Goal: Information Seeking & Learning: Learn about a topic

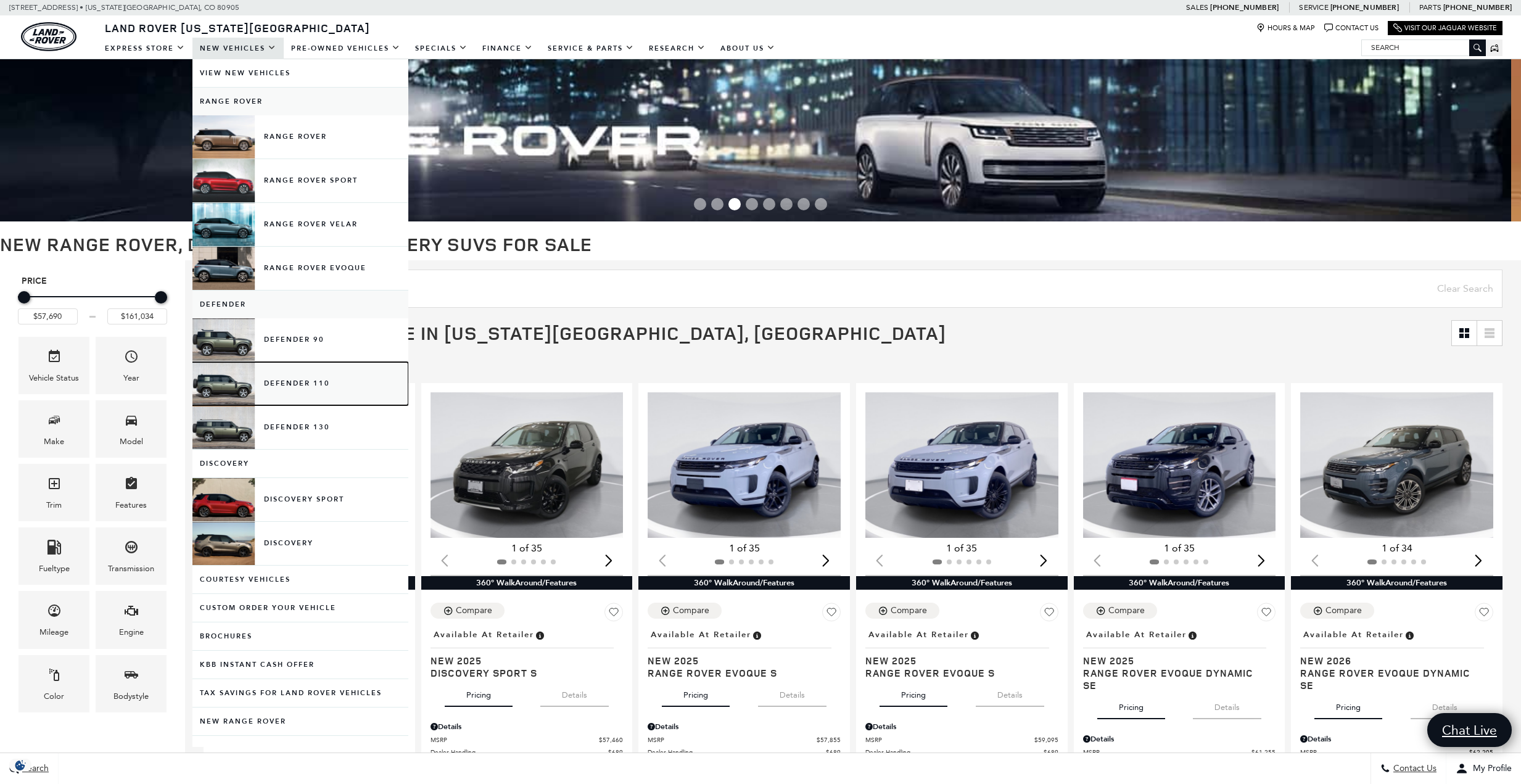
click at [192, 405] on link "Defender 110" at bounding box center [299, 383] width 216 height 43
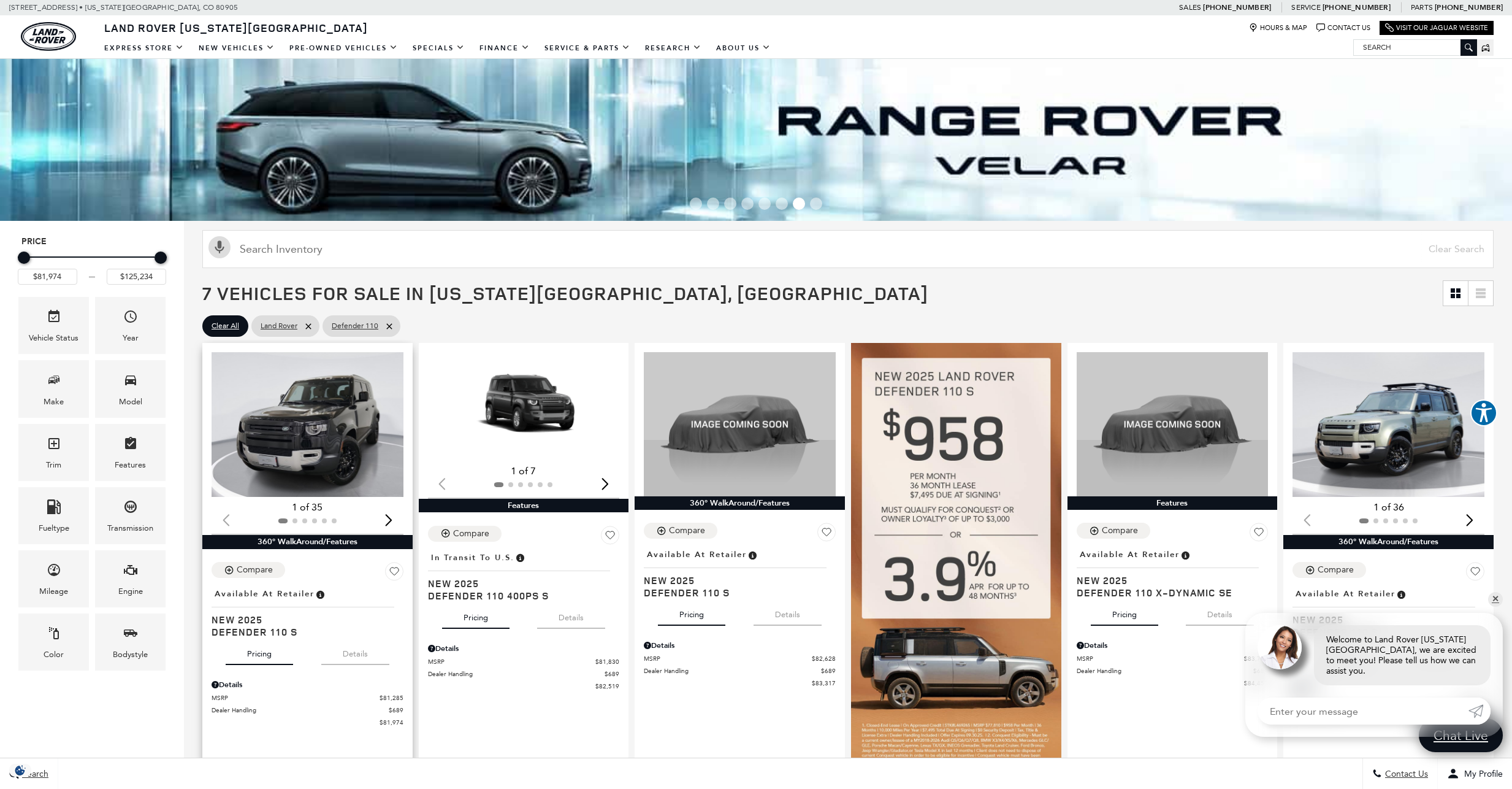
click at [392, 516] on div "Next slide" at bounding box center [389, 520] width 17 height 27
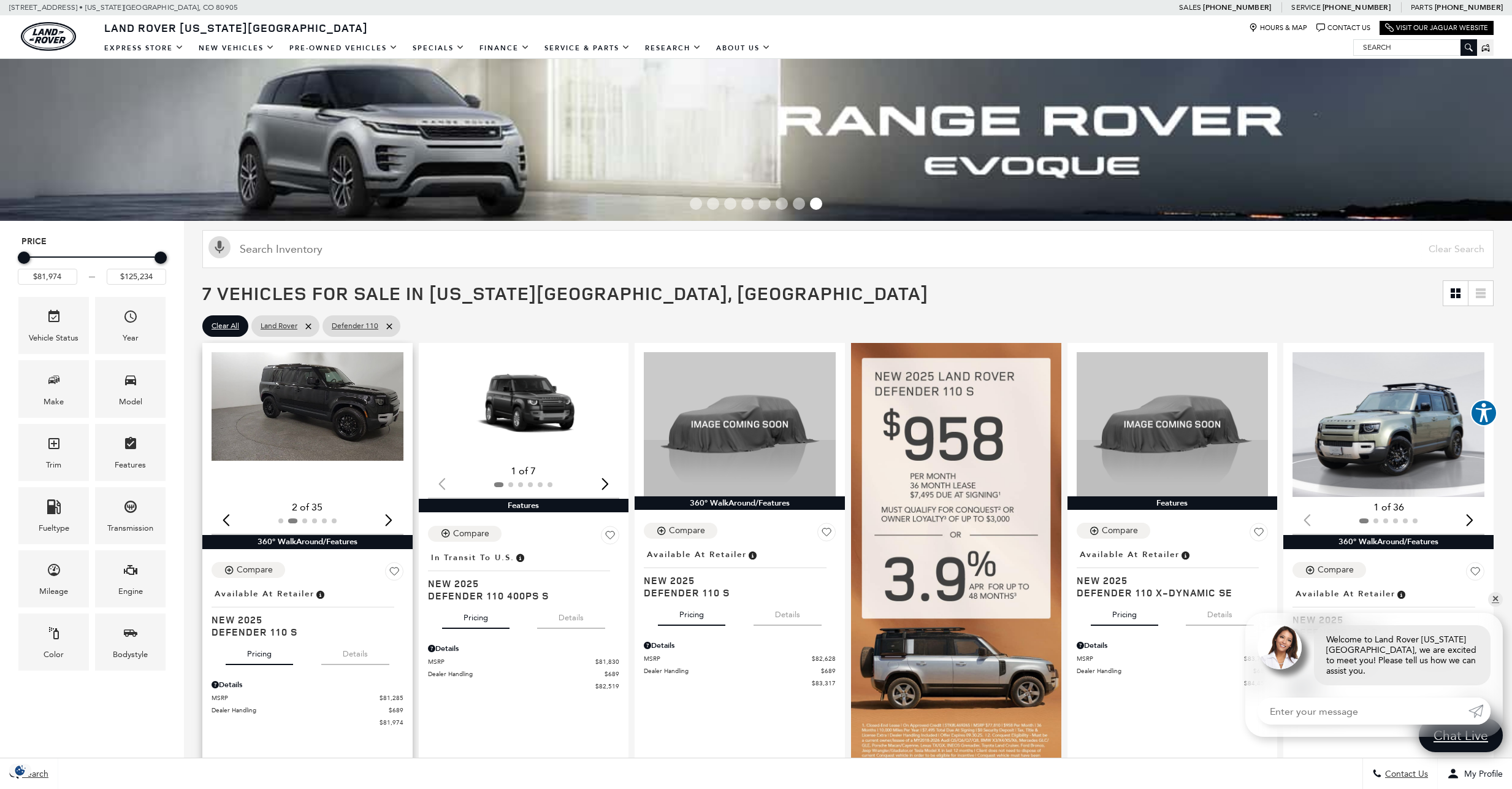
click at [392, 516] on div "Next slide" at bounding box center [389, 520] width 17 height 27
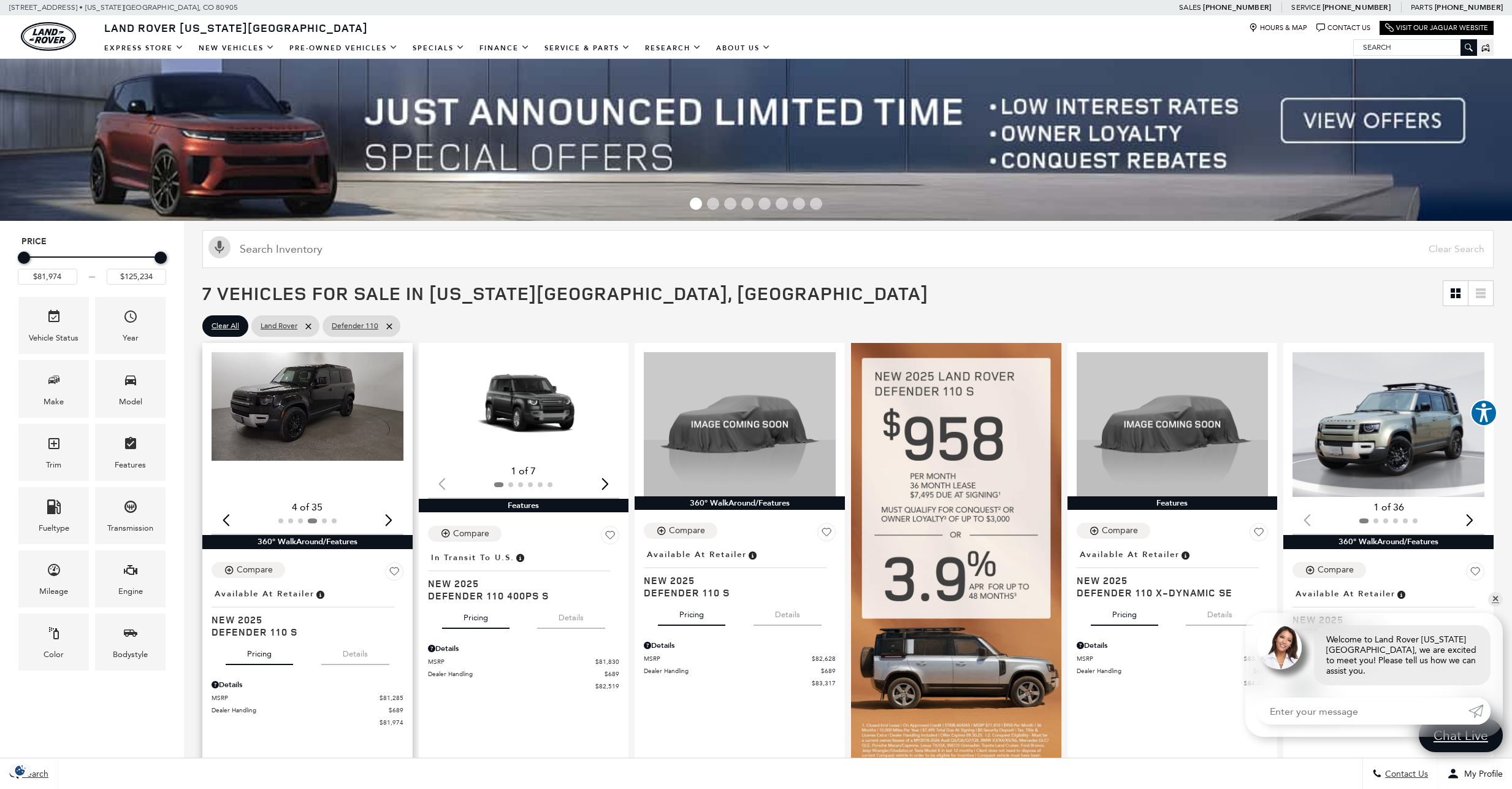
click at [392, 516] on div "Next slide" at bounding box center [389, 520] width 17 height 27
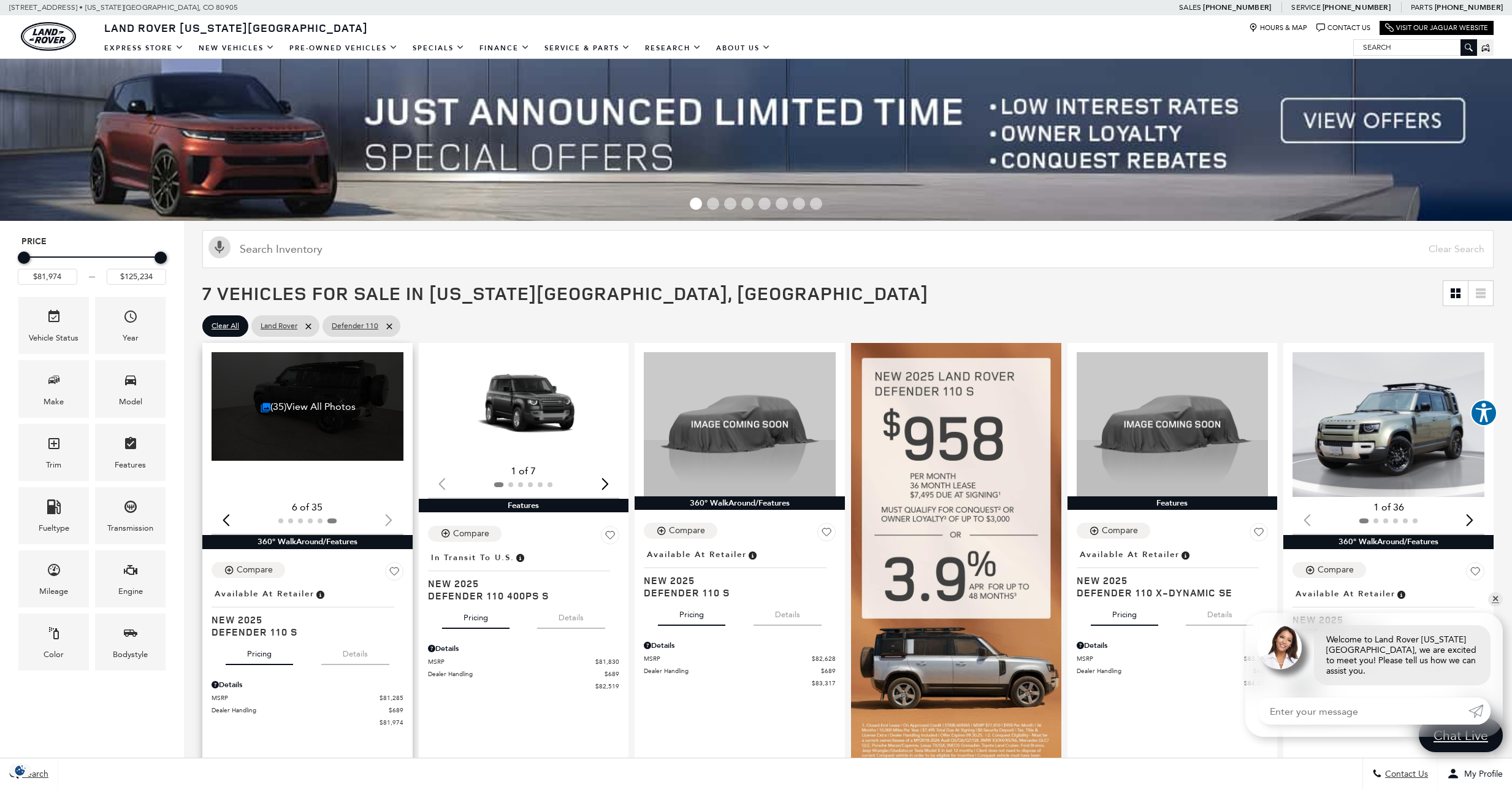
click at [392, 516] on div at bounding box center [307, 521] width 192 height 14
click at [333, 401] on link "(35) View All Photos" at bounding box center [308, 405] width 95 height 11
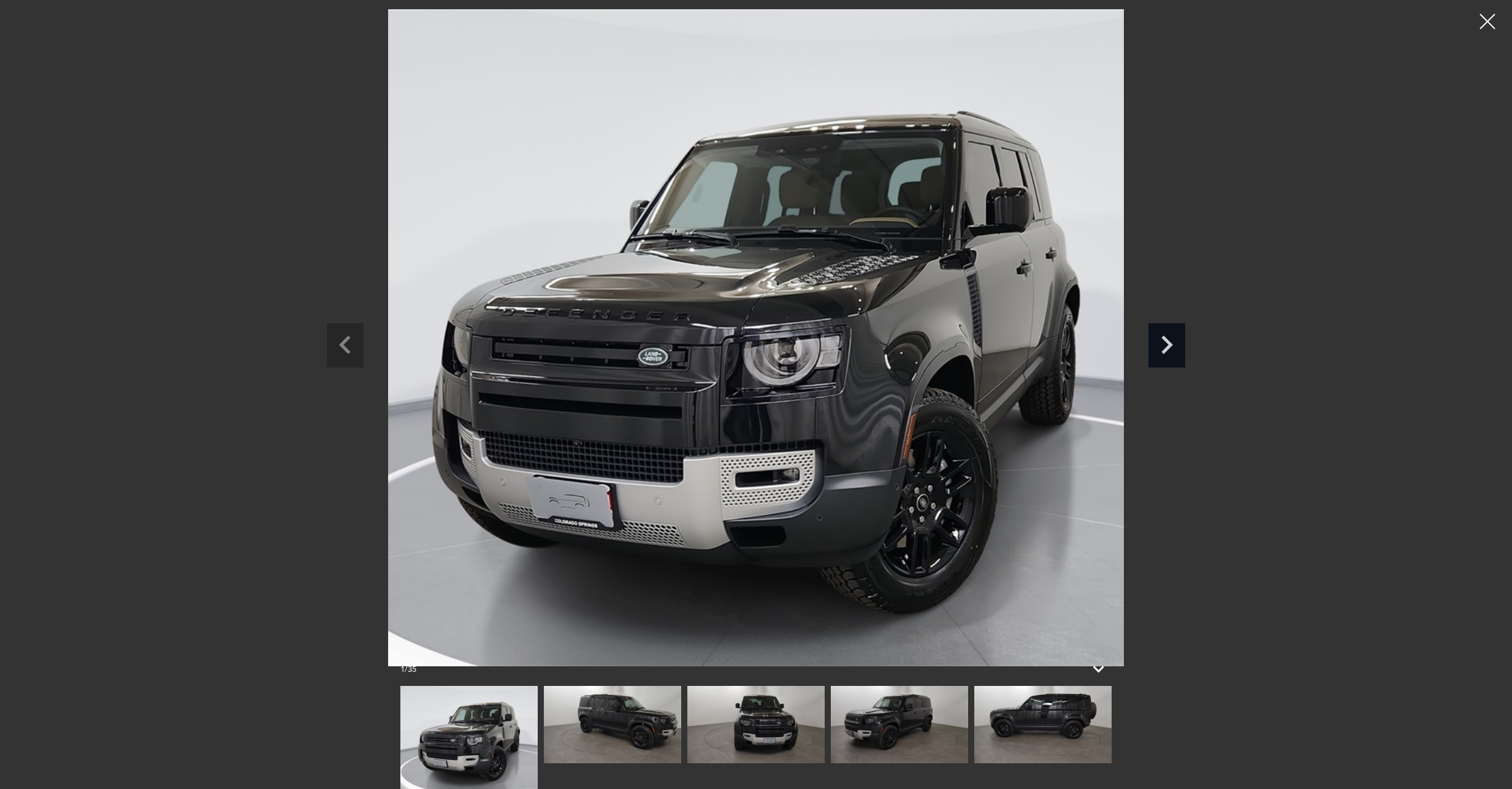
click at [1165, 343] on icon "Next slide" at bounding box center [1167, 343] width 37 height 40
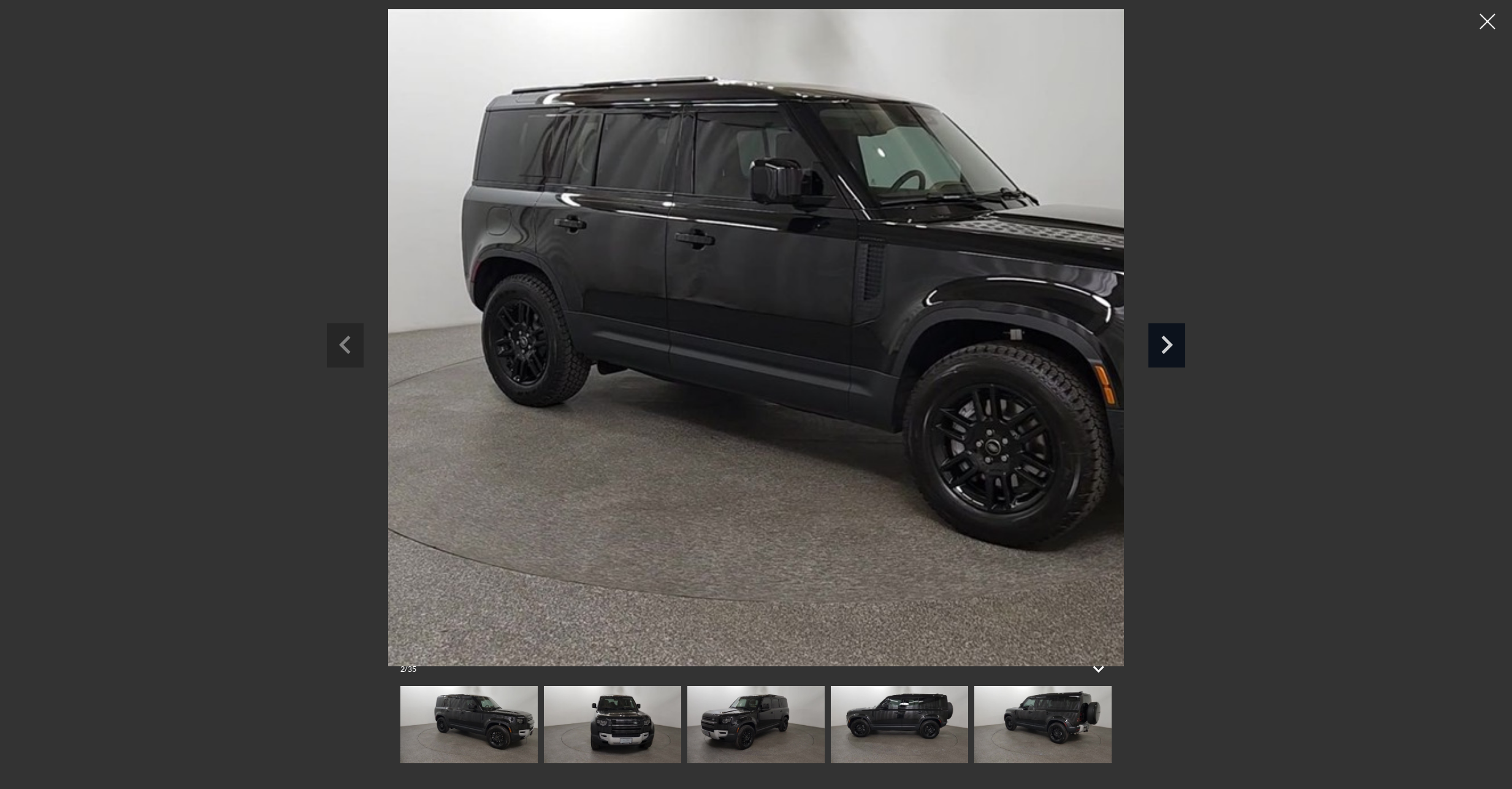
click at [1165, 343] on icon "Next slide" at bounding box center [1167, 343] width 37 height 40
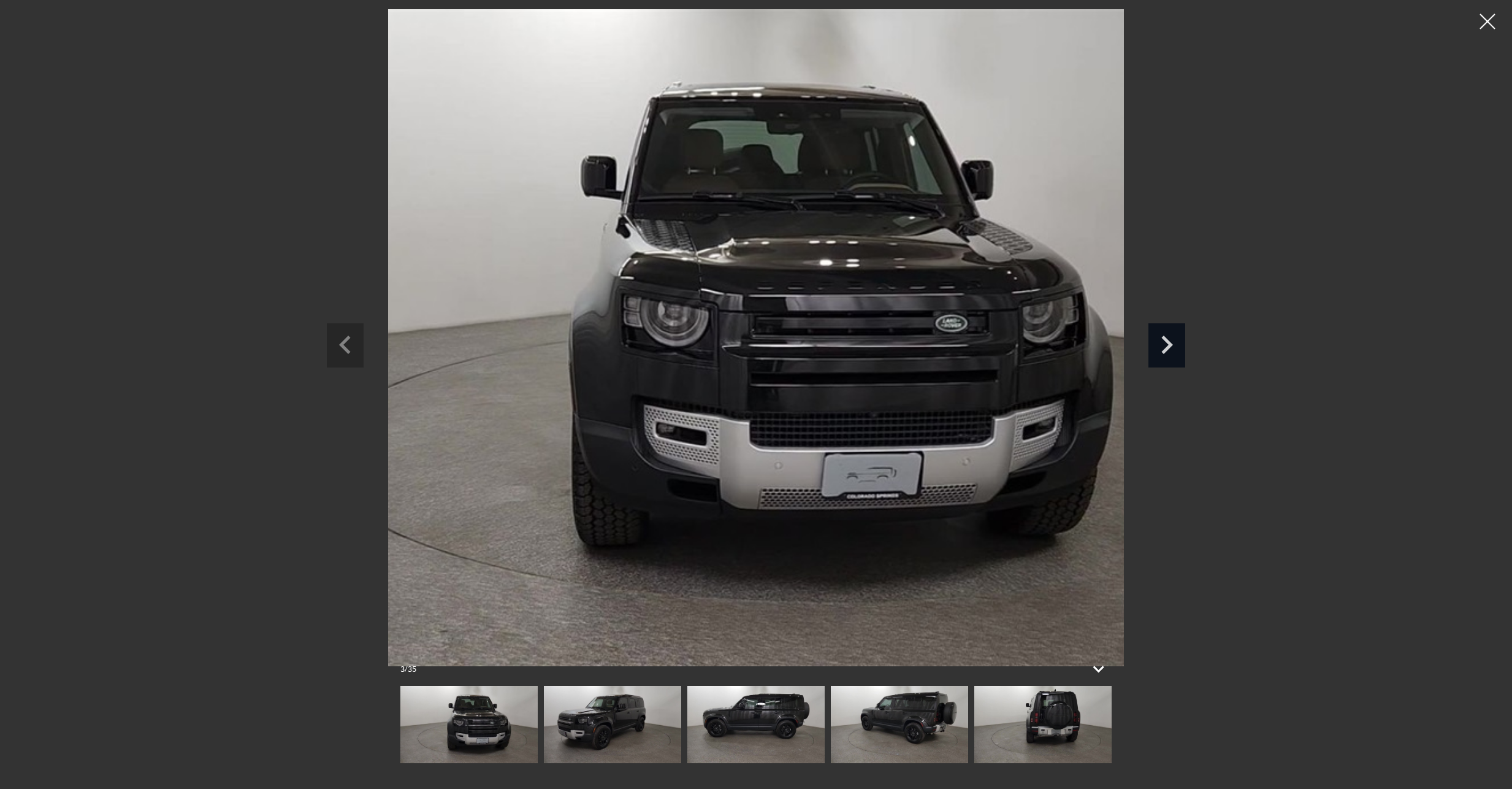
click at [1165, 343] on icon "Next slide" at bounding box center [1167, 343] width 37 height 40
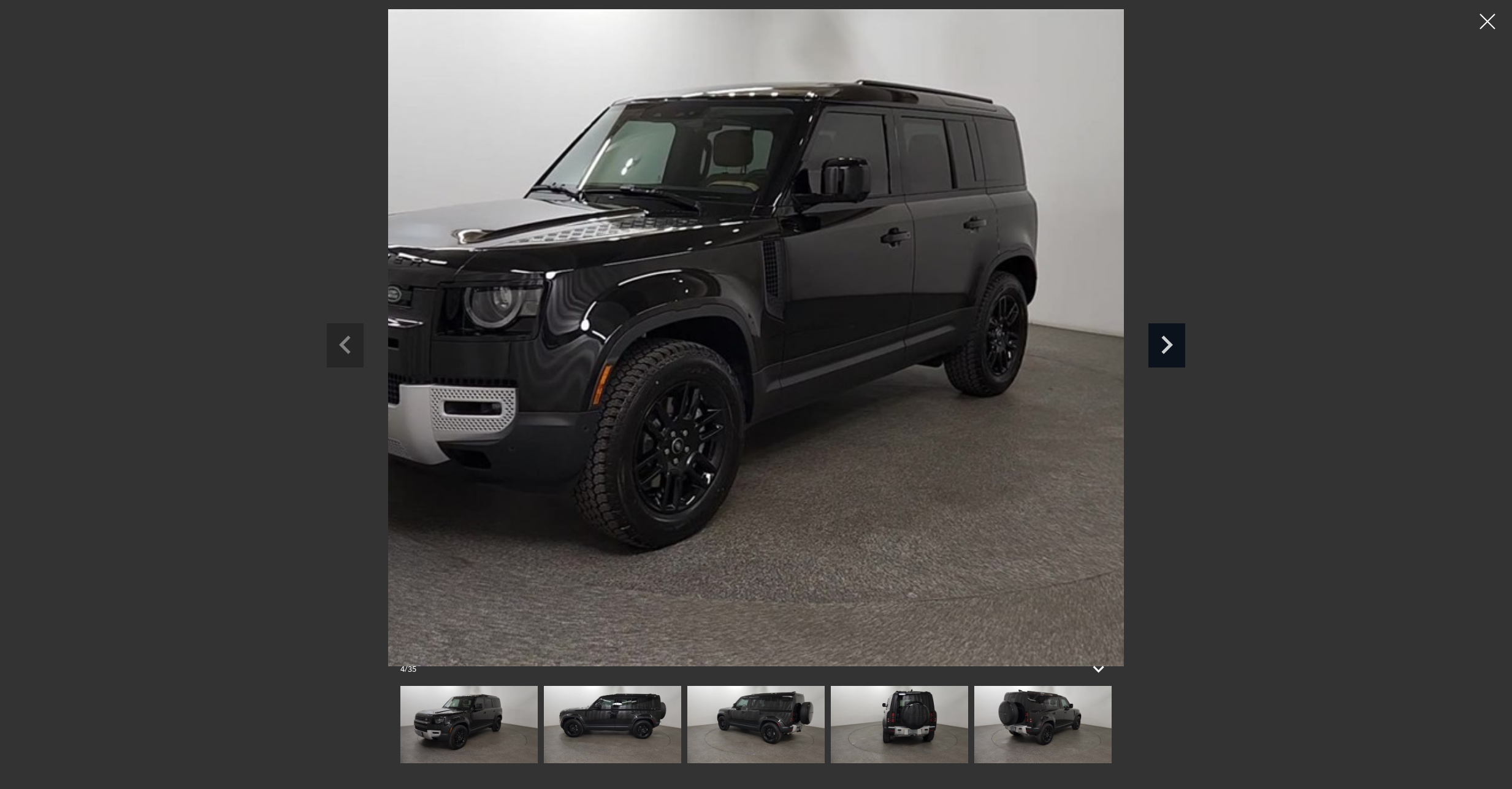
click at [1165, 343] on icon "Next slide" at bounding box center [1167, 343] width 37 height 40
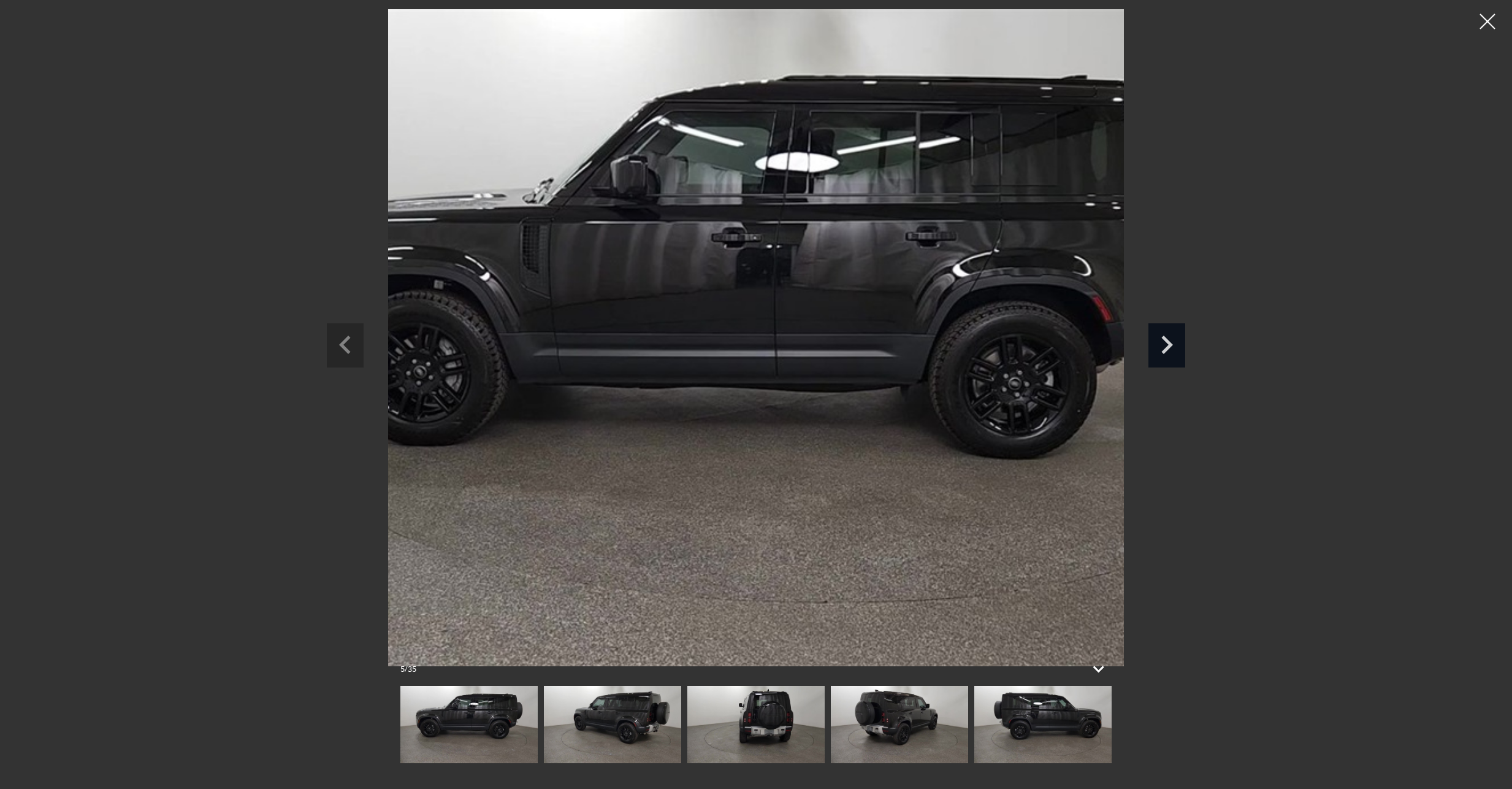
click at [1165, 343] on icon "Next slide" at bounding box center [1167, 343] width 37 height 40
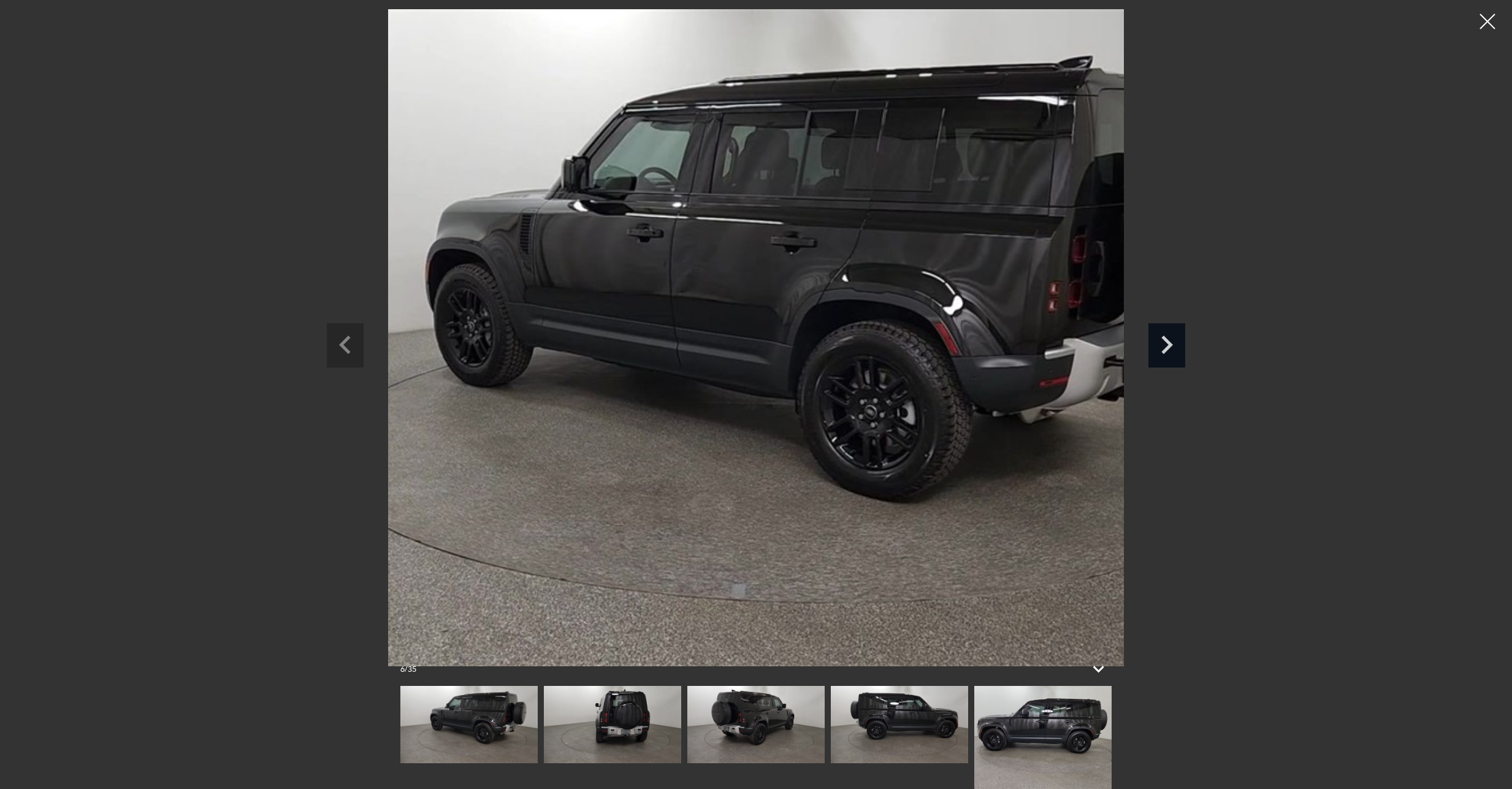
click at [1165, 343] on icon "Next slide" at bounding box center [1167, 343] width 37 height 40
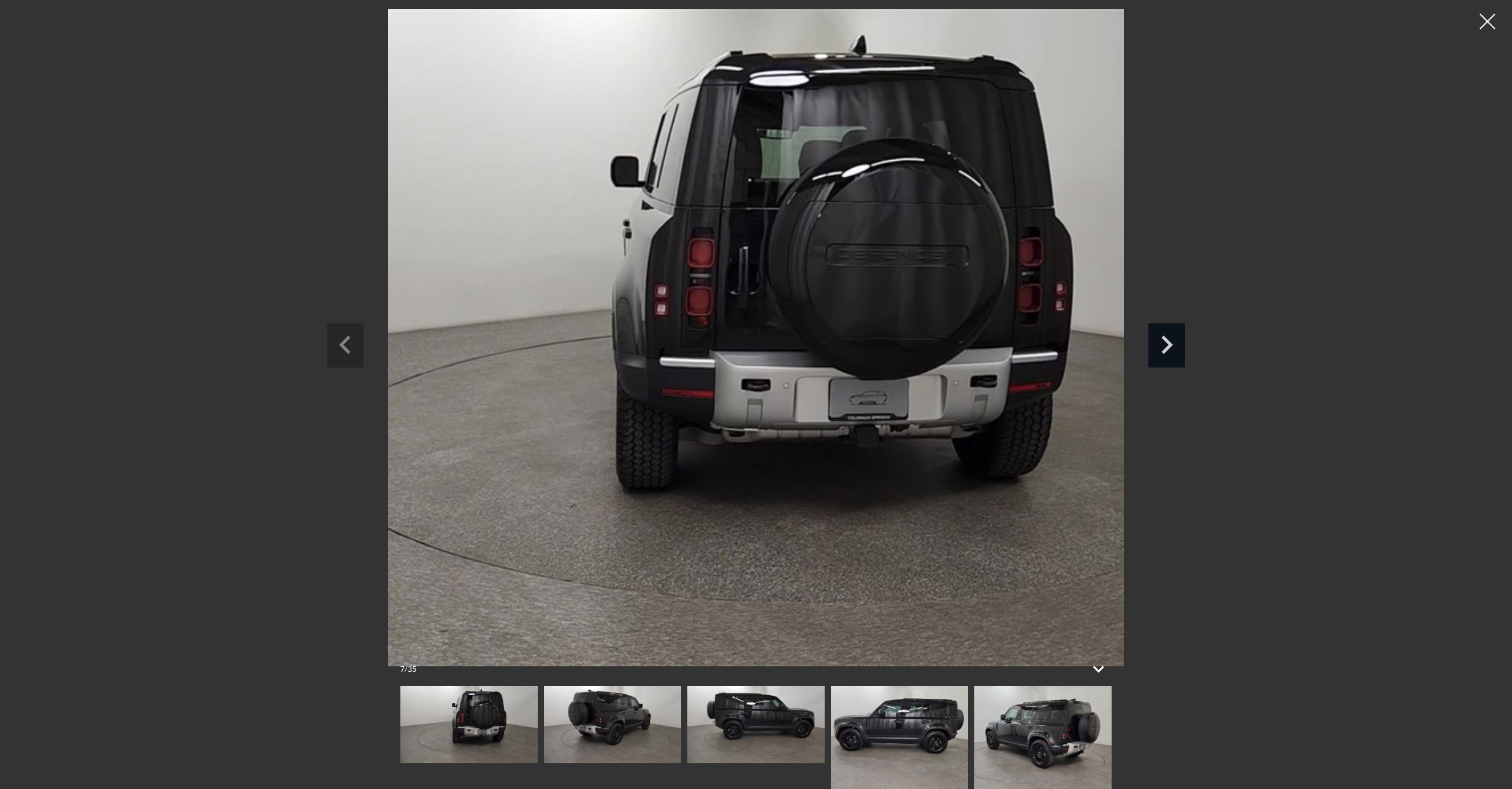
click at [1165, 343] on icon "Next slide" at bounding box center [1167, 343] width 37 height 40
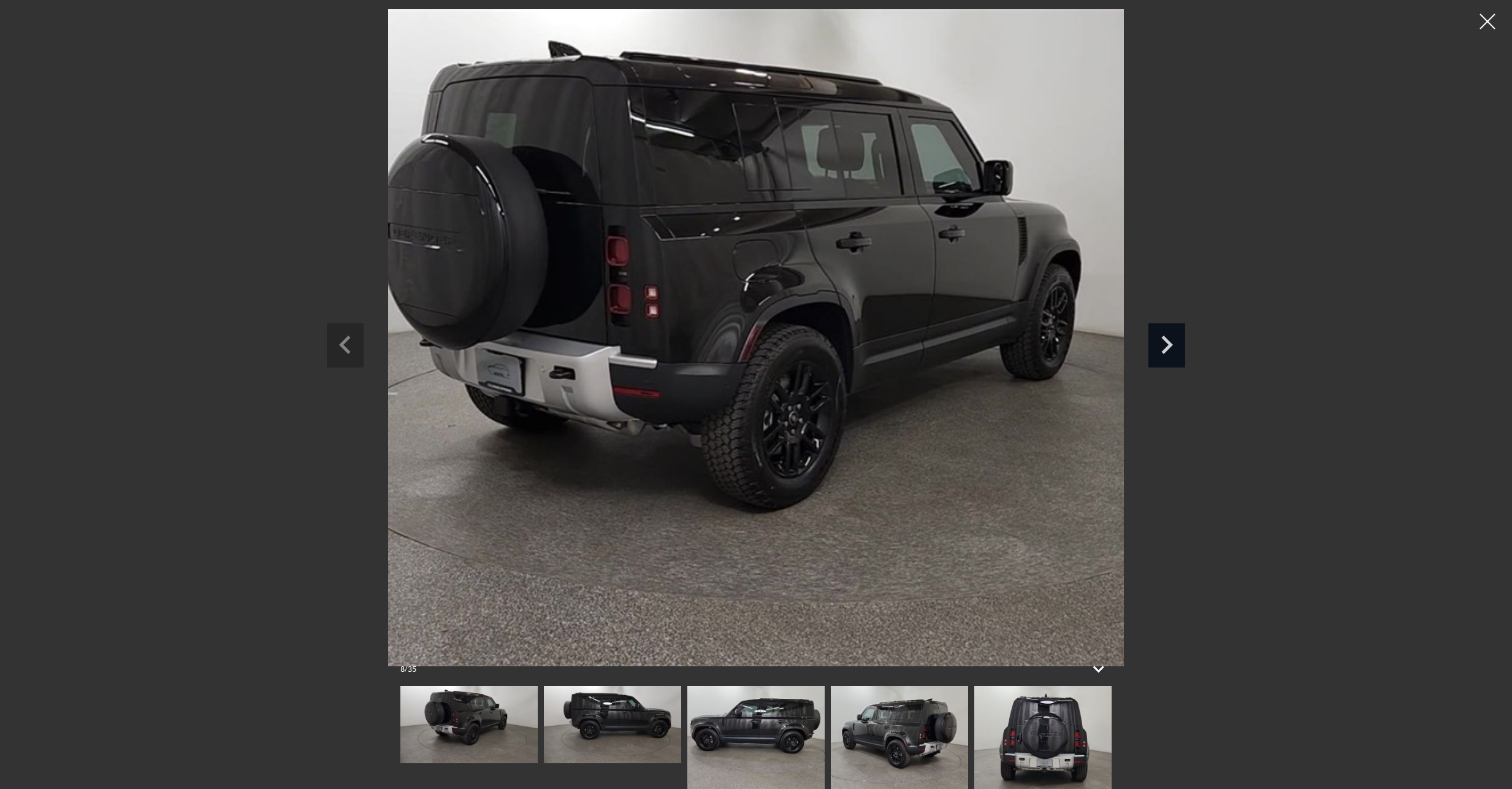
click at [1165, 343] on icon "Next slide" at bounding box center [1167, 343] width 37 height 40
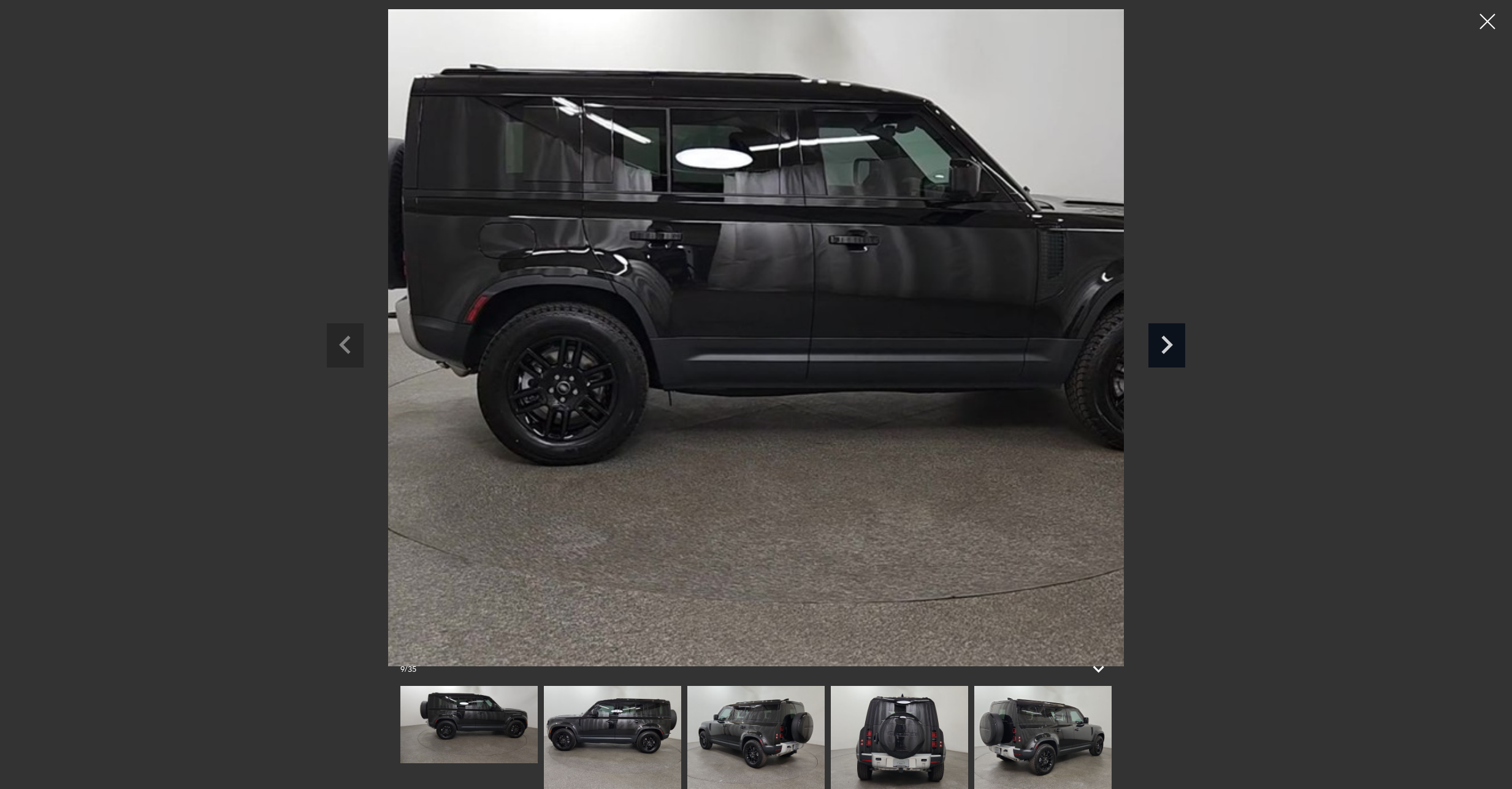
click at [1165, 343] on icon "Next slide" at bounding box center [1167, 343] width 37 height 40
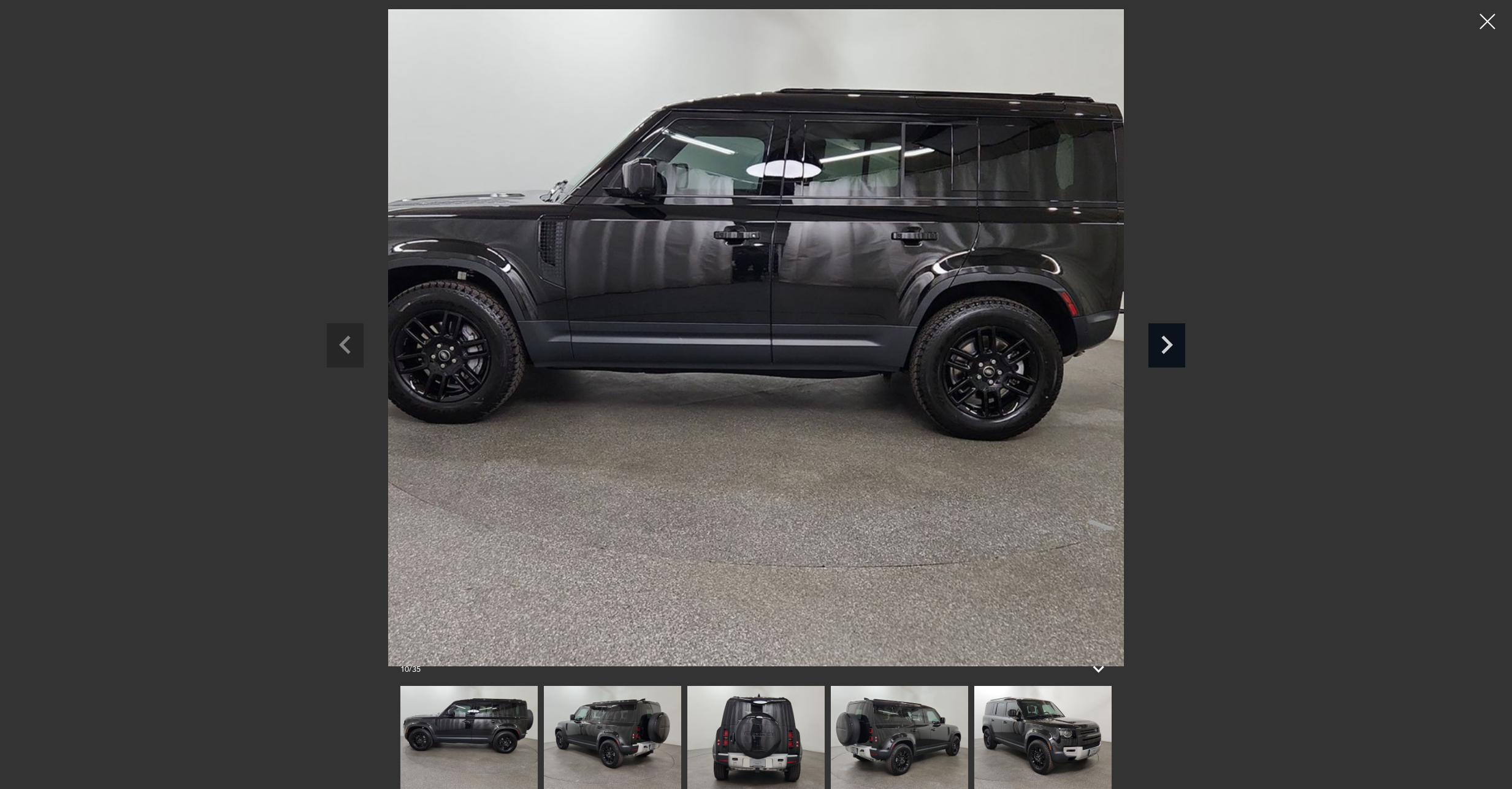
click at [1165, 343] on icon "Next slide" at bounding box center [1167, 343] width 37 height 40
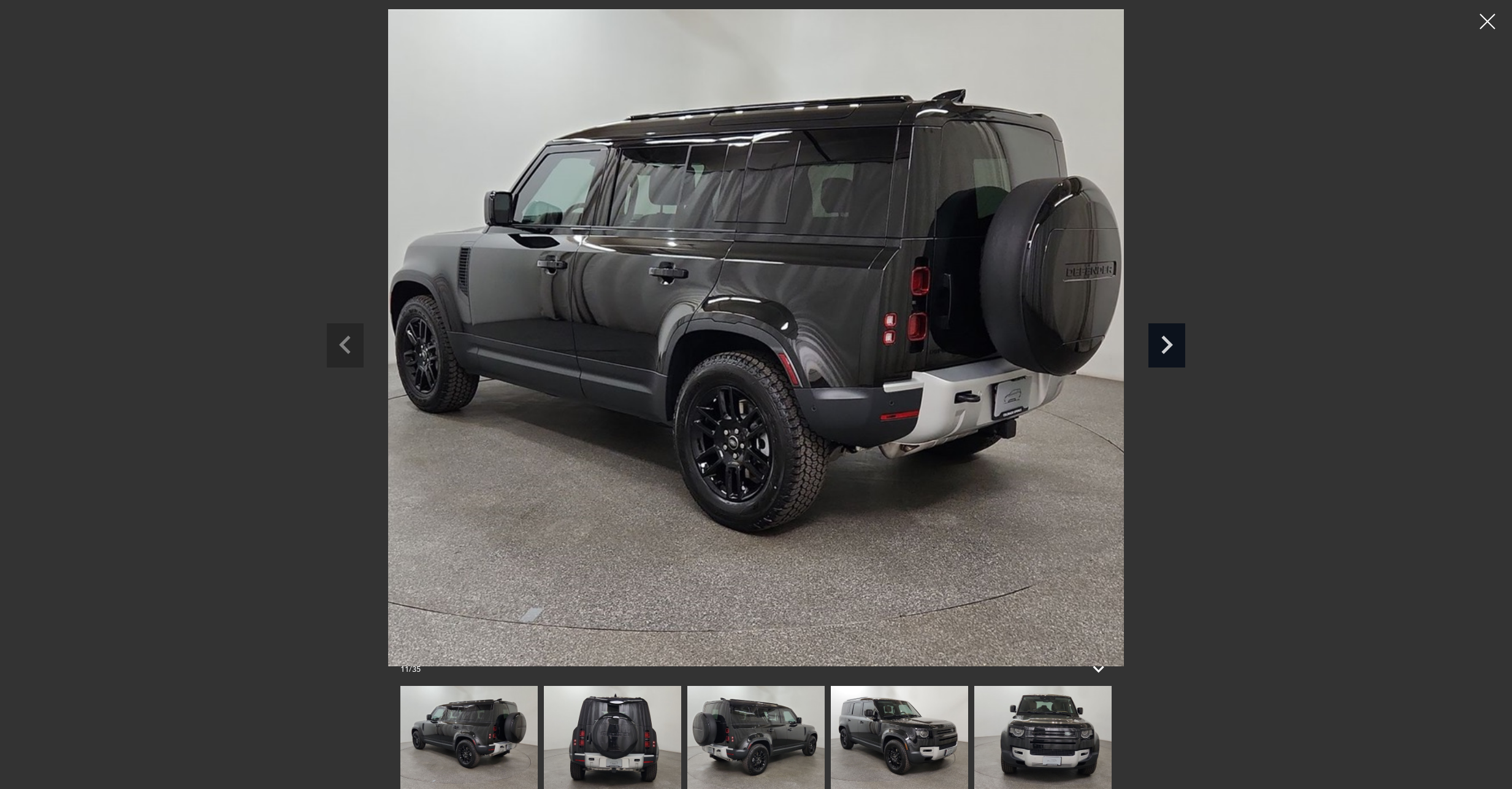
click at [1165, 343] on icon "Next slide" at bounding box center [1167, 343] width 37 height 40
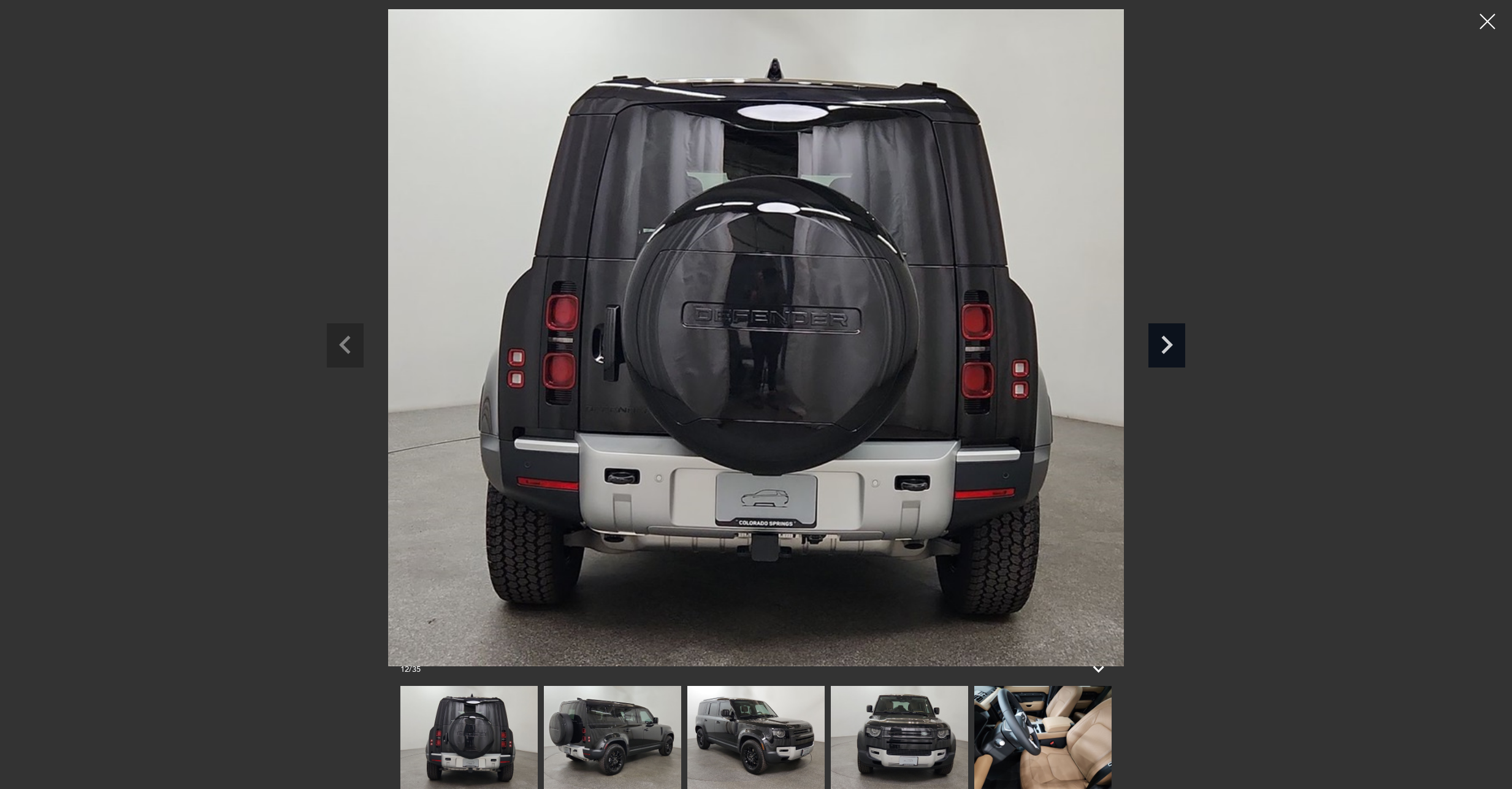
click at [1165, 343] on icon "Next slide" at bounding box center [1167, 343] width 37 height 40
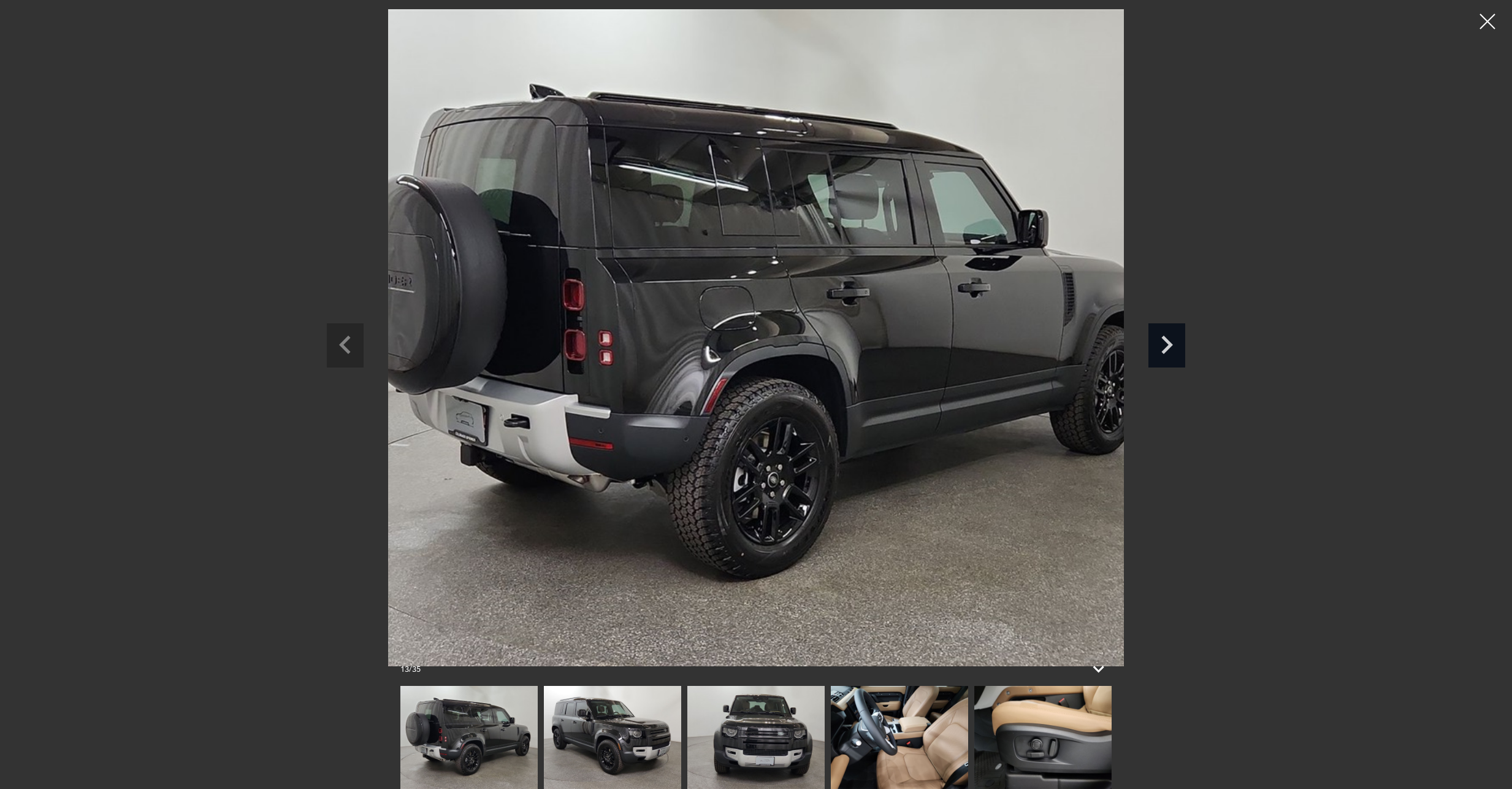
click at [1164, 343] on icon "Next slide" at bounding box center [1167, 343] width 37 height 40
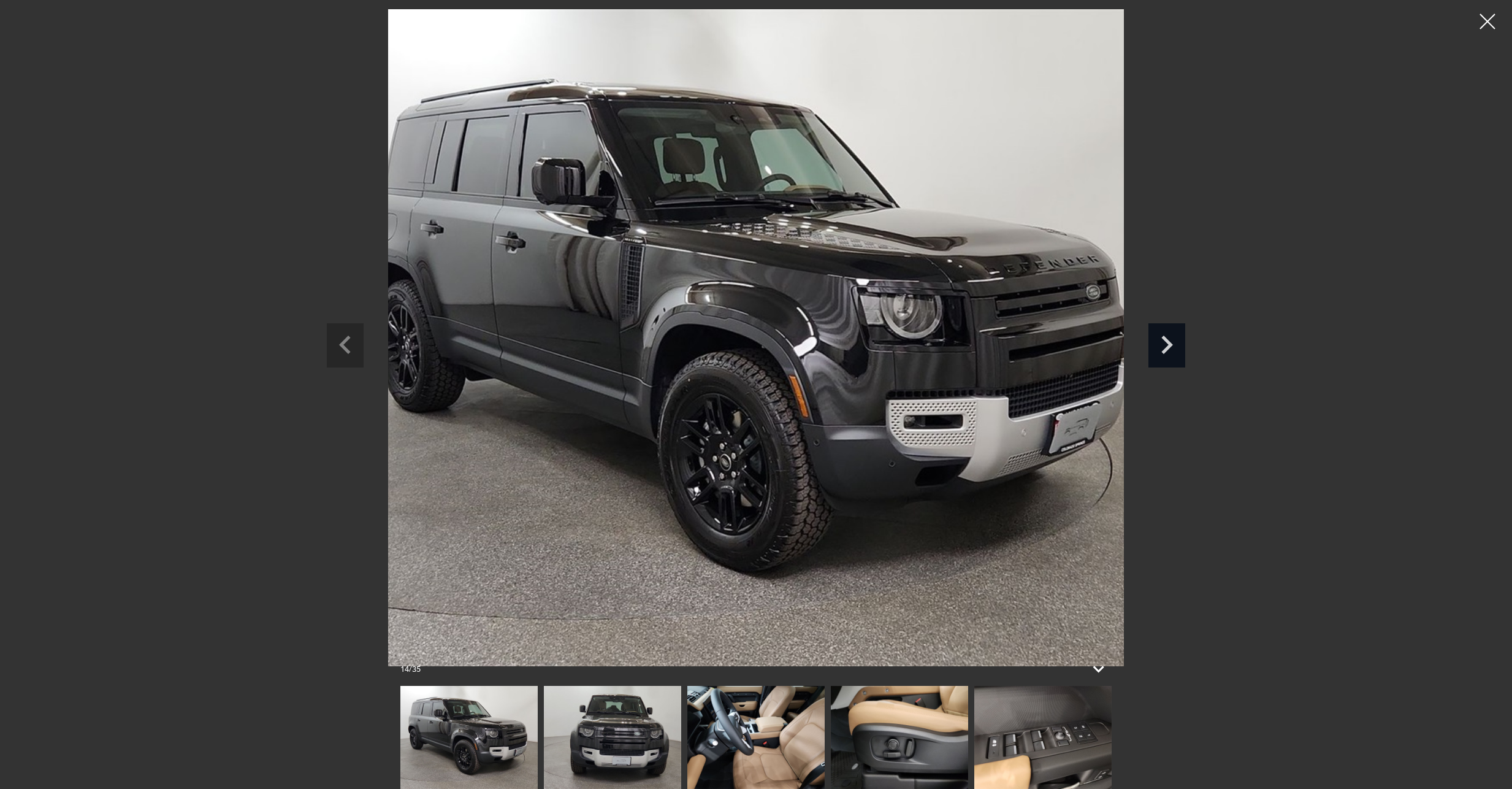
click at [1164, 343] on icon "Next slide" at bounding box center [1167, 343] width 37 height 40
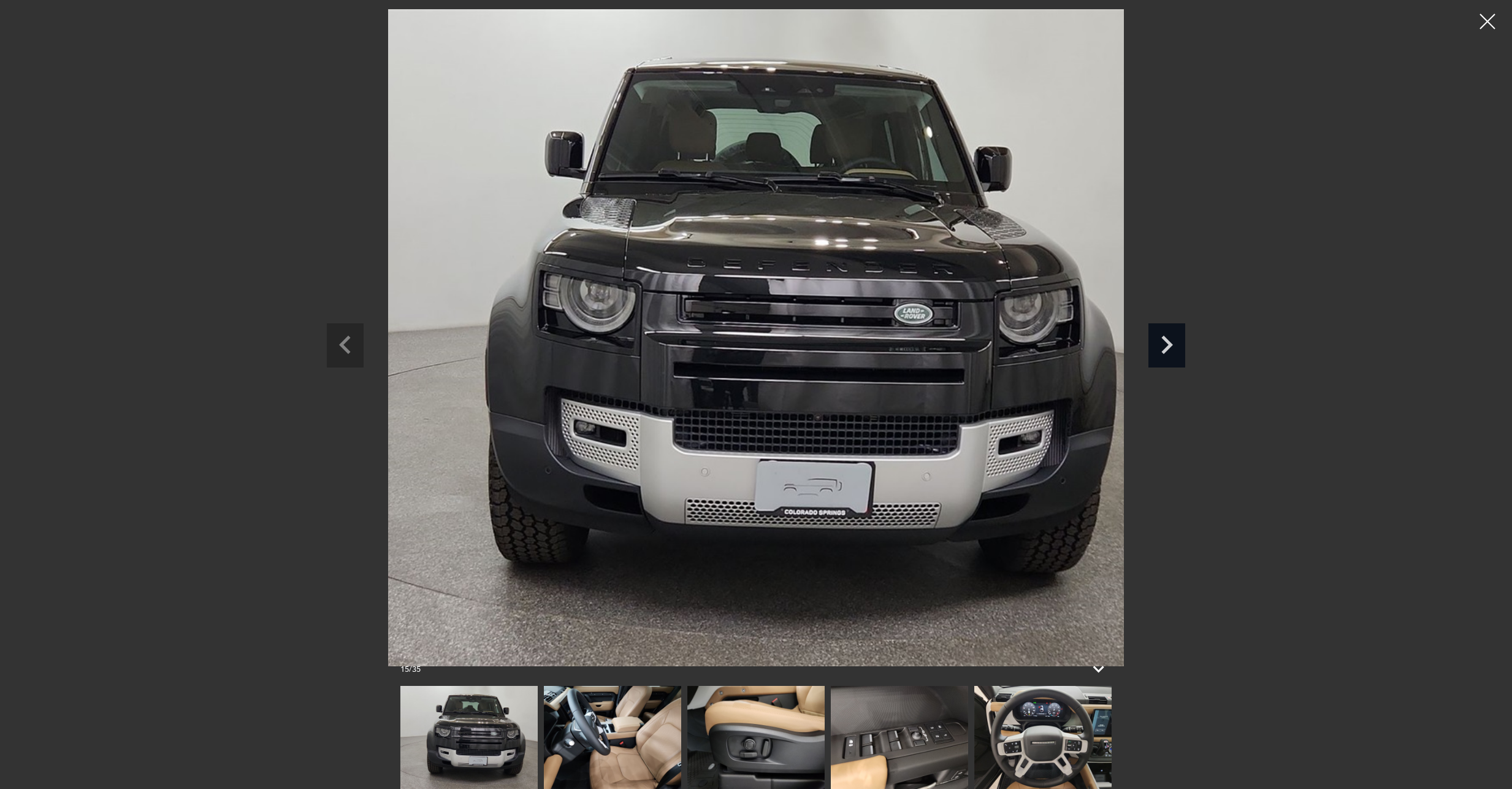
click at [1164, 343] on icon "Next slide" at bounding box center [1167, 343] width 37 height 40
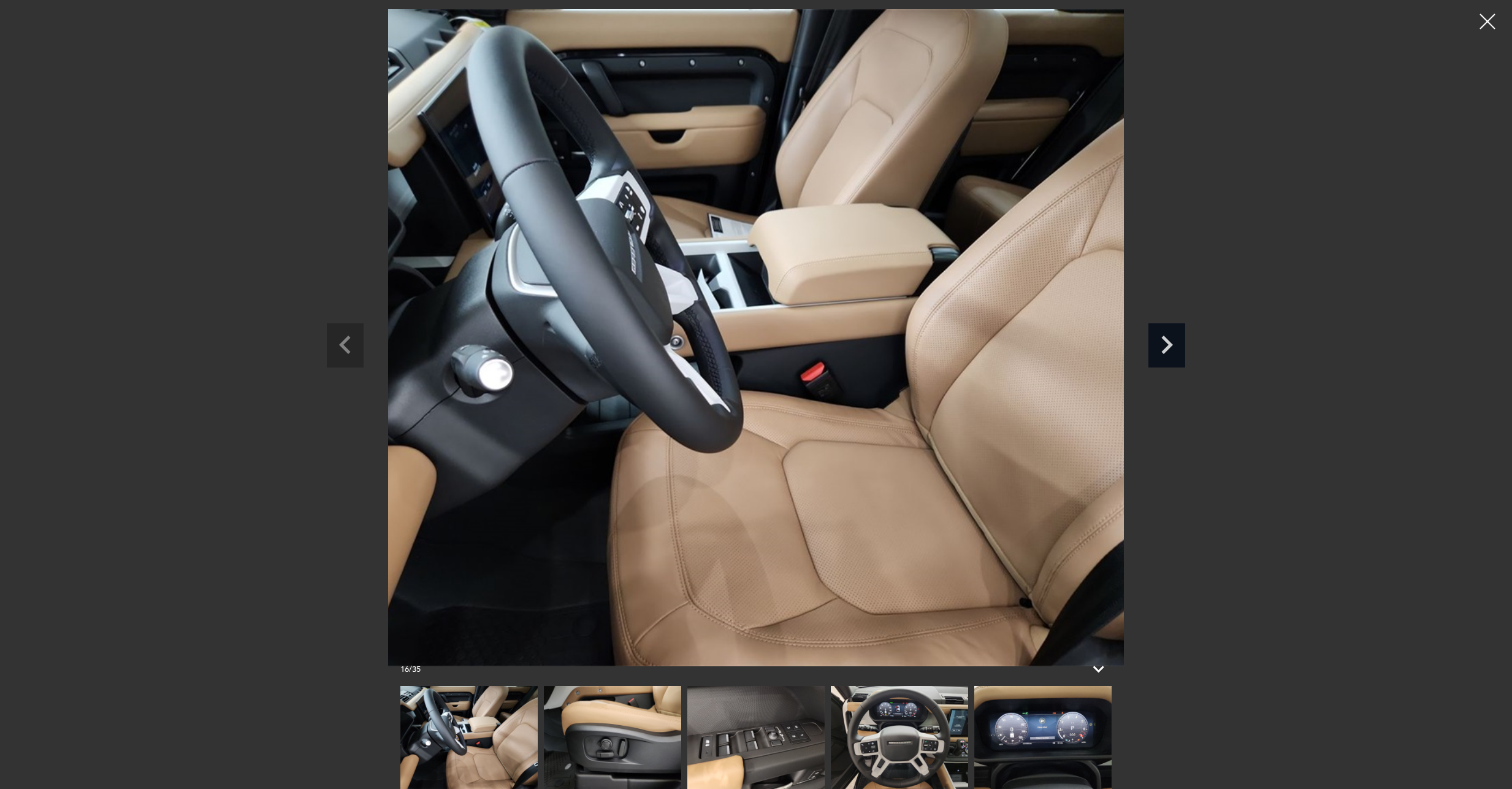
click at [1164, 343] on icon "Next slide" at bounding box center [1167, 343] width 37 height 40
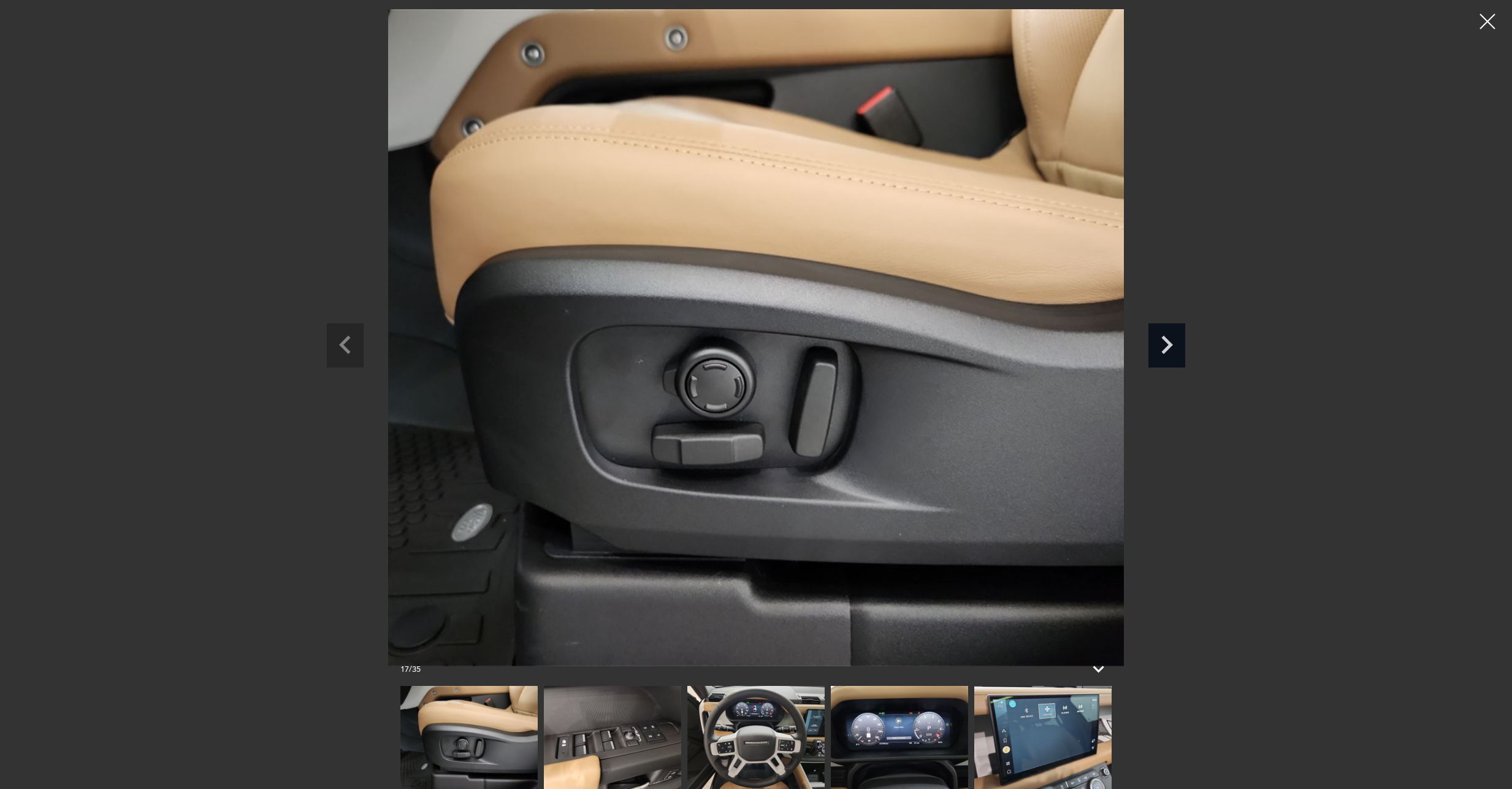
click at [1164, 343] on icon "Next slide" at bounding box center [1167, 343] width 37 height 40
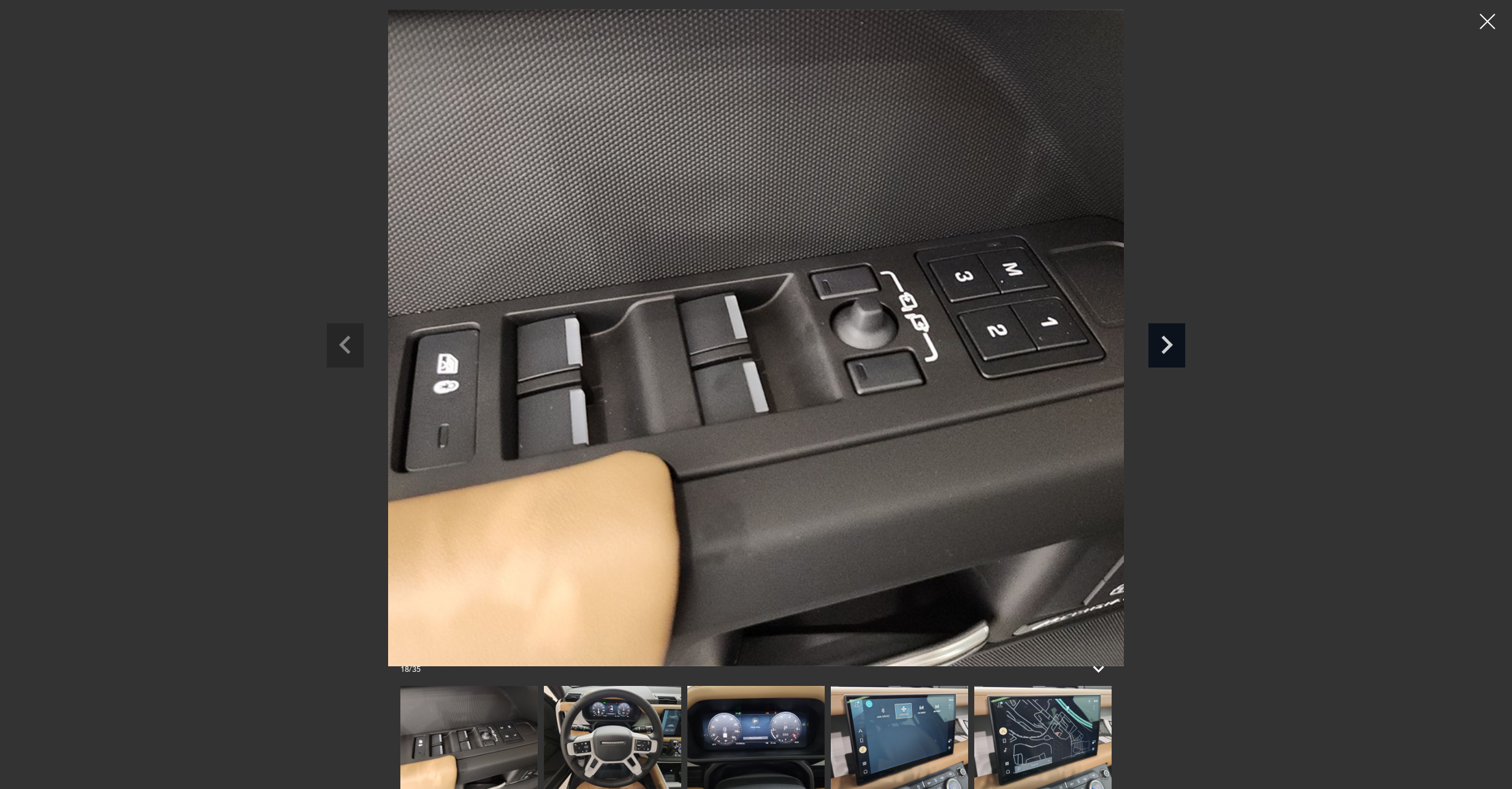
click at [1164, 343] on icon "Next slide" at bounding box center [1167, 343] width 37 height 40
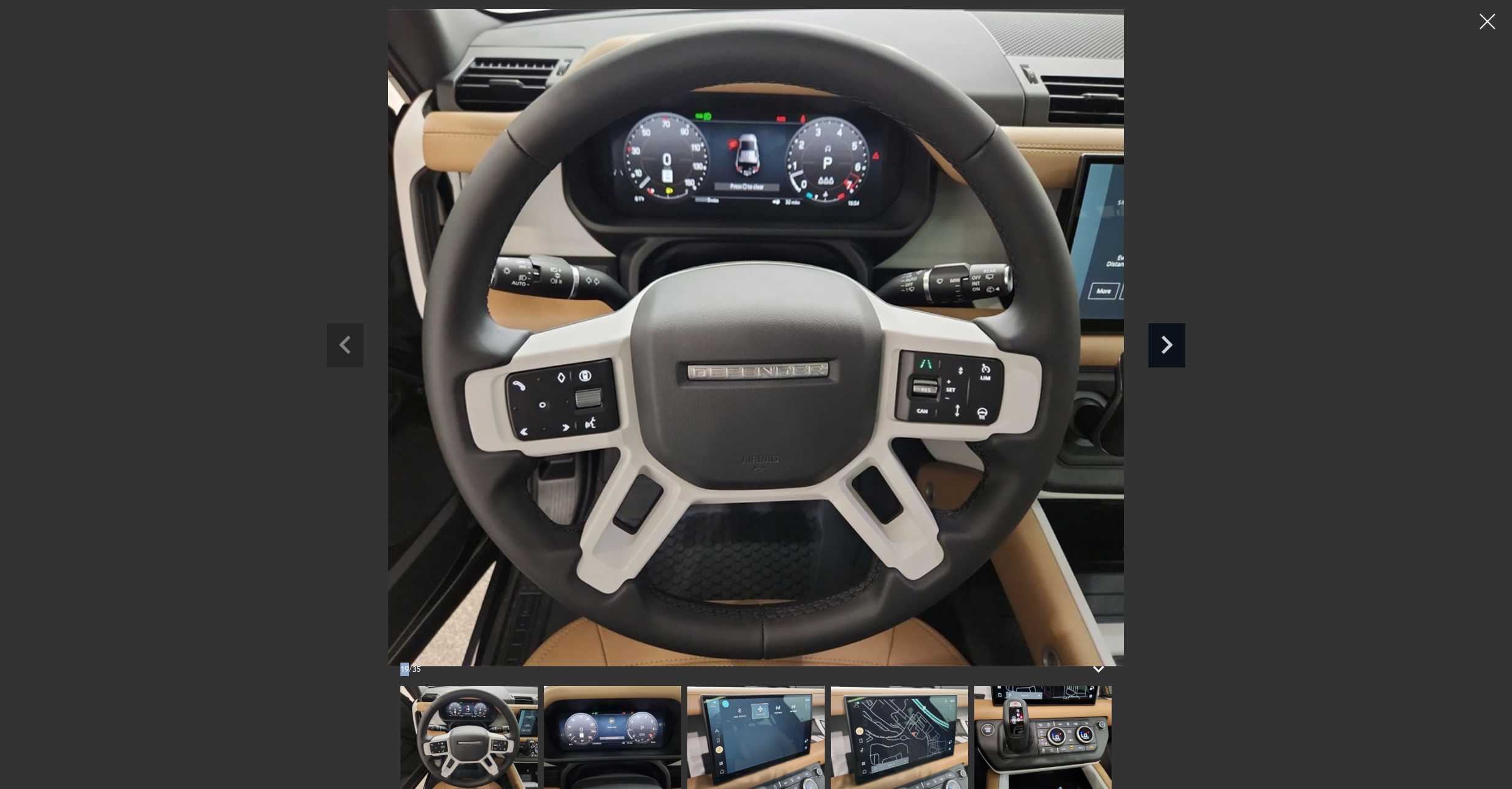
click at [1164, 343] on icon "Next slide" at bounding box center [1167, 343] width 37 height 40
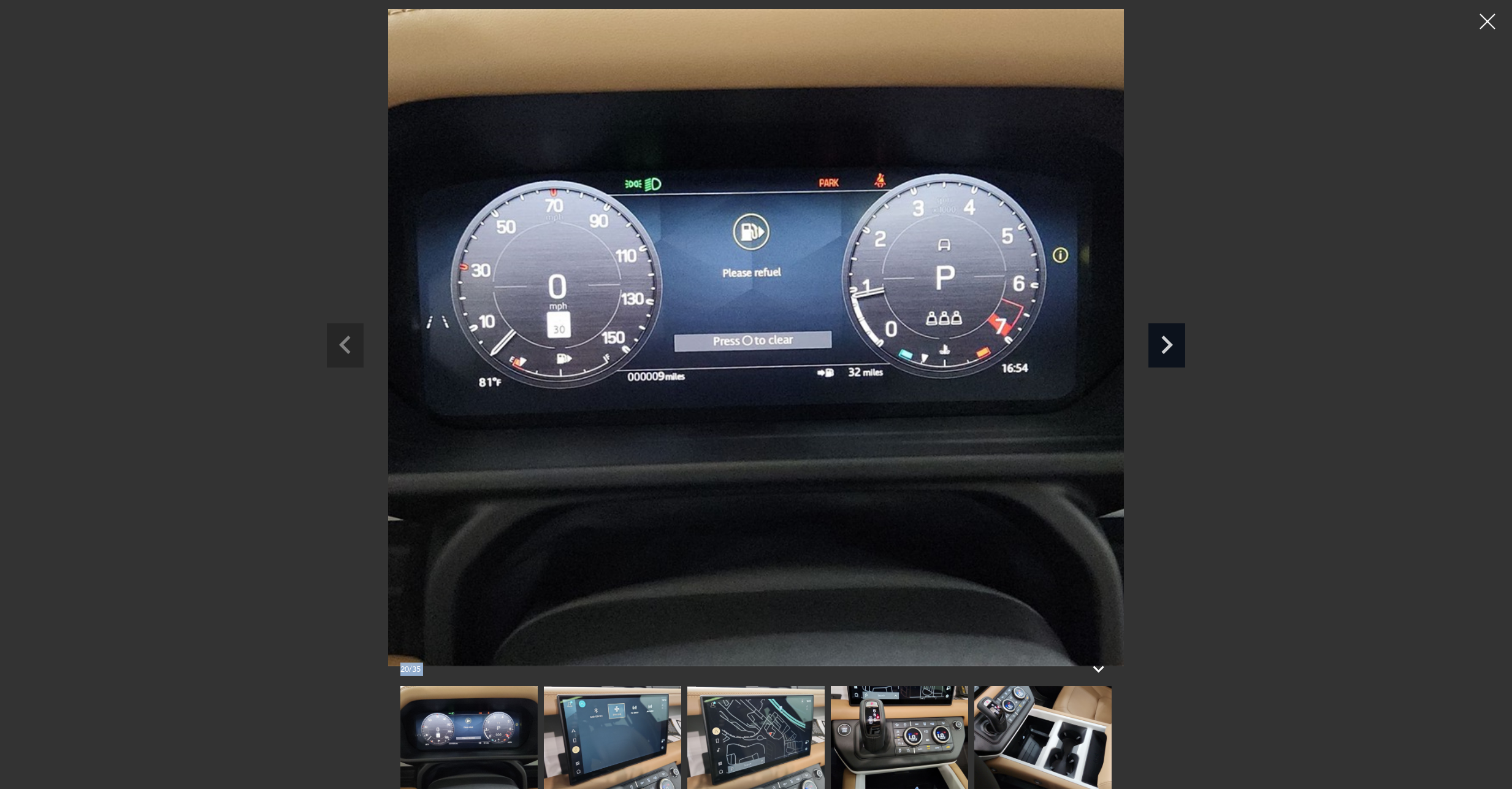
click at [1164, 343] on icon "Next slide" at bounding box center [1167, 343] width 37 height 40
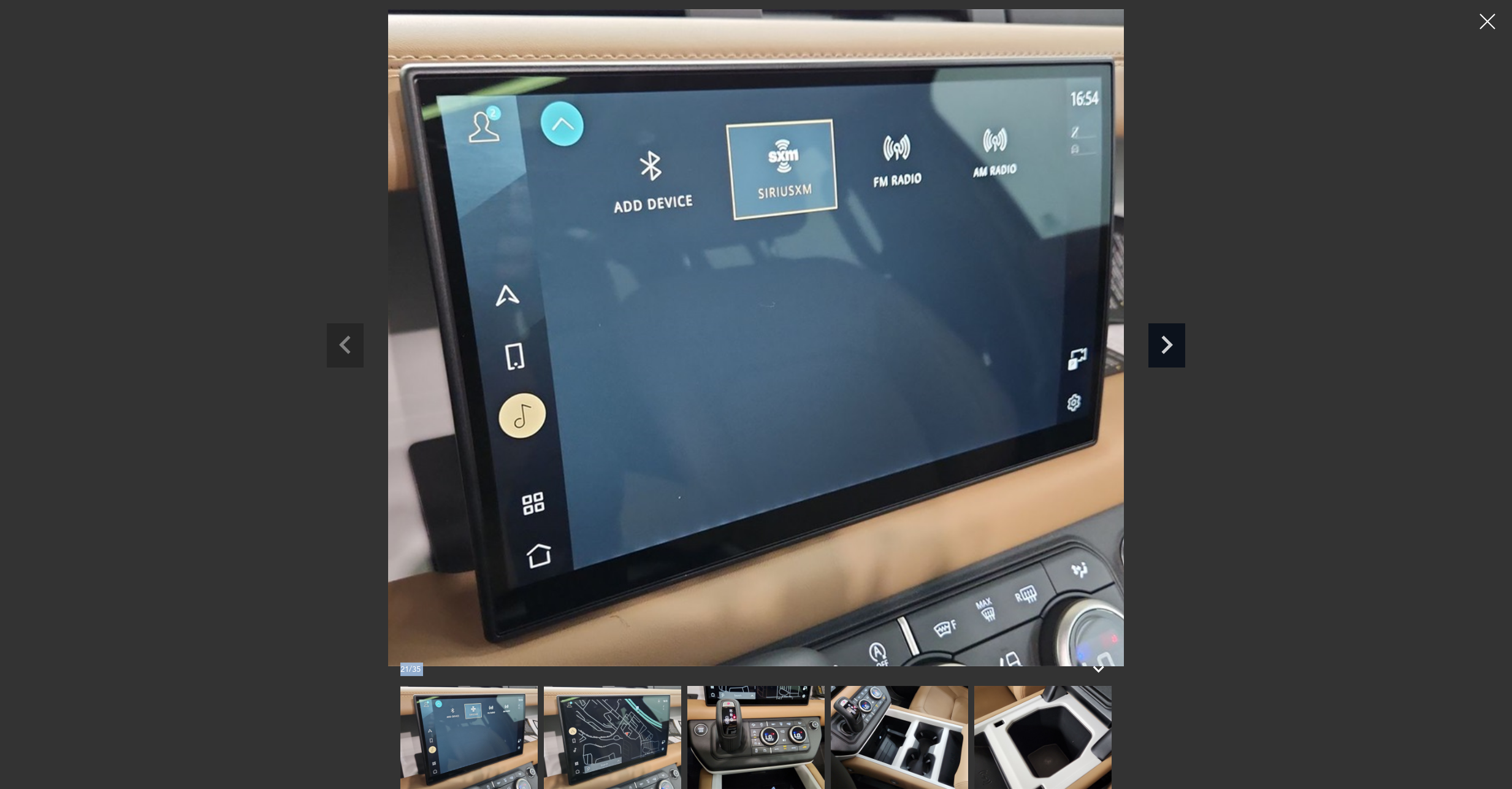
click at [1164, 343] on icon "Next slide" at bounding box center [1167, 343] width 37 height 40
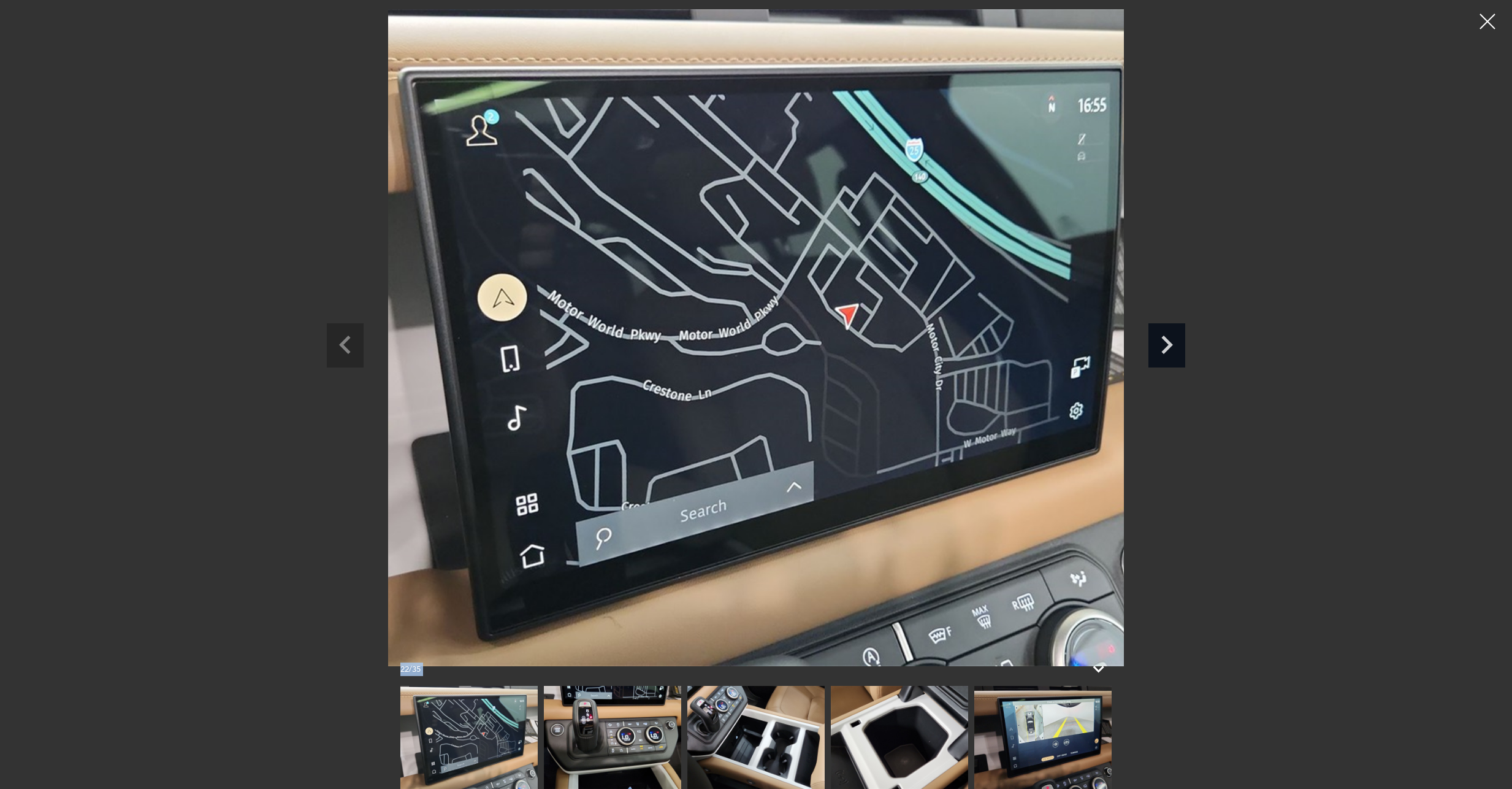
click at [1164, 343] on icon "Next slide" at bounding box center [1167, 343] width 37 height 40
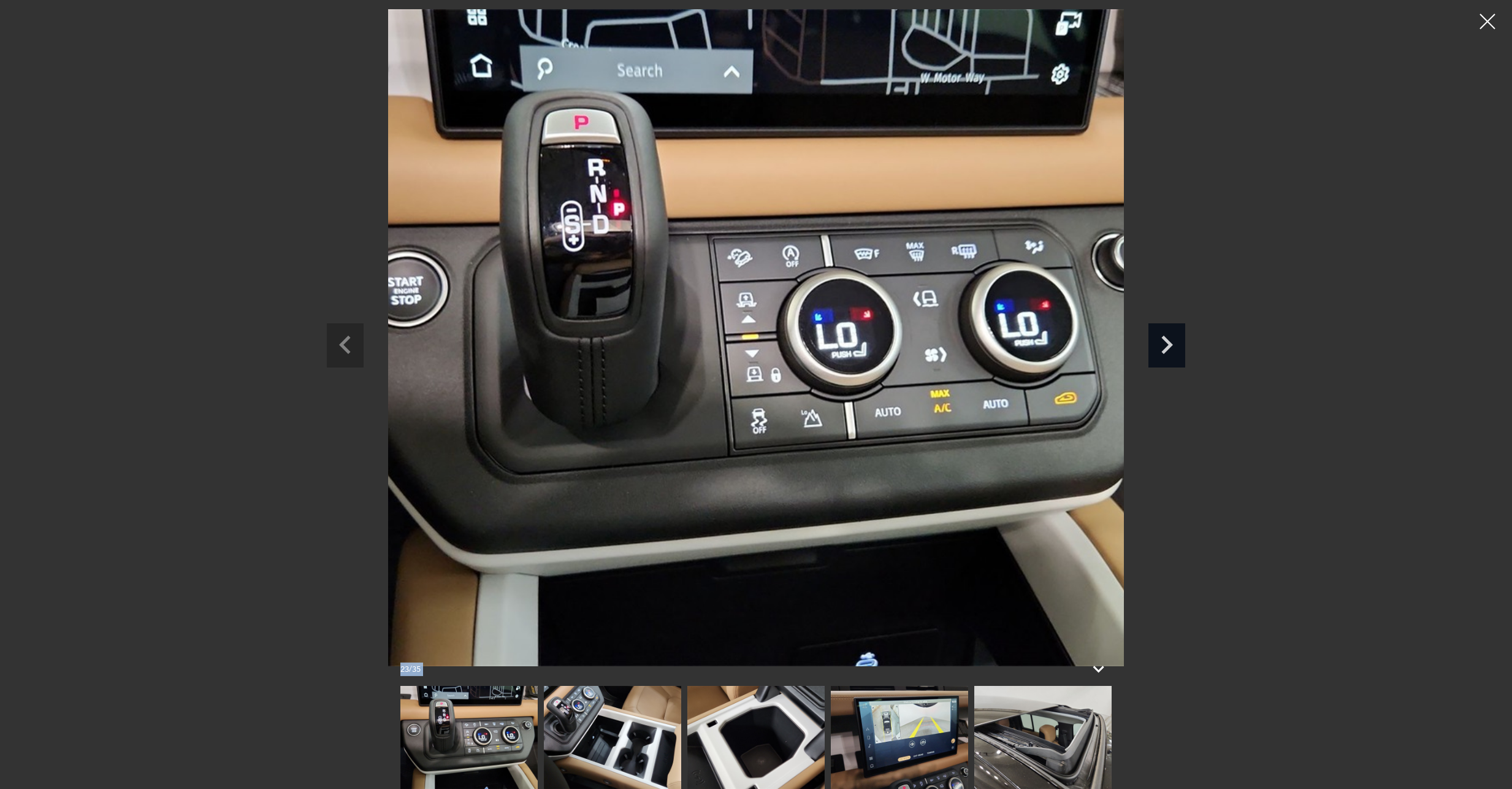
click at [1164, 343] on icon "Next slide" at bounding box center [1167, 343] width 37 height 40
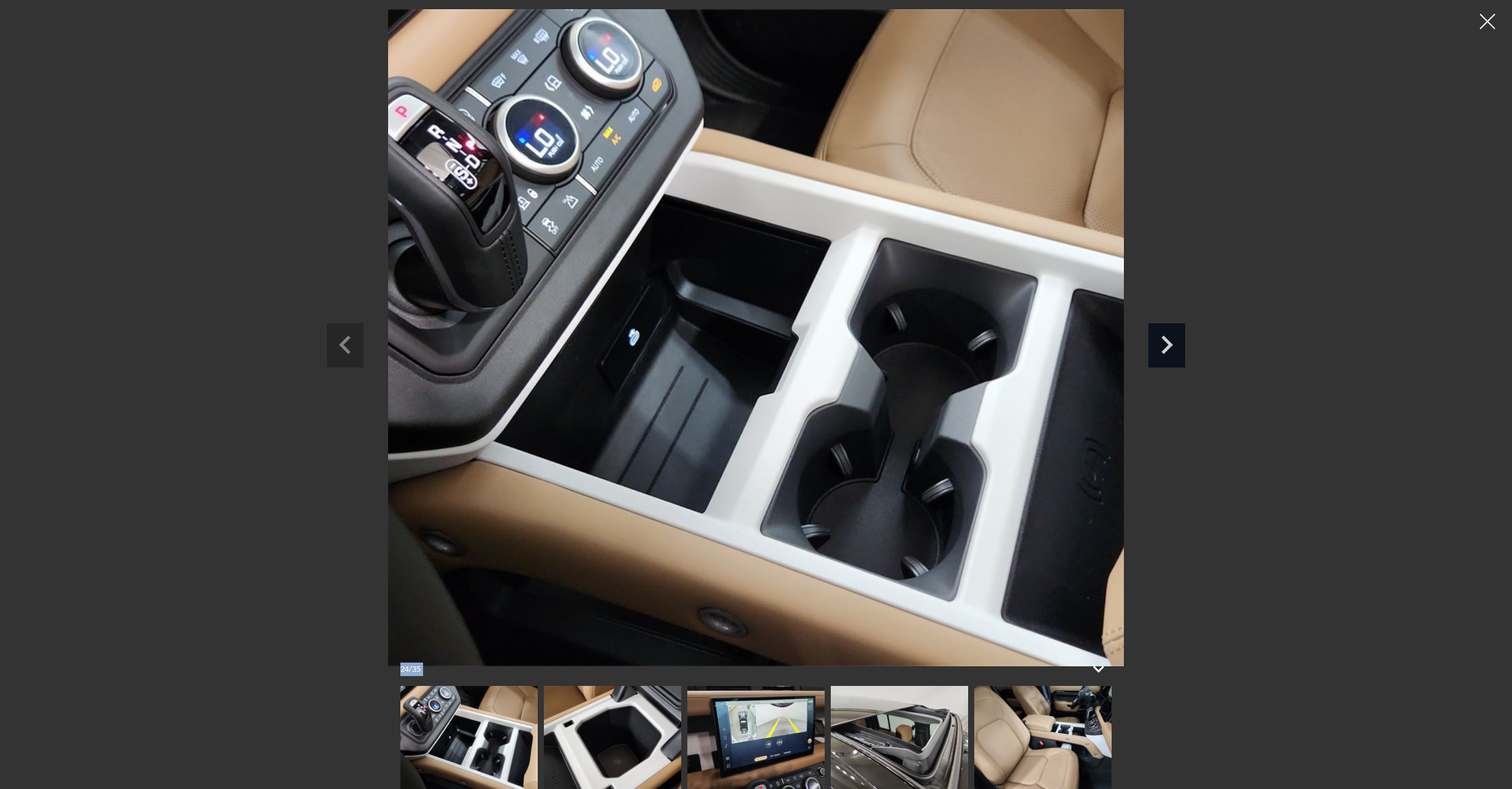
click at [1164, 343] on icon "Next slide" at bounding box center [1167, 343] width 37 height 40
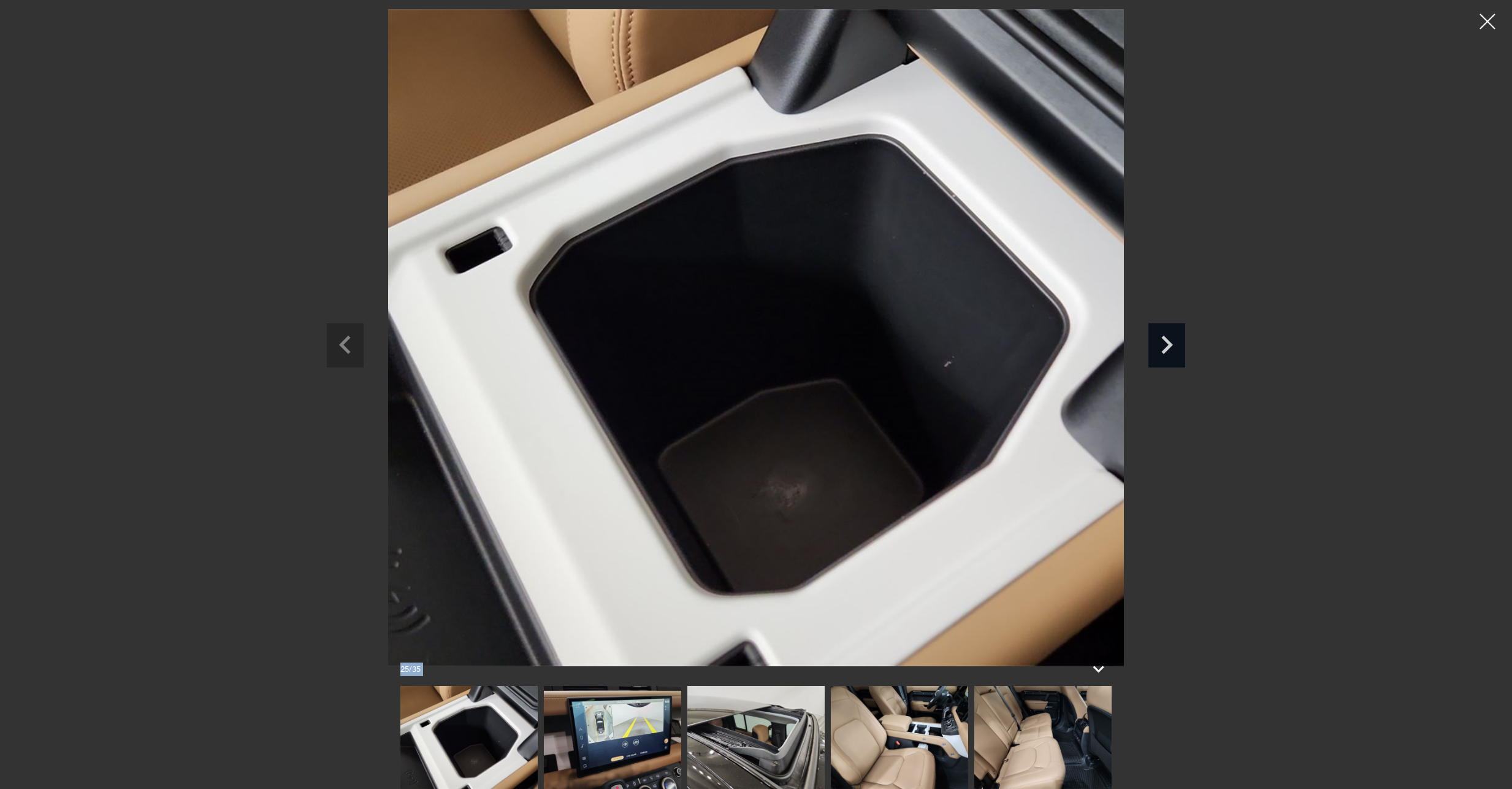
click at [1164, 345] on icon "Next slide" at bounding box center [1167, 343] width 37 height 40
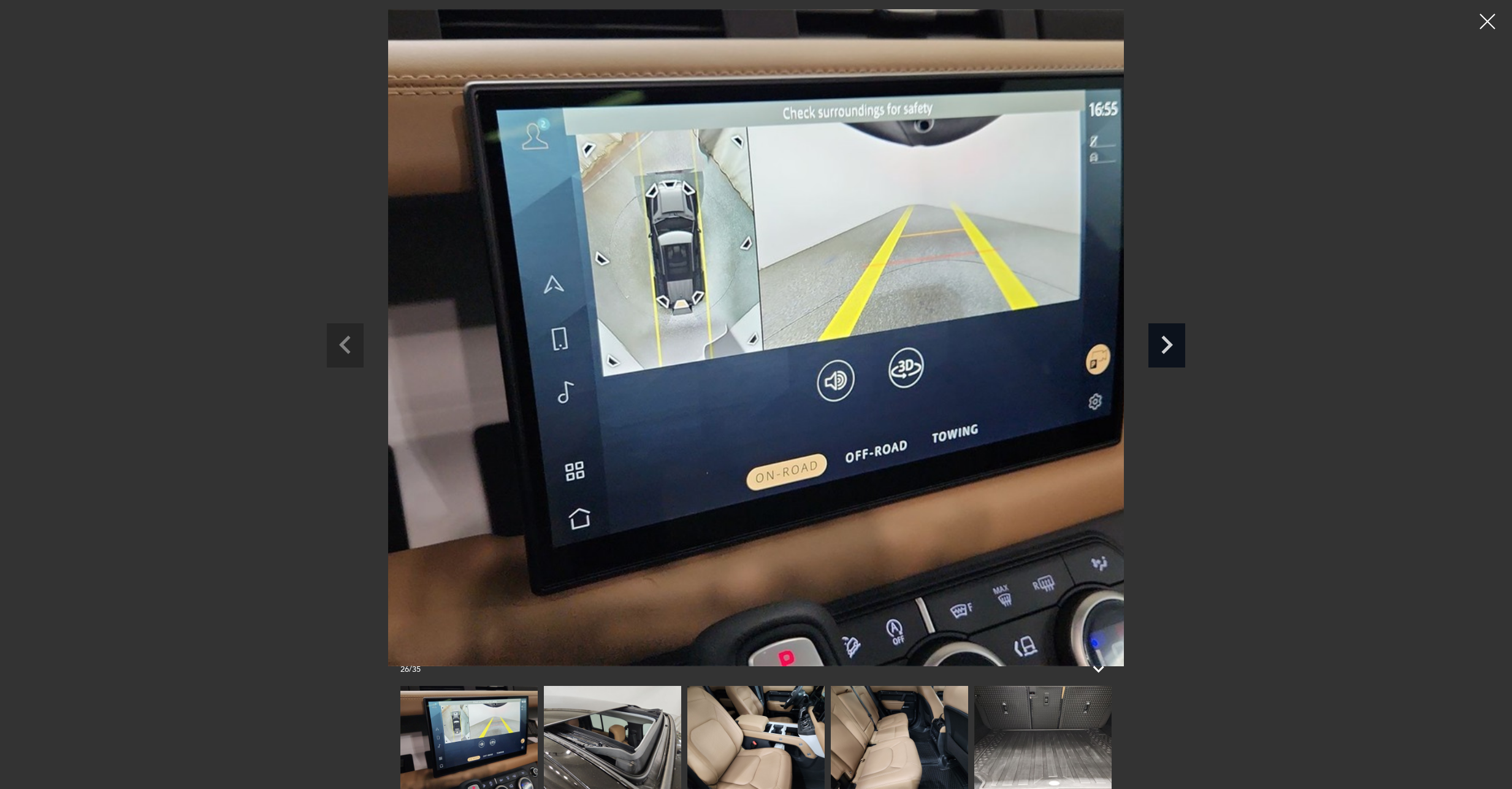
click at [1164, 345] on icon "Next slide" at bounding box center [1167, 343] width 37 height 40
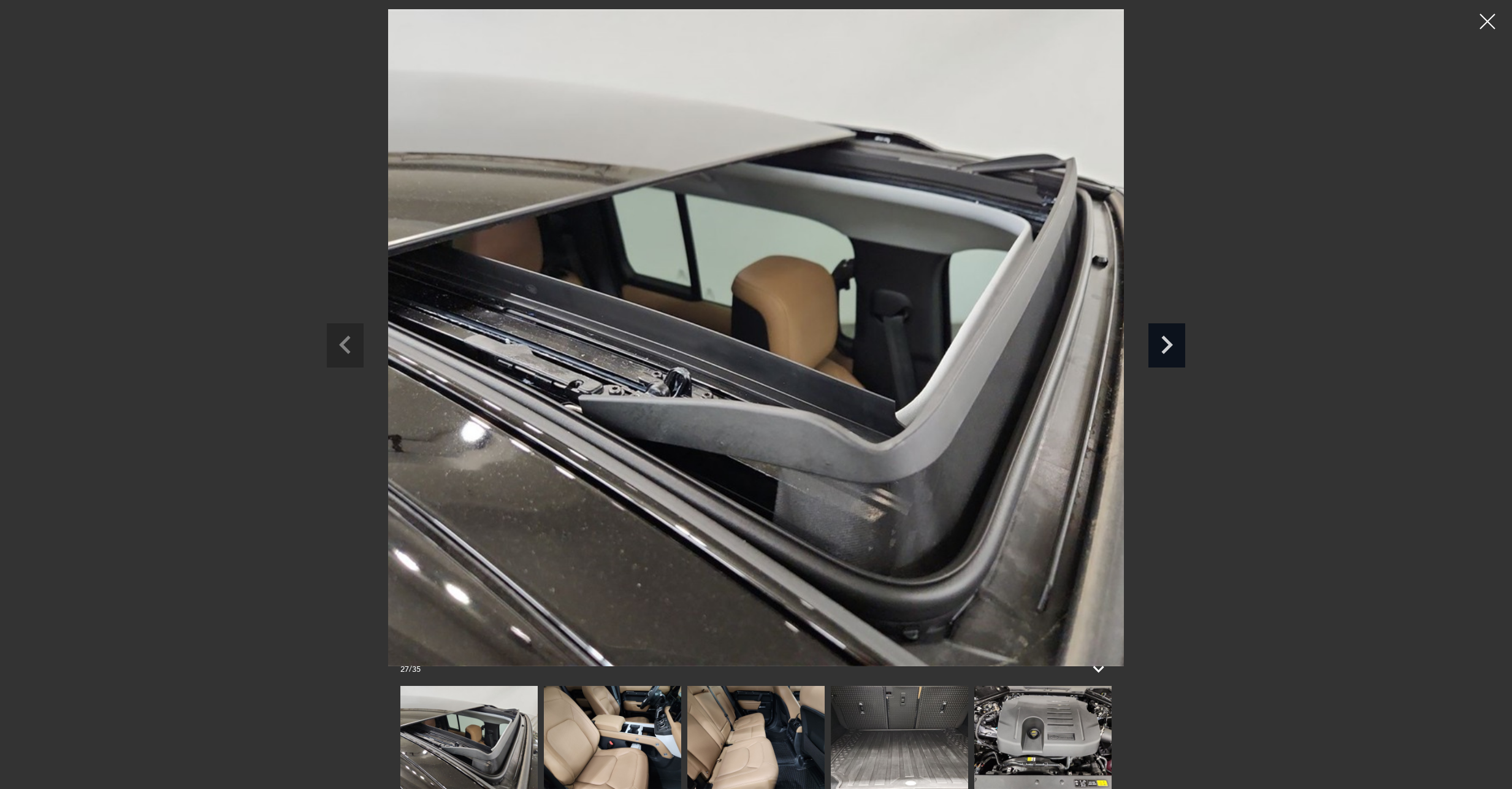
click at [1154, 364] on div "Next slide" at bounding box center [1167, 345] width 37 height 44
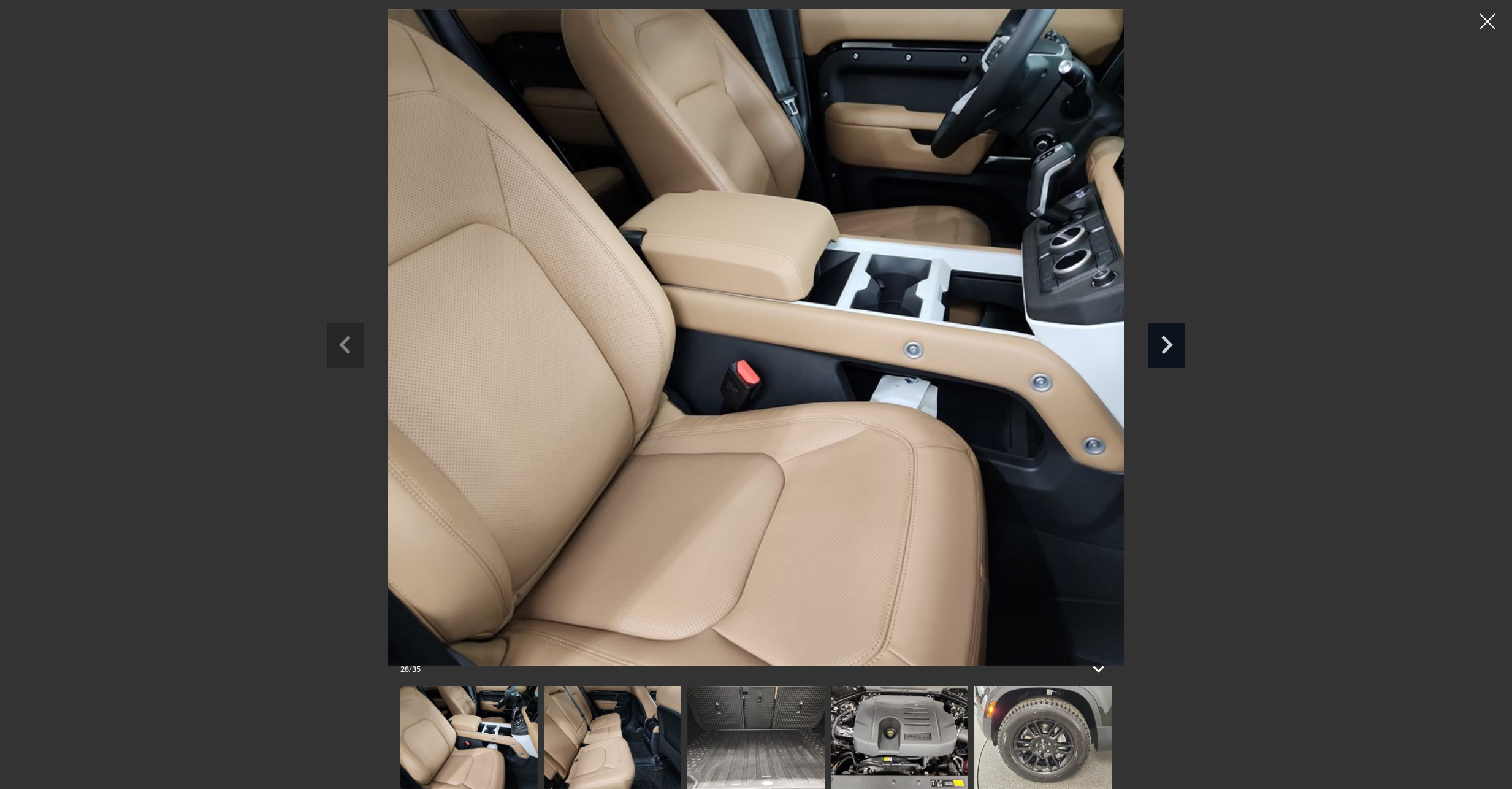
click at [1158, 352] on icon "Next slide" at bounding box center [1167, 343] width 37 height 40
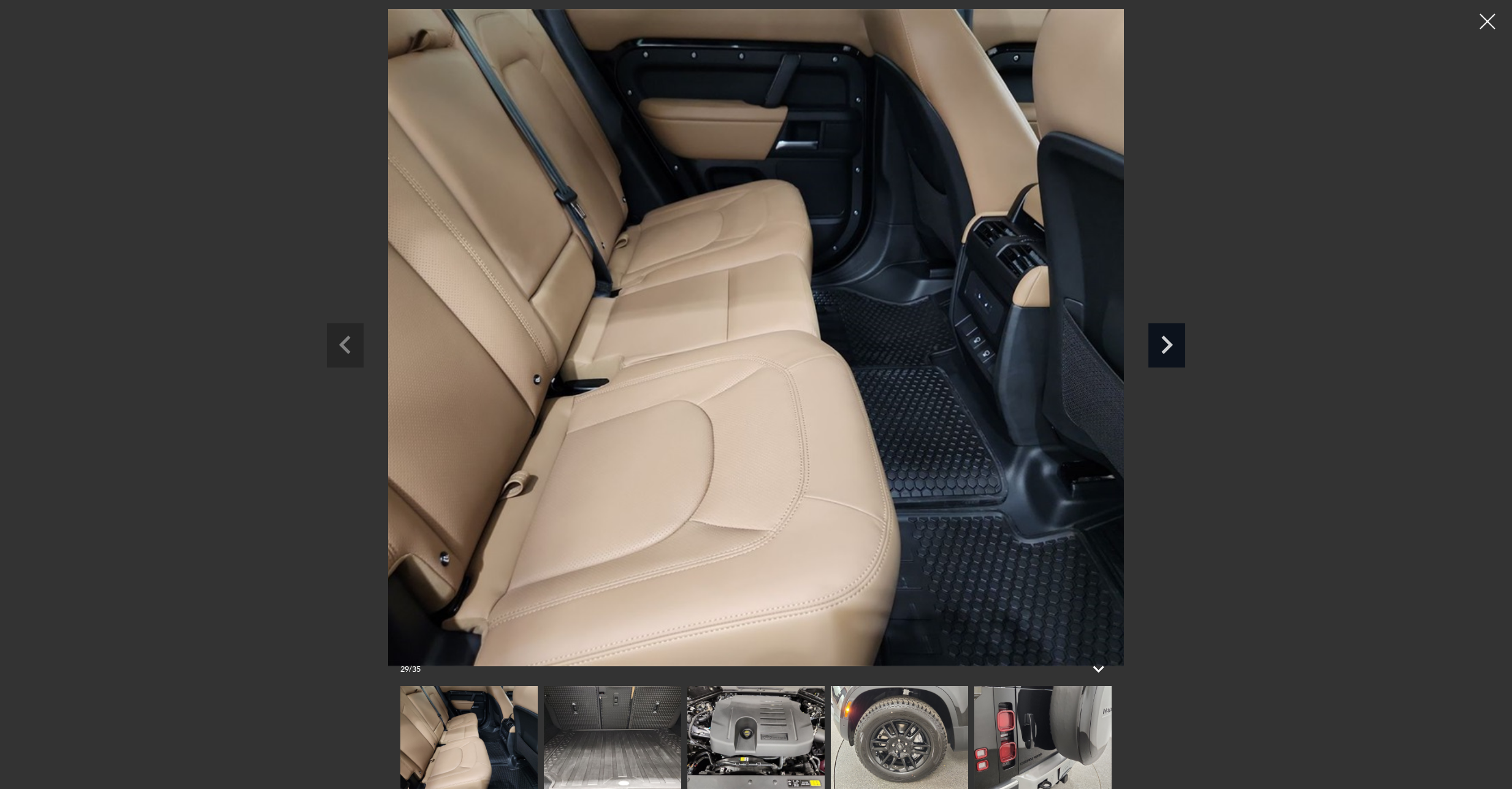
click at [1162, 348] on icon "Next slide" at bounding box center [1167, 343] width 37 height 40
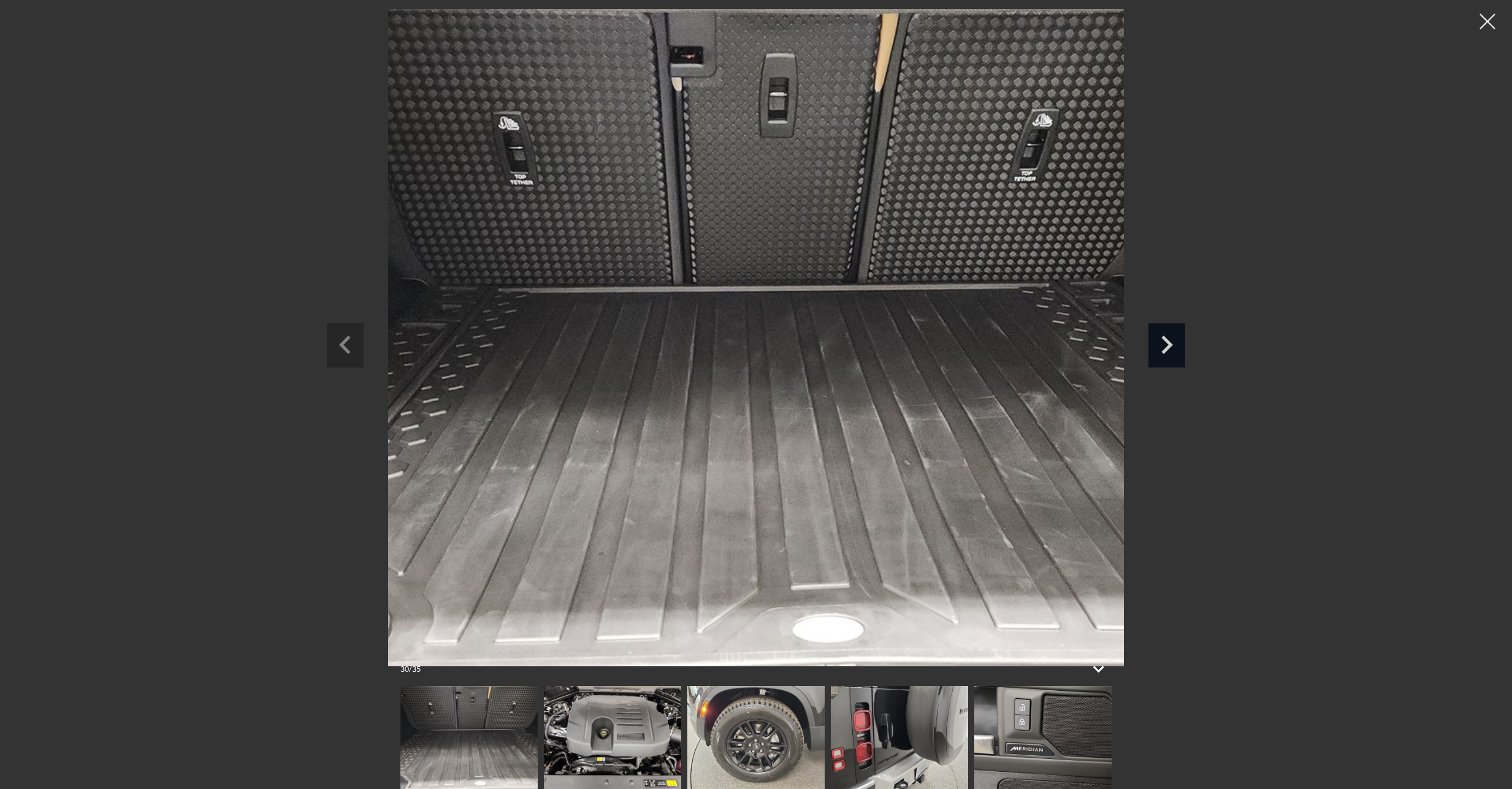
click at [1162, 348] on icon "Next slide" at bounding box center [1167, 343] width 37 height 40
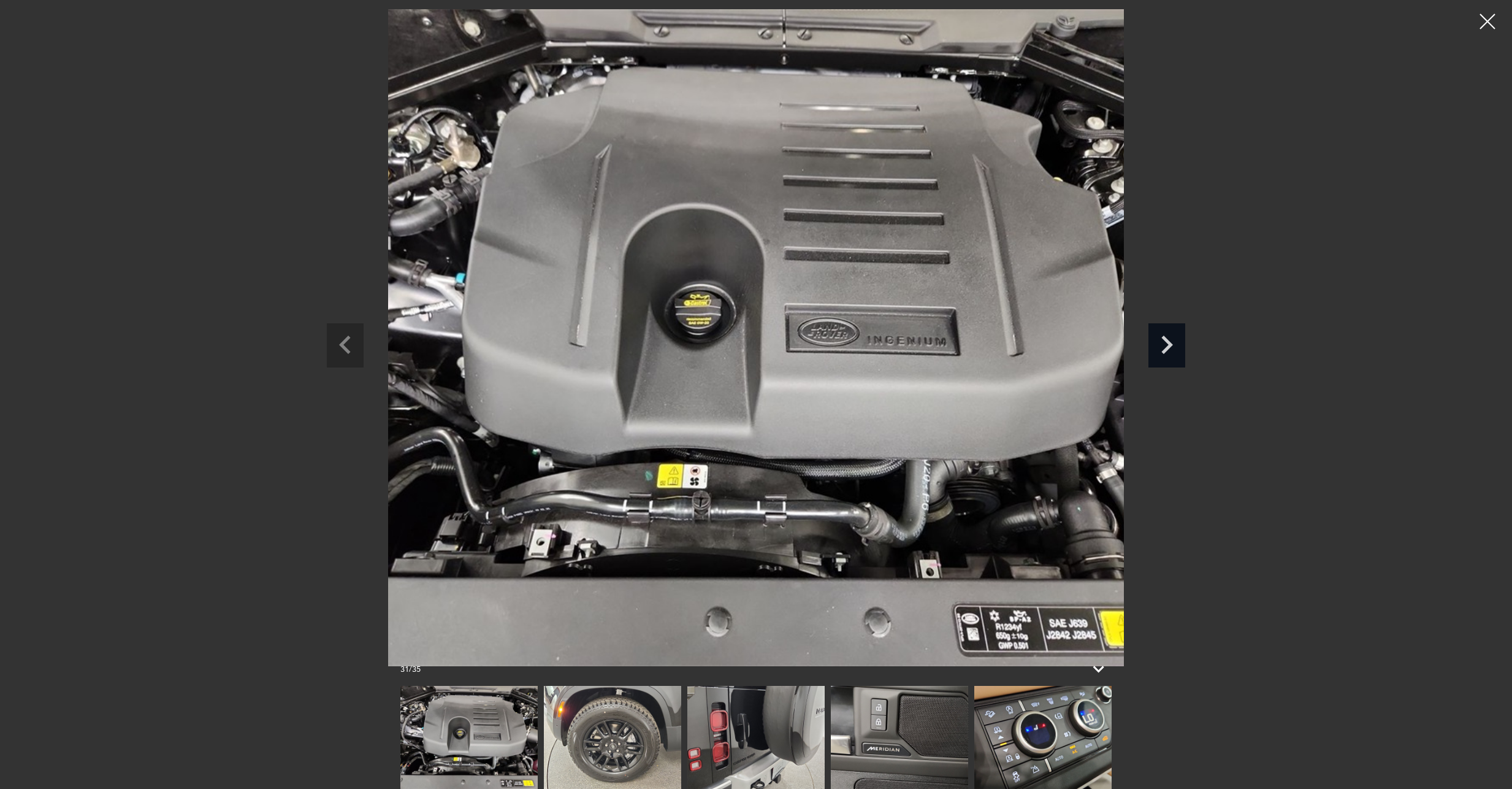
click at [1162, 348] on icon "Next slide" at bounding box center [1167, 343] width 37 height 40
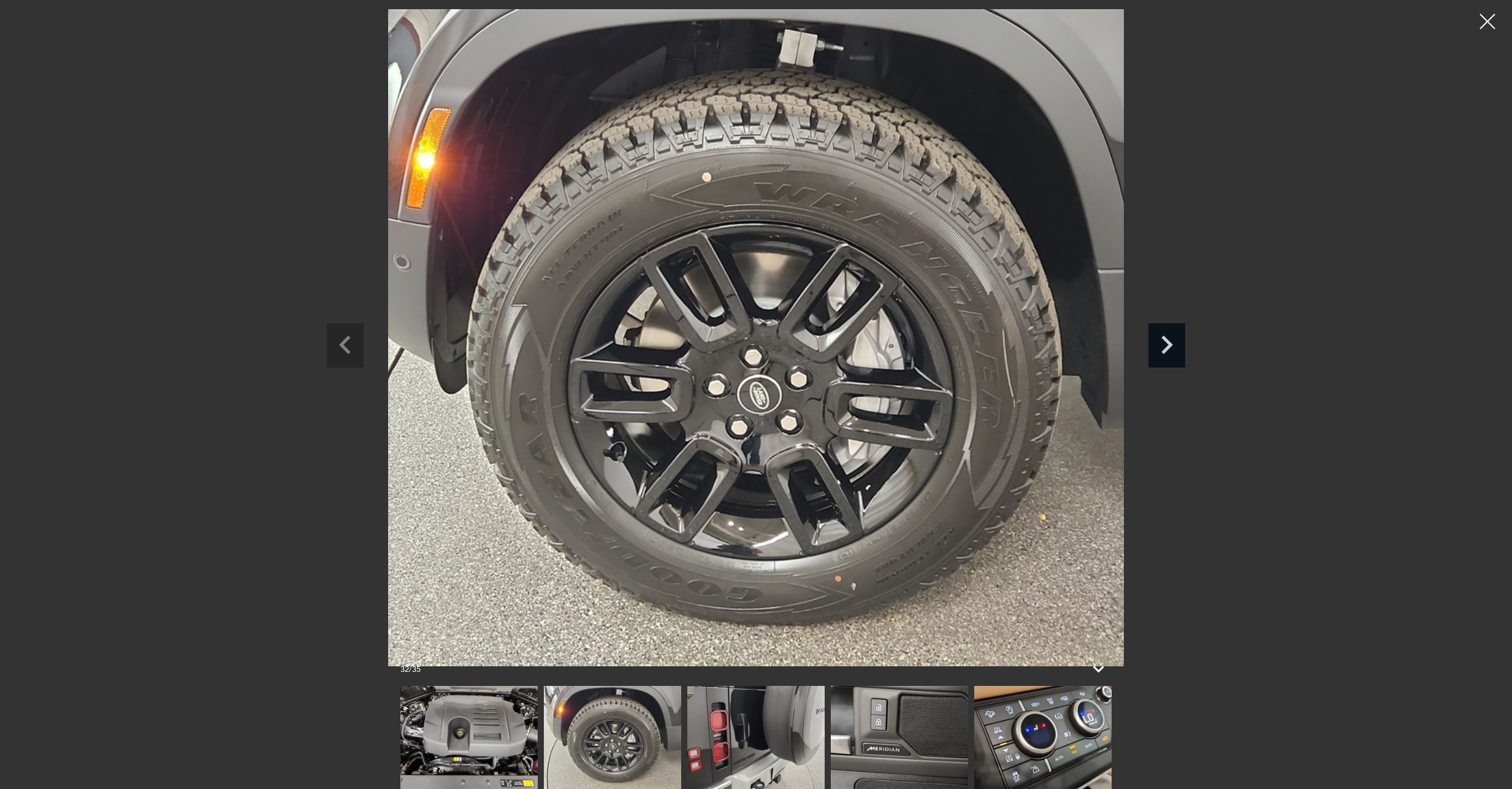
click at [1162, 348] on icon "Next slide" at bounding box center [1167, 343] width 37 height 40
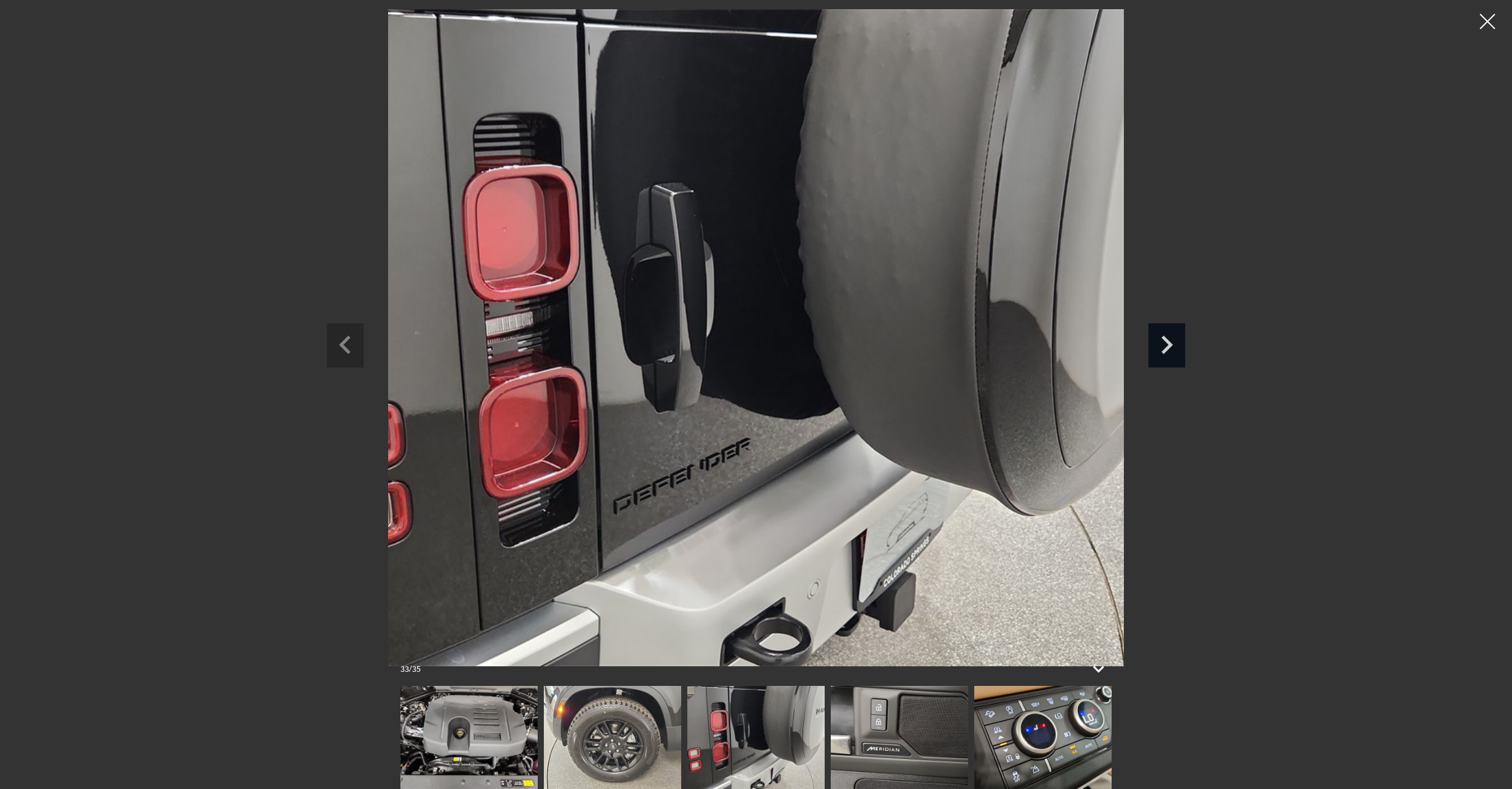
click at [1164, 347] on icon "Next slide" at bounding box center [1167, 343] width 37 height 40
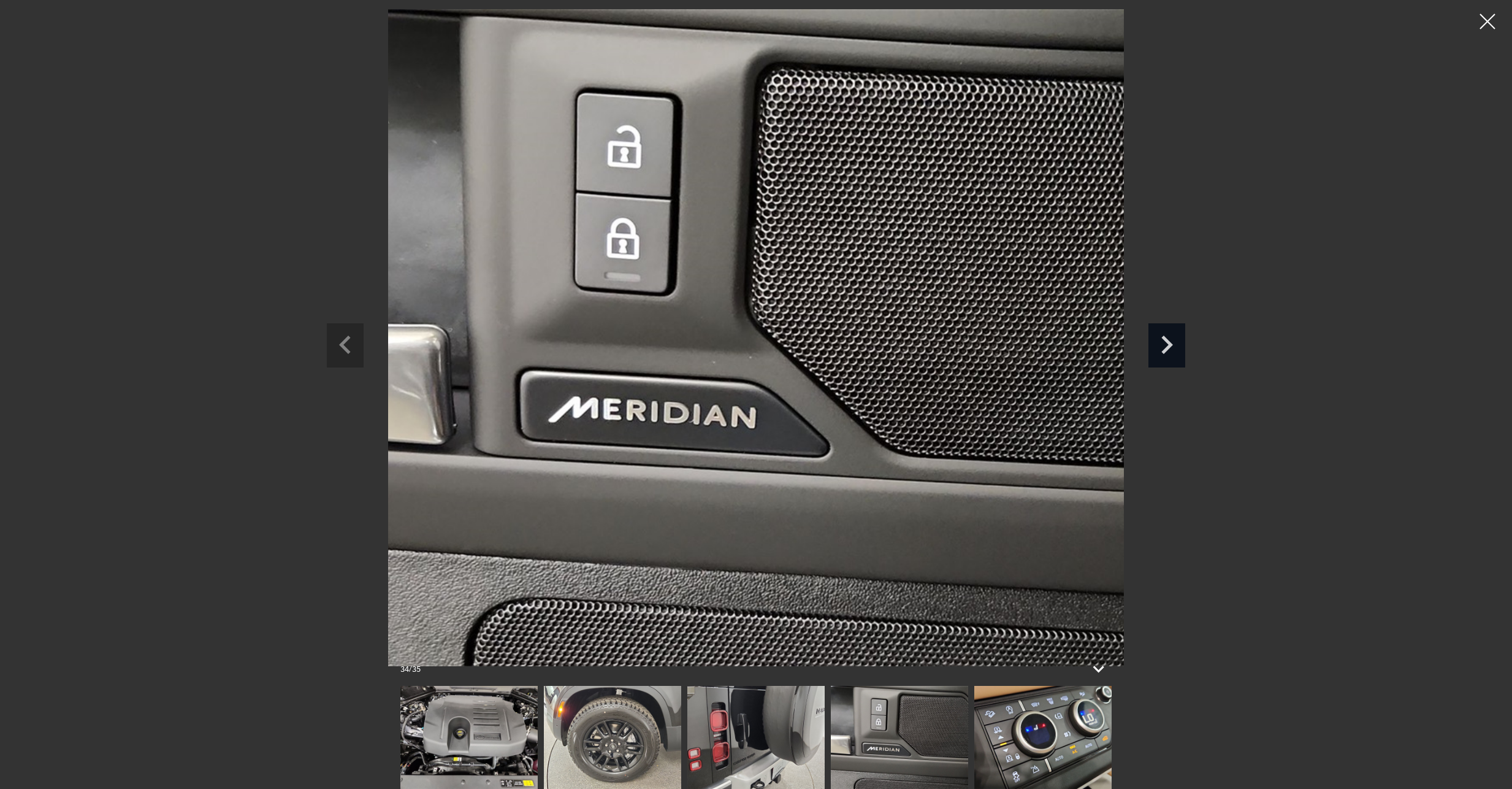
click at [1164, 347] on icon "Next slide" at bounding box center [1167, 343] width 37 height 40
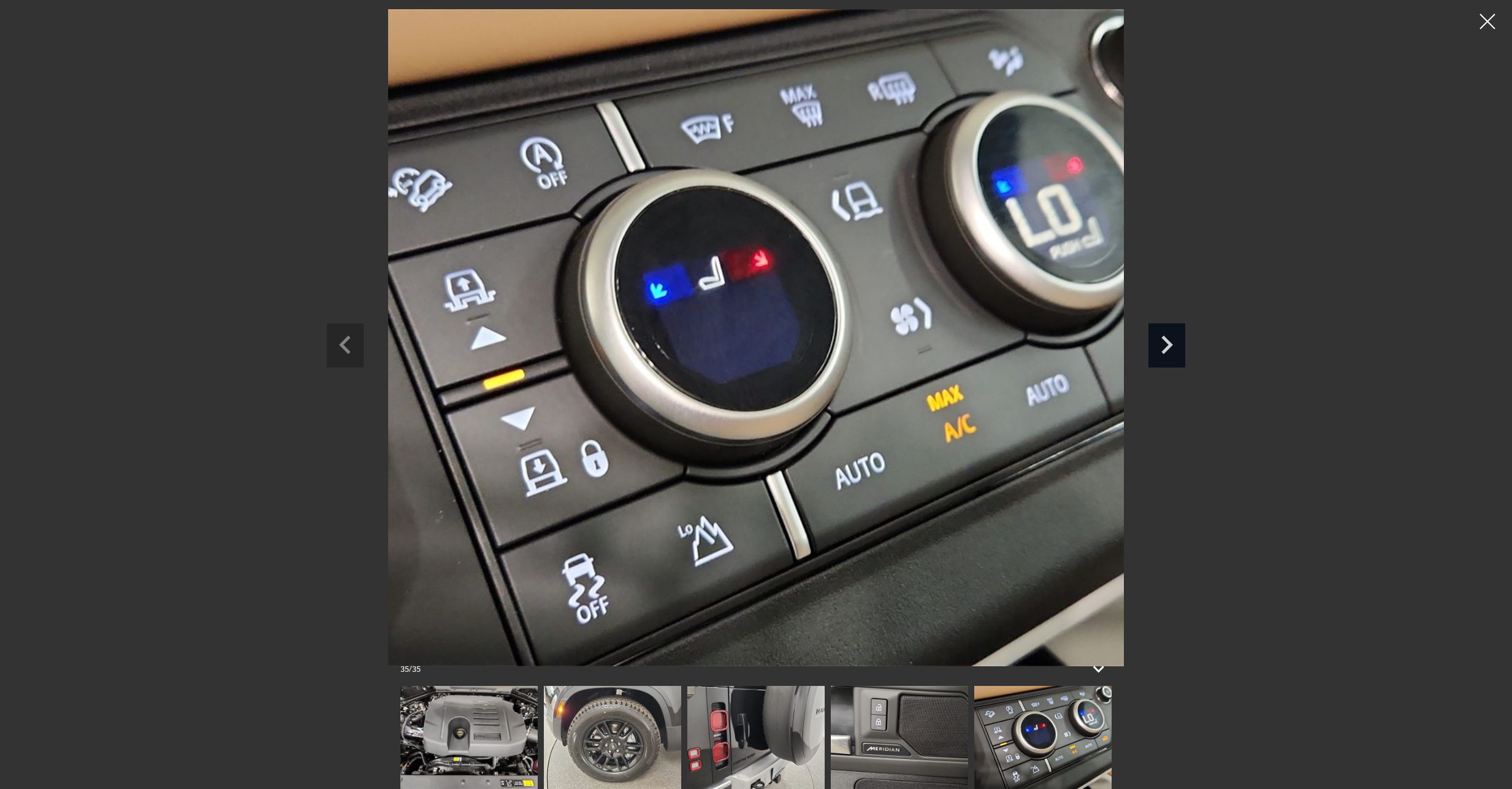
click at [1164, 347] on icon "Next slide" at bounding box center [1167, 343] width 37 height 40
click at [1165, 343] on icon "Next slide" at bounding box center [1167, 343] width 37 height 40
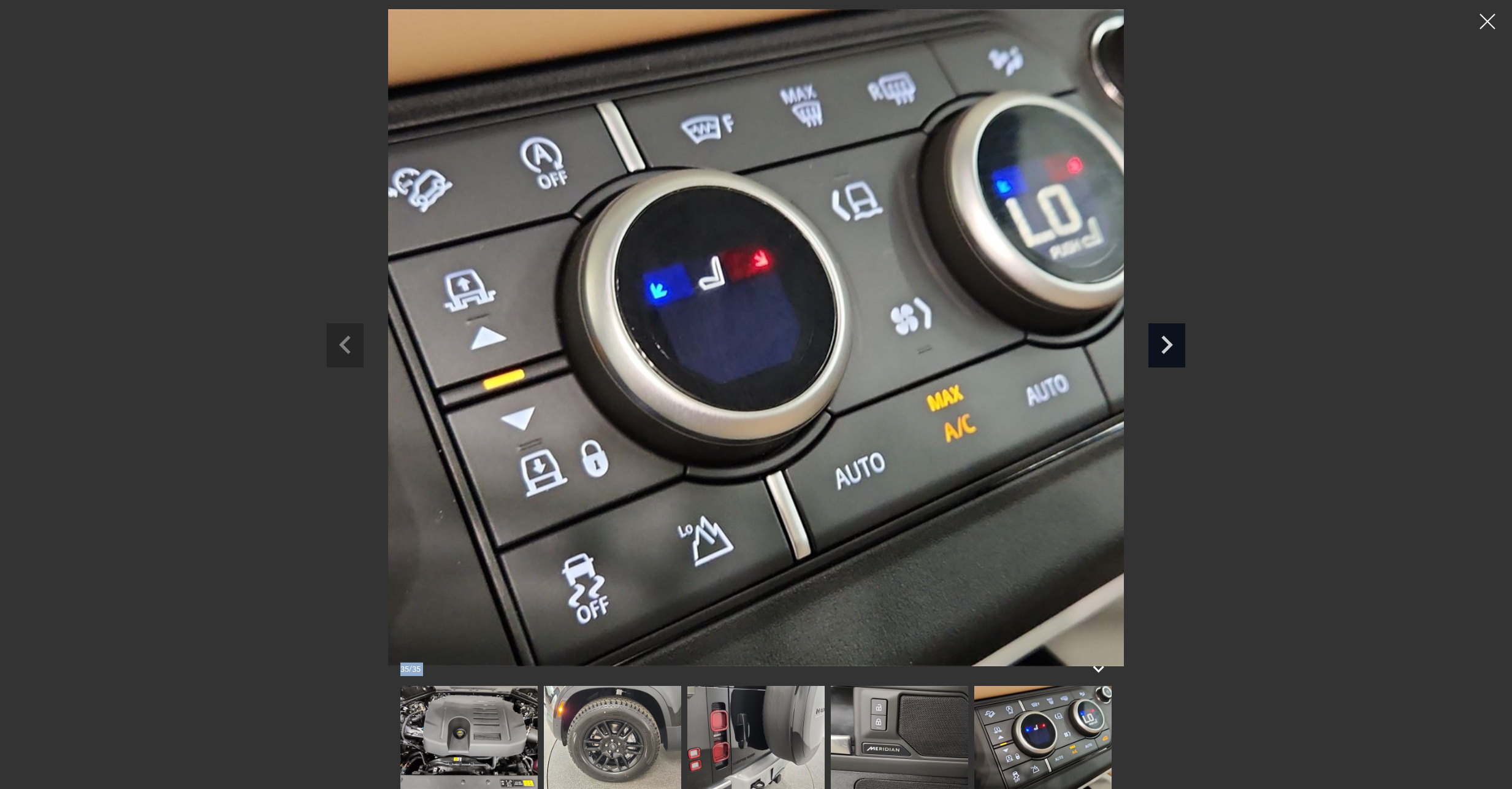
click at [1165, 343] on icon "Next slide" at bounding box center [1167, 343] width 37 height 40
click at [1484, 23] on div at bounding box center [1487, 21] width 33 height 33
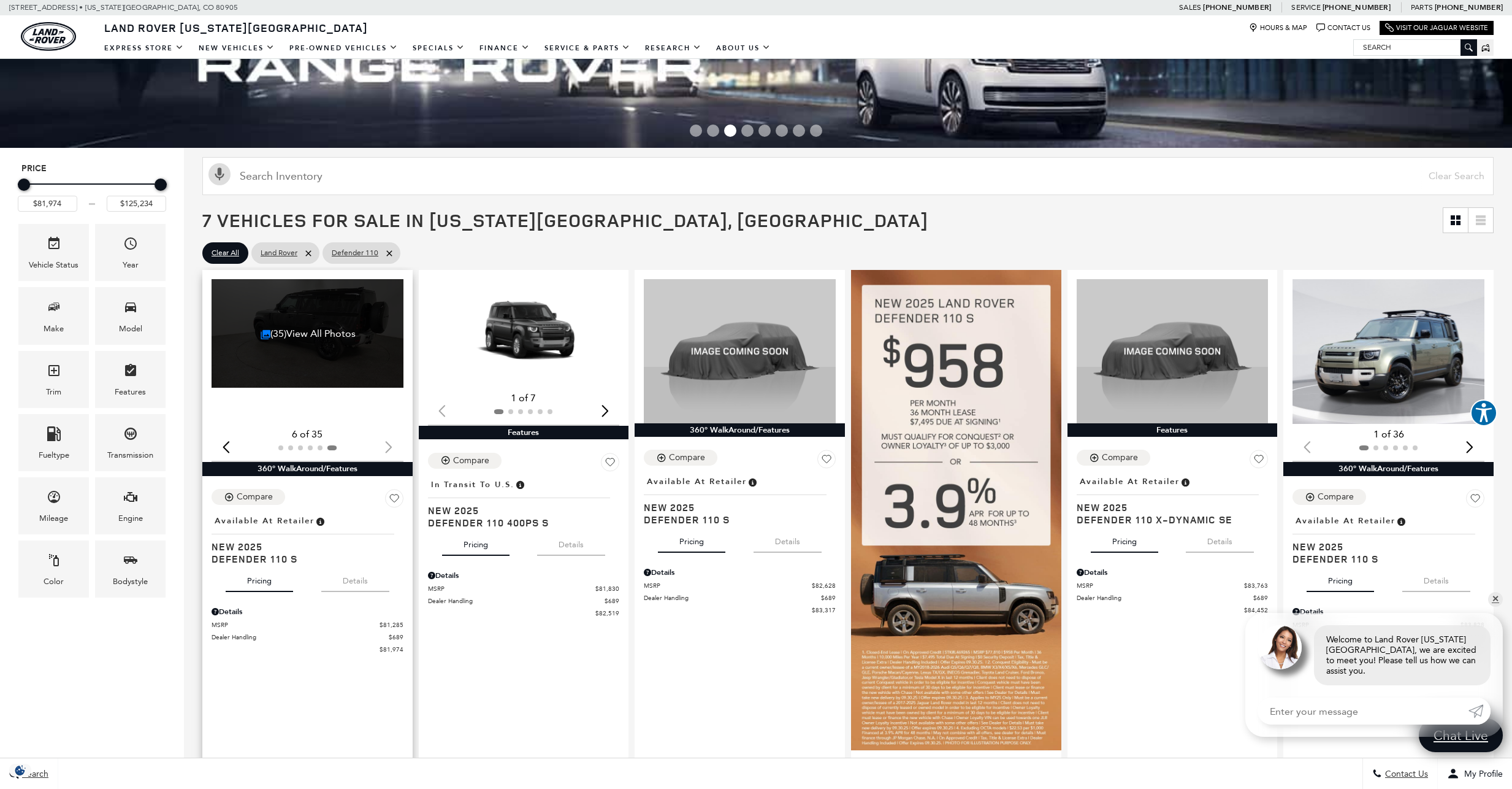
scroll to position [222, 0]
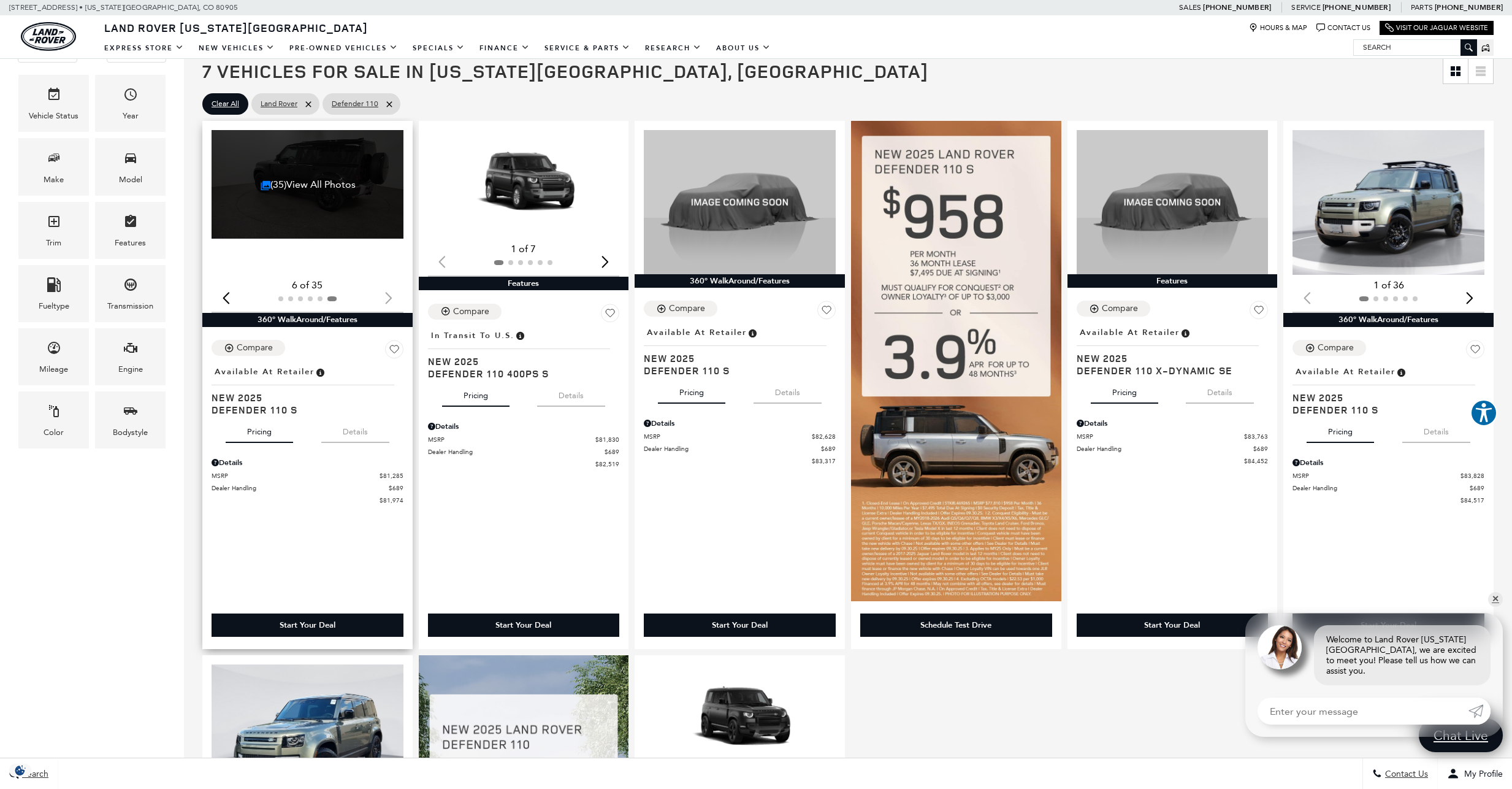
click at [338, 426] on button "Details" at bounding box center [355, 430] width 68 height 27
click at [564, 393] on button "Details" at bounding box center [571, 393] width 68 height 27
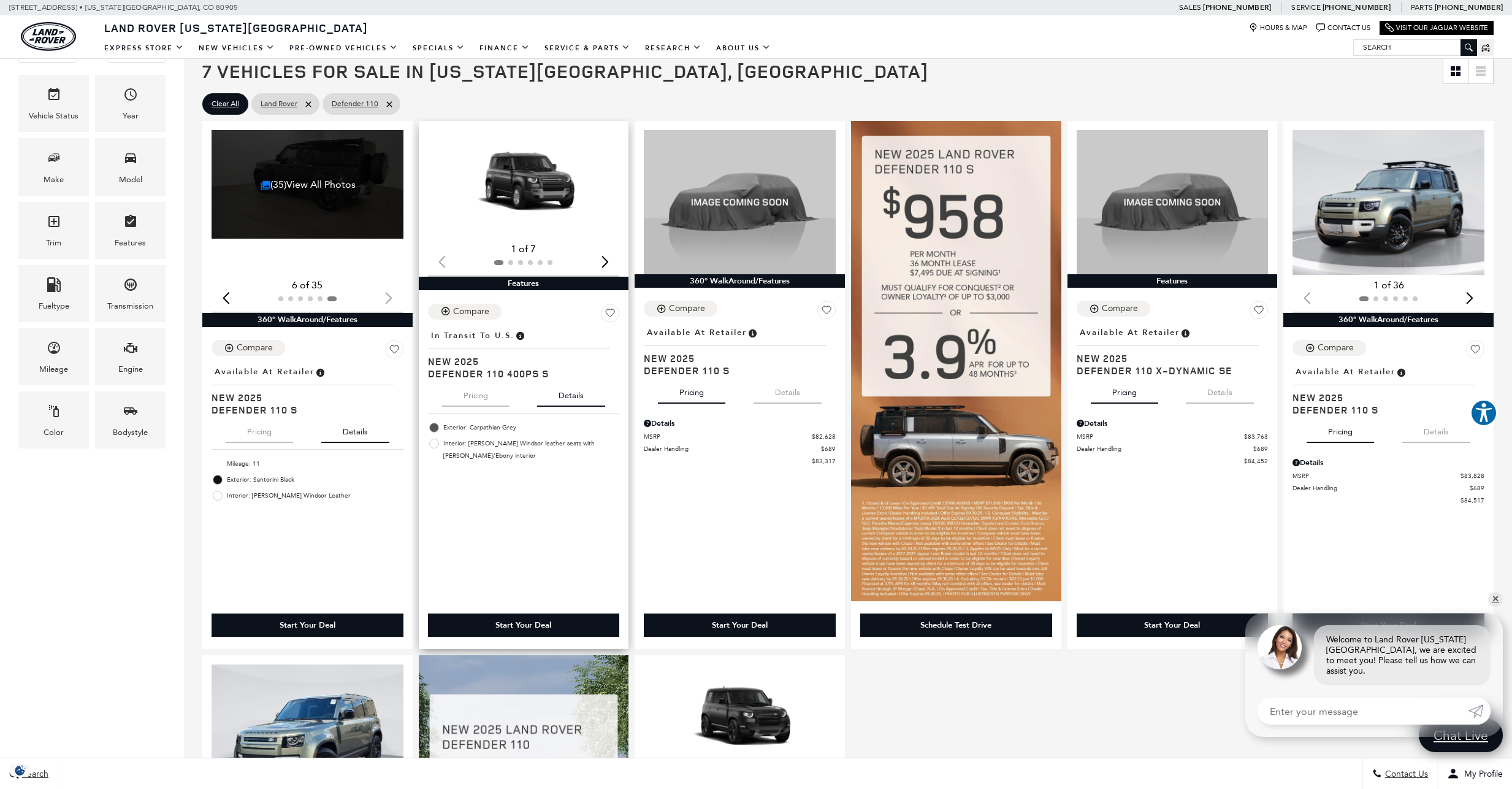
click at [485, 395] on button "Pricing" at bounding box center [475, 393] width 67 height 27
click at [571, 399] on button "Details" at bounding box center [571, 393] width 68 height 27
click at [604, 257] on div "Next slide" at bounding box center [604, 261] width 17 height 27
click at [555, 191] on img "3 / 6" at bounding box center [524, 184] width 193 height 108
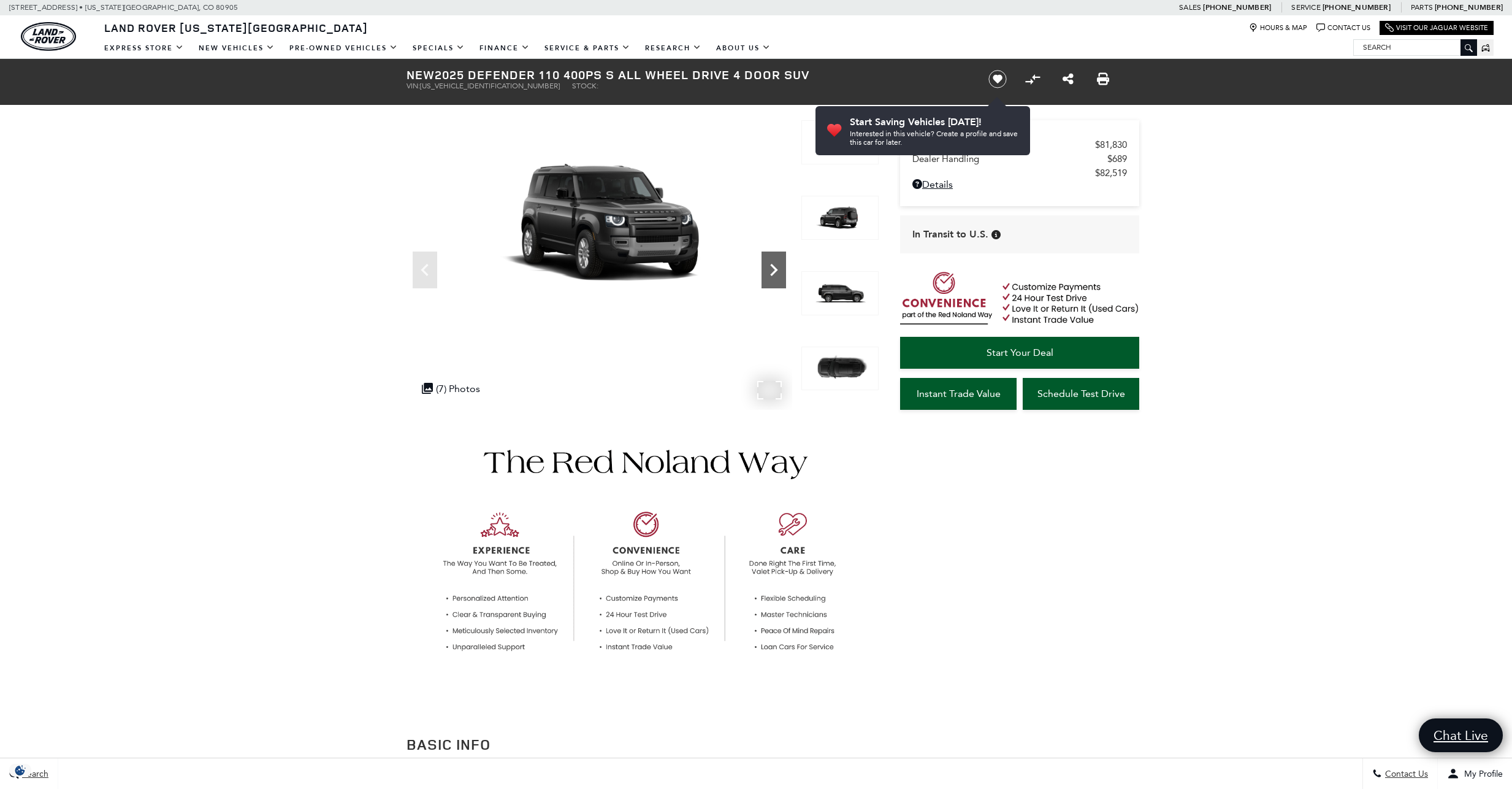
click at [779, 268] on icon "Next" at bounding box center [773, 270] width 24 height 24
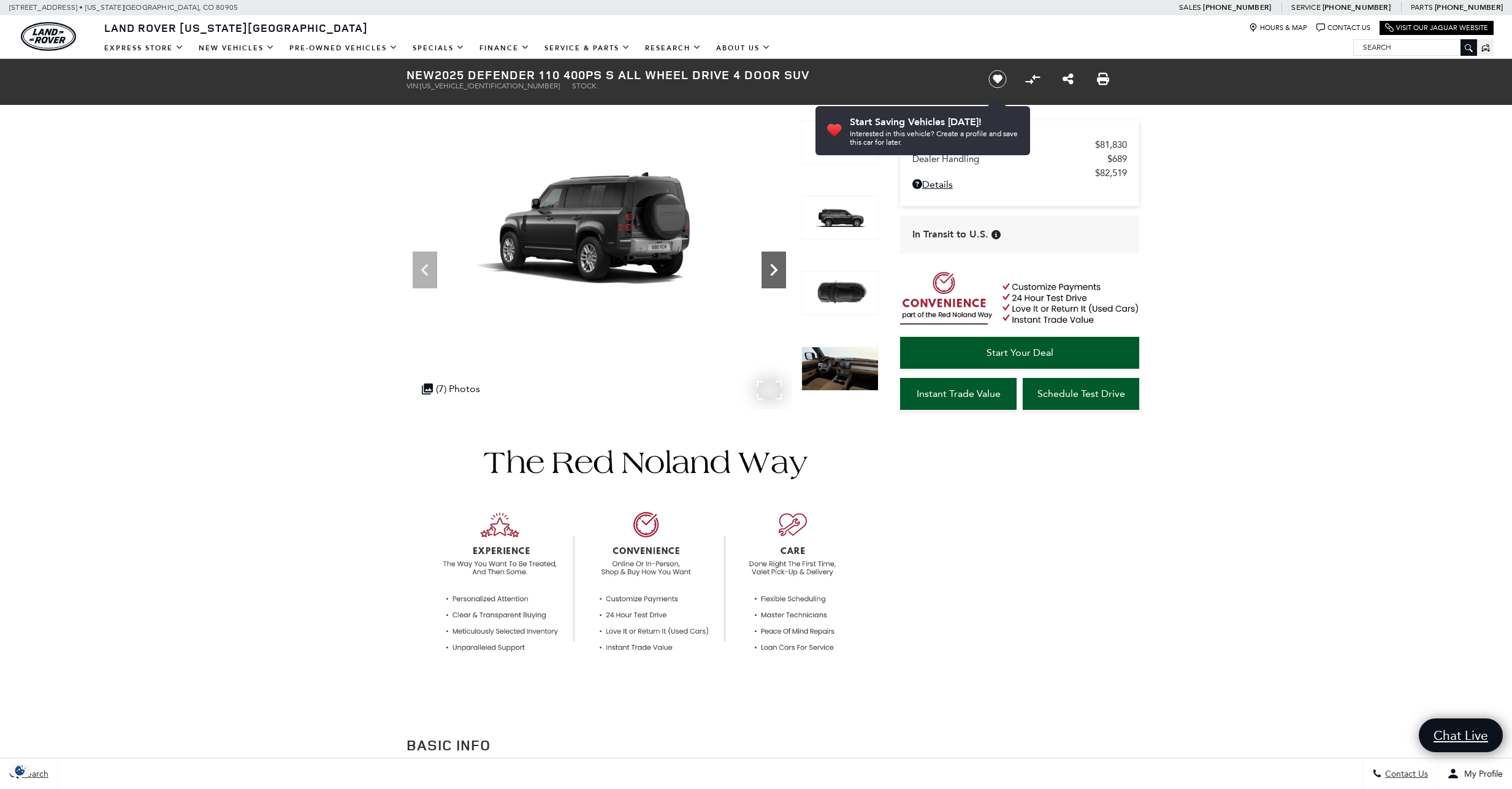
click at [777, 269] on icon "Next" at bounding box center [773, 270] width 8 height 12
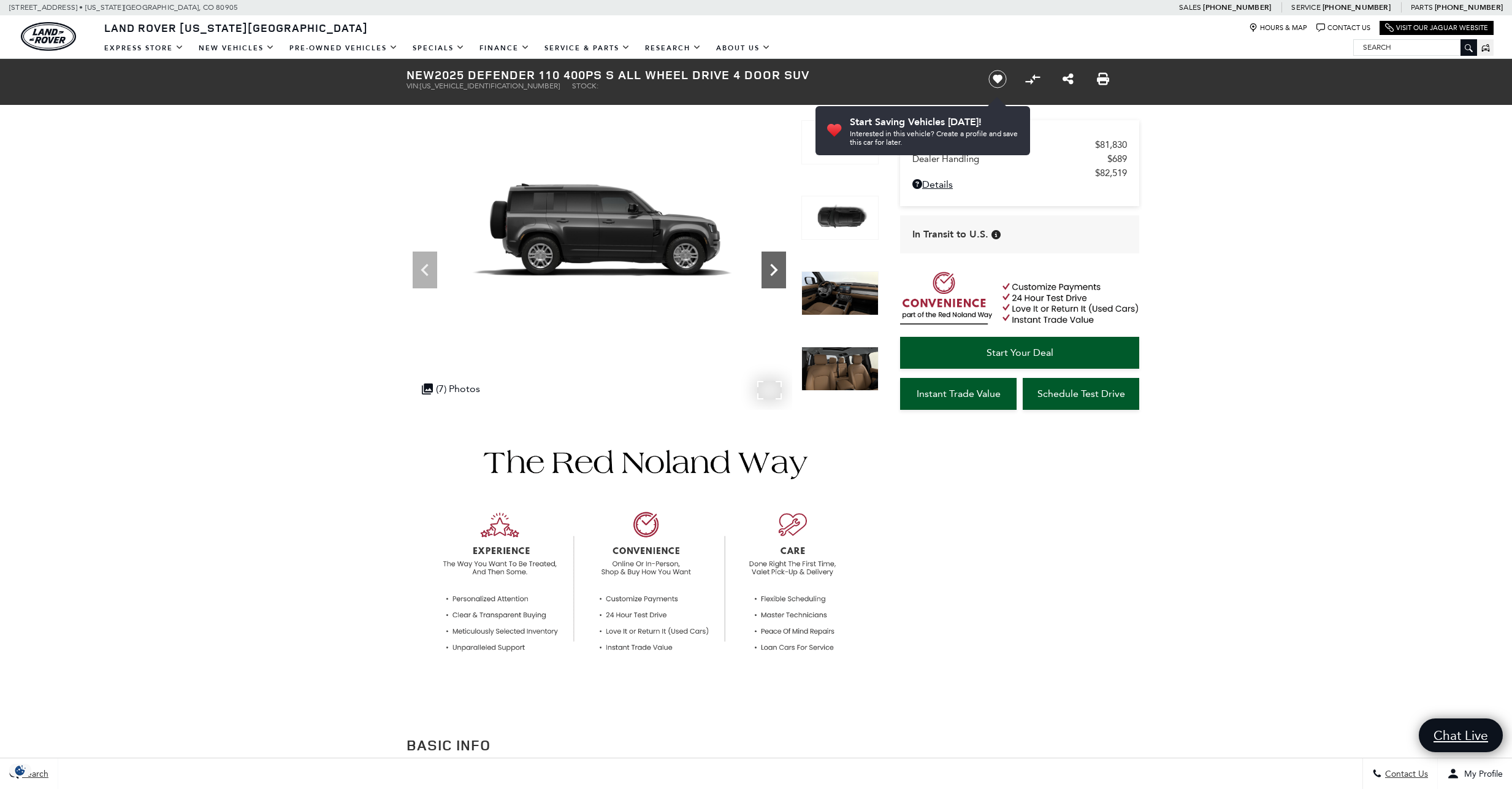
click at [777, 269] on icon "Next" at bounding box center [773, 270] width 8 height 12
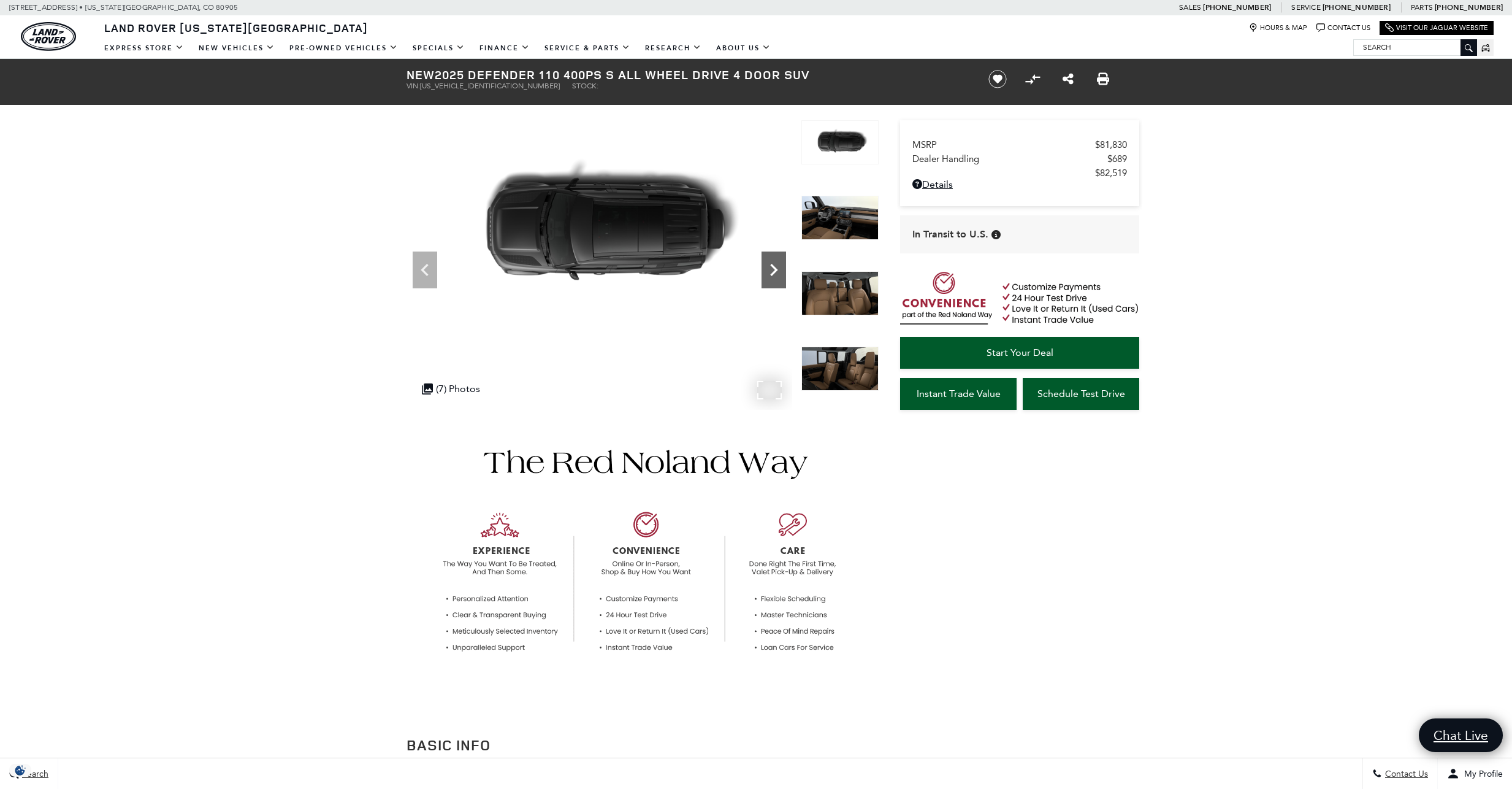
click at [777, 269] on icon "Next" at bounding box center [773, 270] width 8 height 12
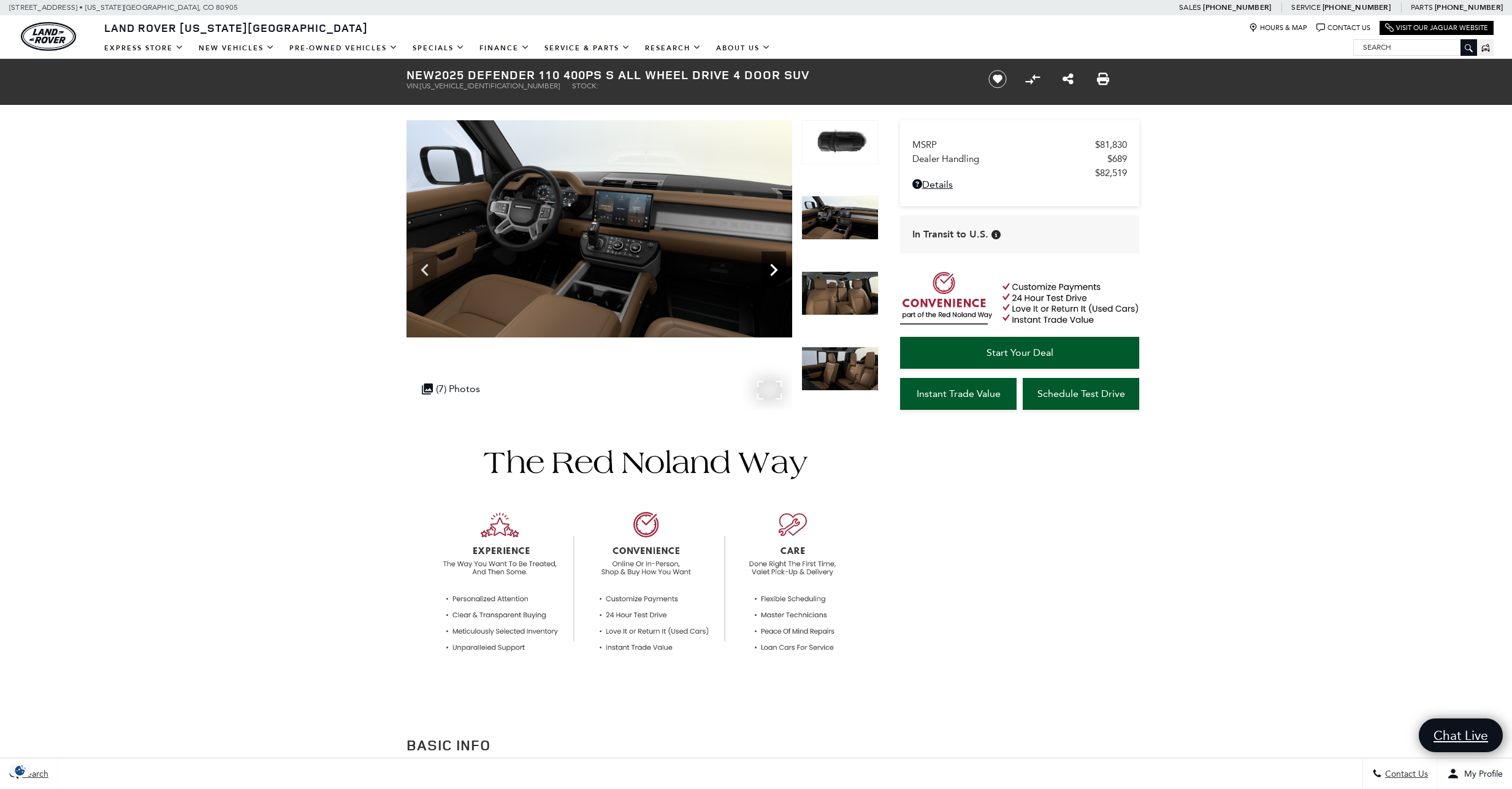
click at [777, 269] on icon "Next" at bounding box center [773, 270] width 8 height 12
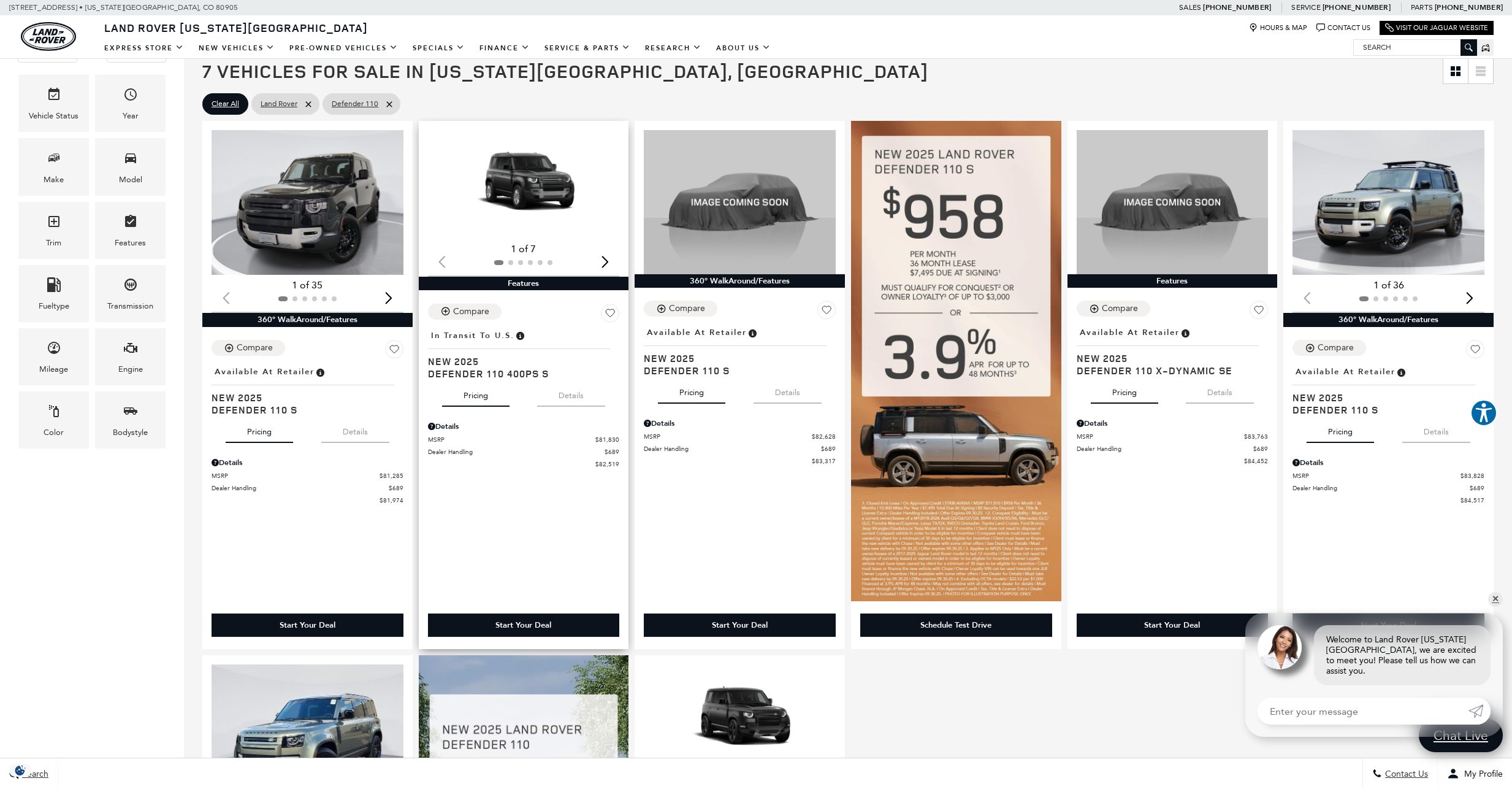
click at [570, 393] on button "Details" at bounding box center [571, 393] width 68 height 27
click at [538, 188] on img "1 / 2" at bounding box center [524, 184] width 193 height 108
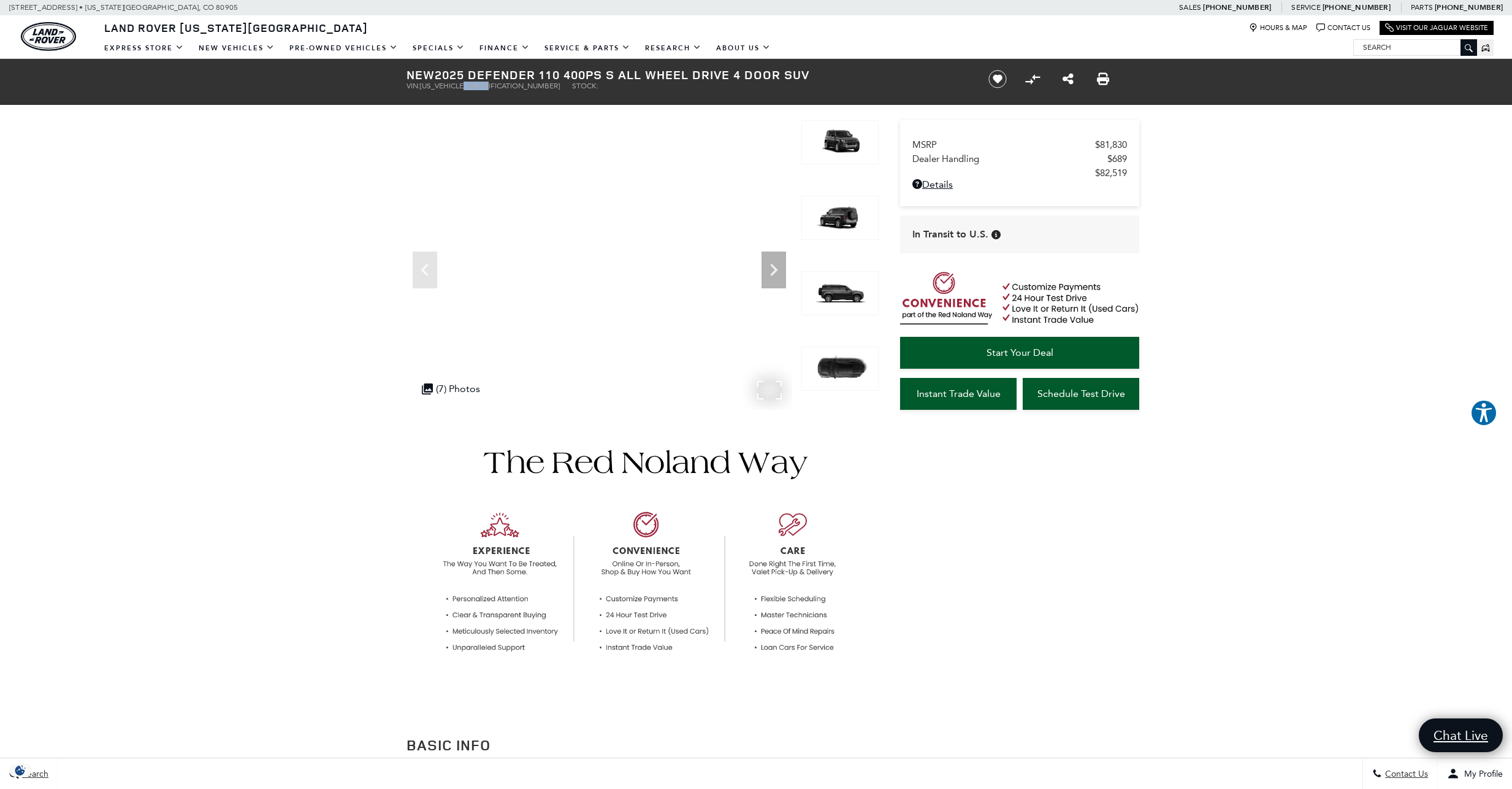
drag, startPoint x: 498, startPoint y: 89, endPoint x: 472, endPoint y: 123, distance: 42.8
click at [471, 86] on ul "VIN: [US_VEHICLE_IDENTIFICATION_NUMBER] Stock:" at bounding box center [687, 86] width 561 height 8
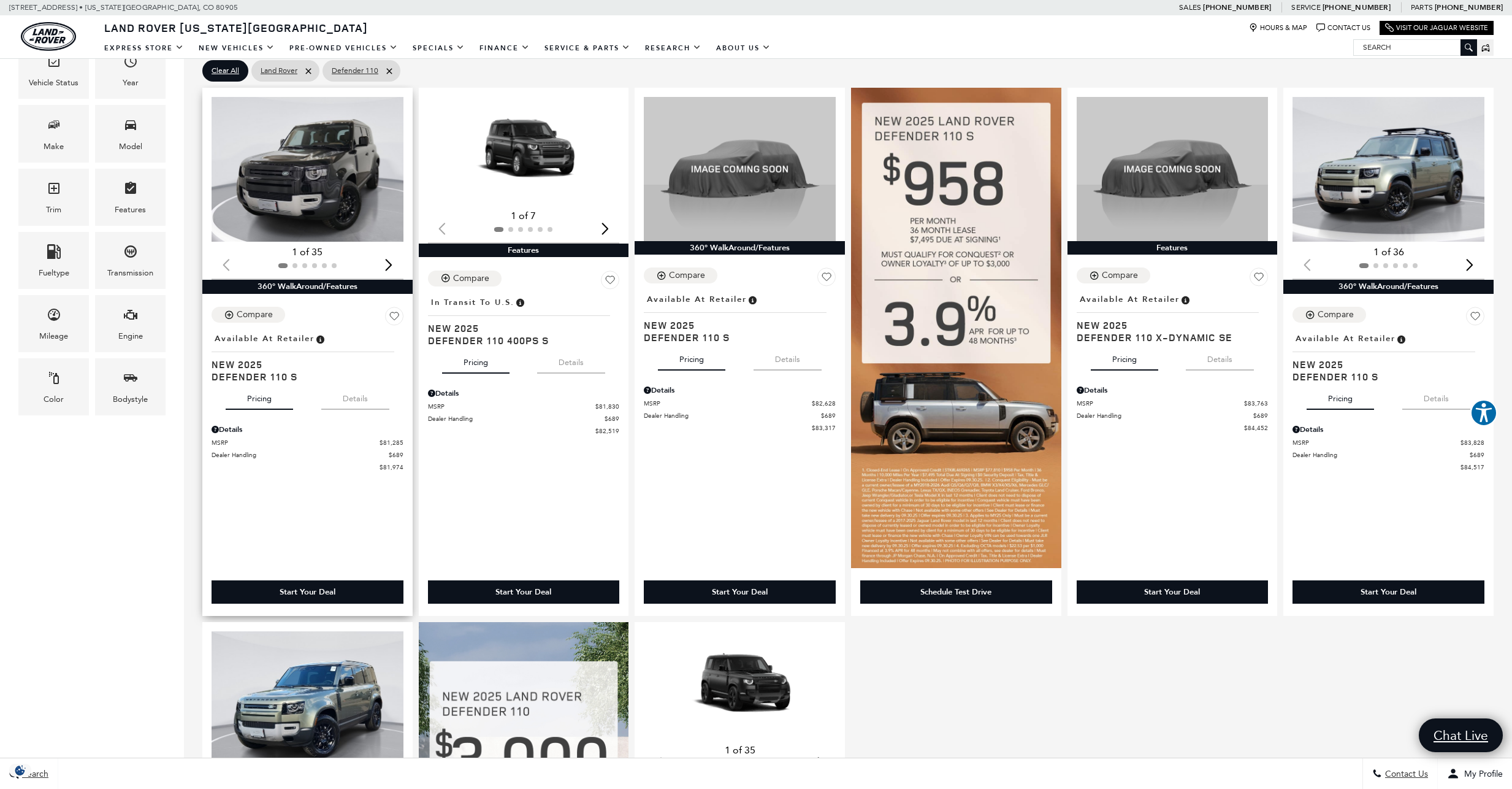
click at [330, 179] on img "1 / 2" at bounding box center [308, 169] width 193 height 145
click at [330, 199] on img "1 / 2" at bounding box center [308, 169] width 193 height 145
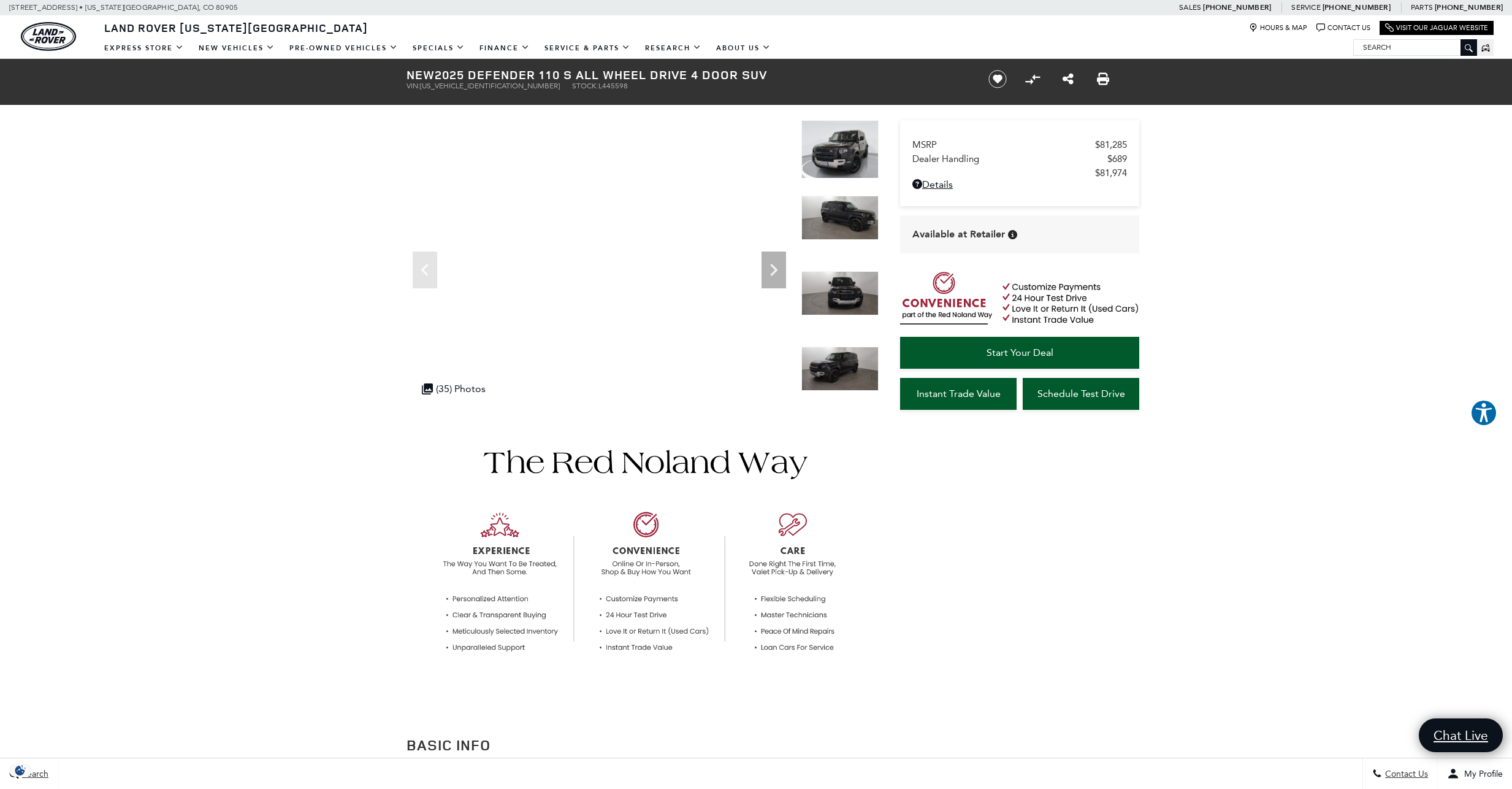
drag, startPoint x: 533, startPoint y: 87, endPoint x: 566, endPoint y: 87, distance: 33.0
click at [566, 87] on ul "VIN: [US_VEHICLE_IDENTIFICATION_NUMBER] Stock: L445598" at bounding box center [687, 86] width 561 height 8
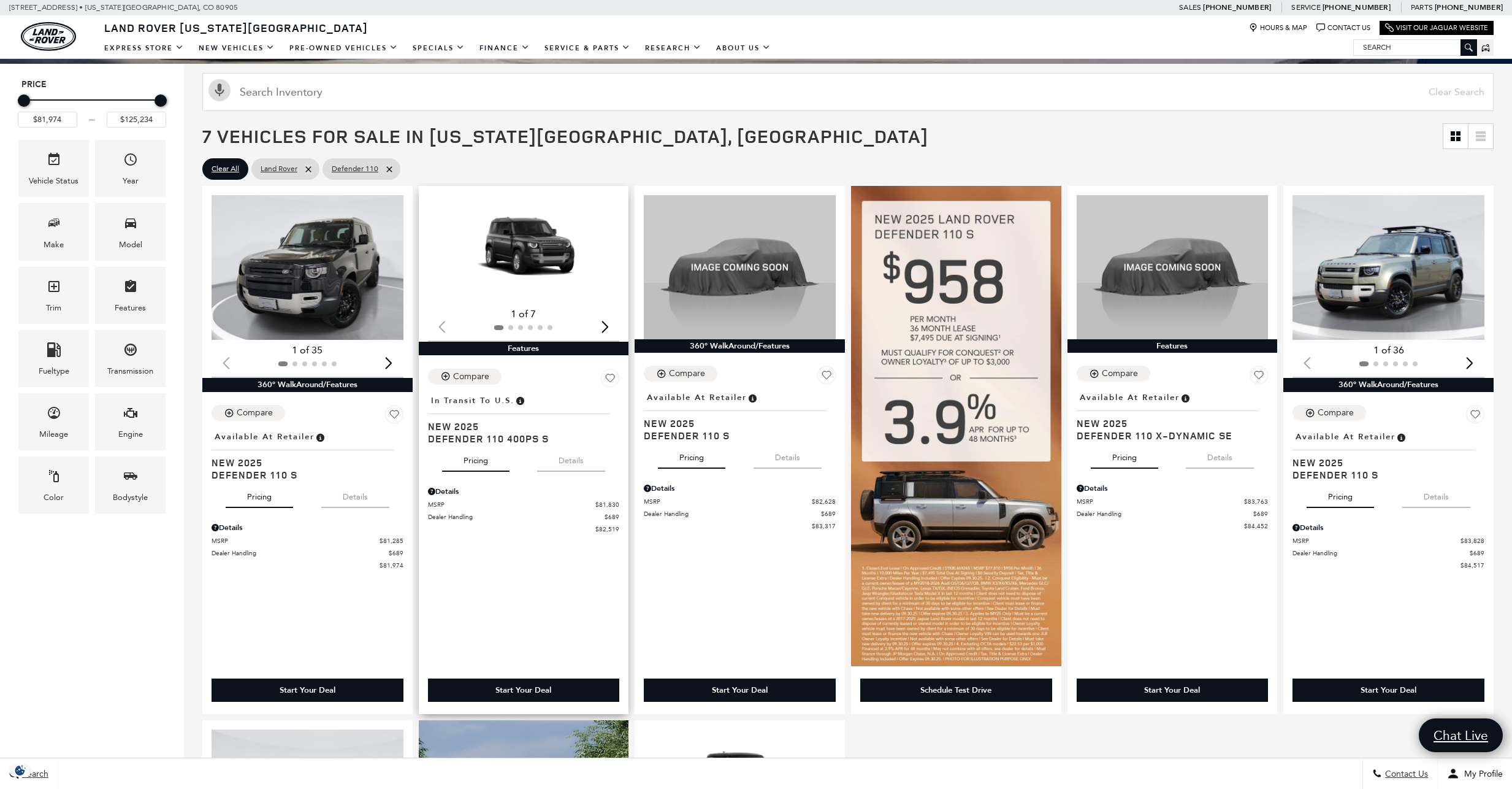
scroll to position [196, 0]
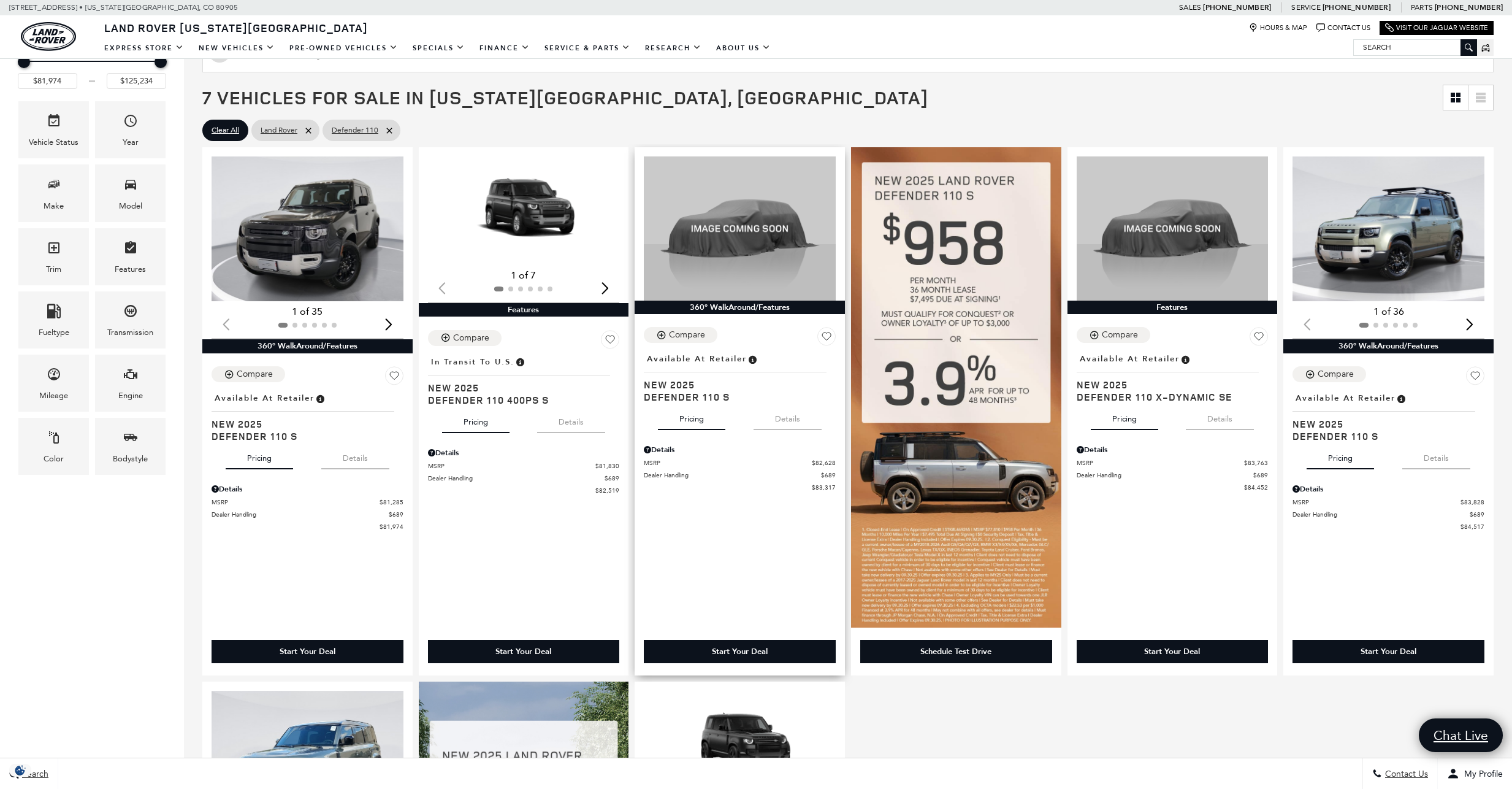
click at [783, 420] on button "Details" at bounding box center [788, 417] width 68 height 27
click at [1239, 420] on button "Details" at bounding box center [1220, 417] width 68 height 27
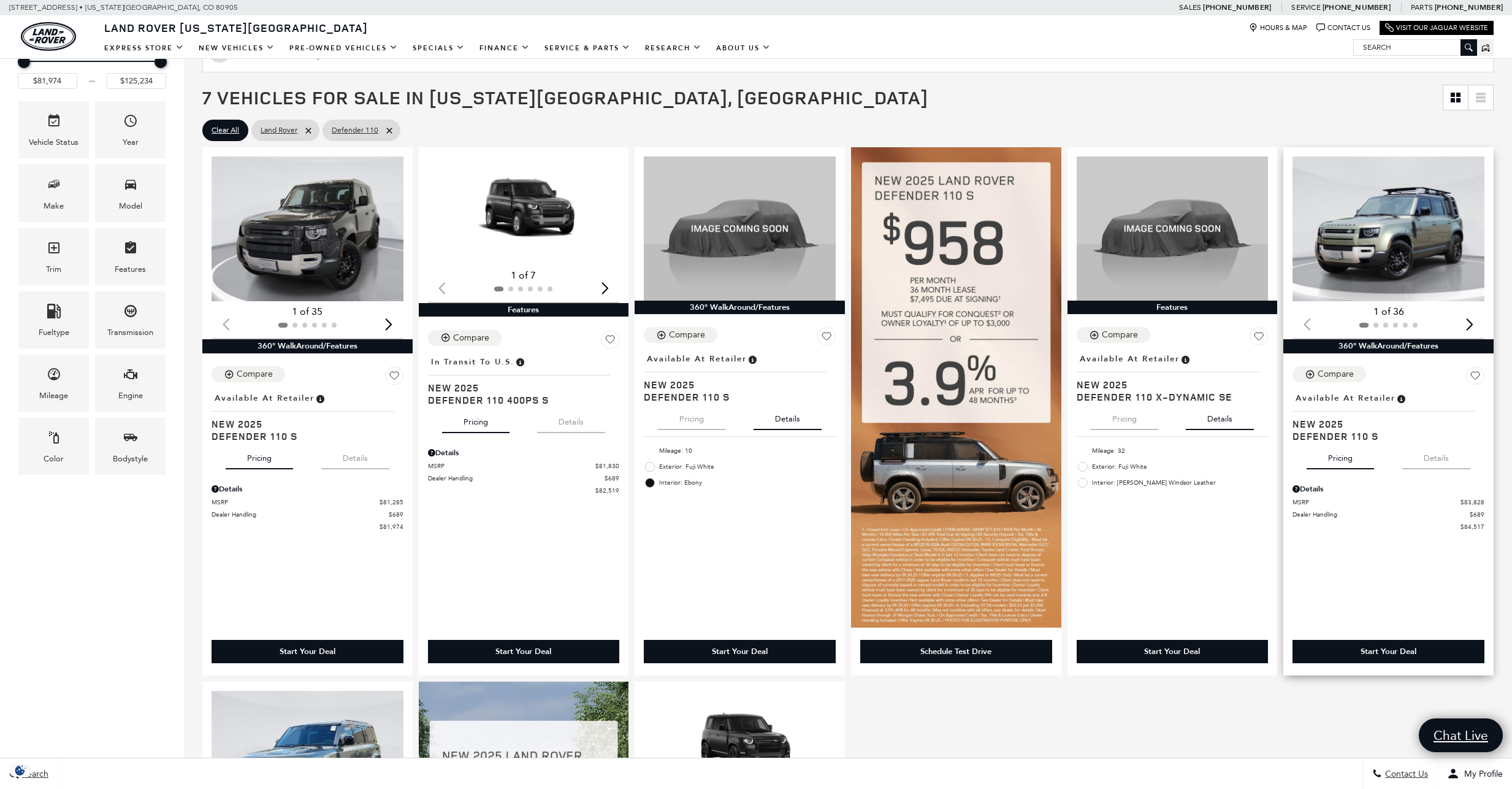
click at [1442, 454] on button "Details" at bounding box center [1436, 456] width 68 height 27
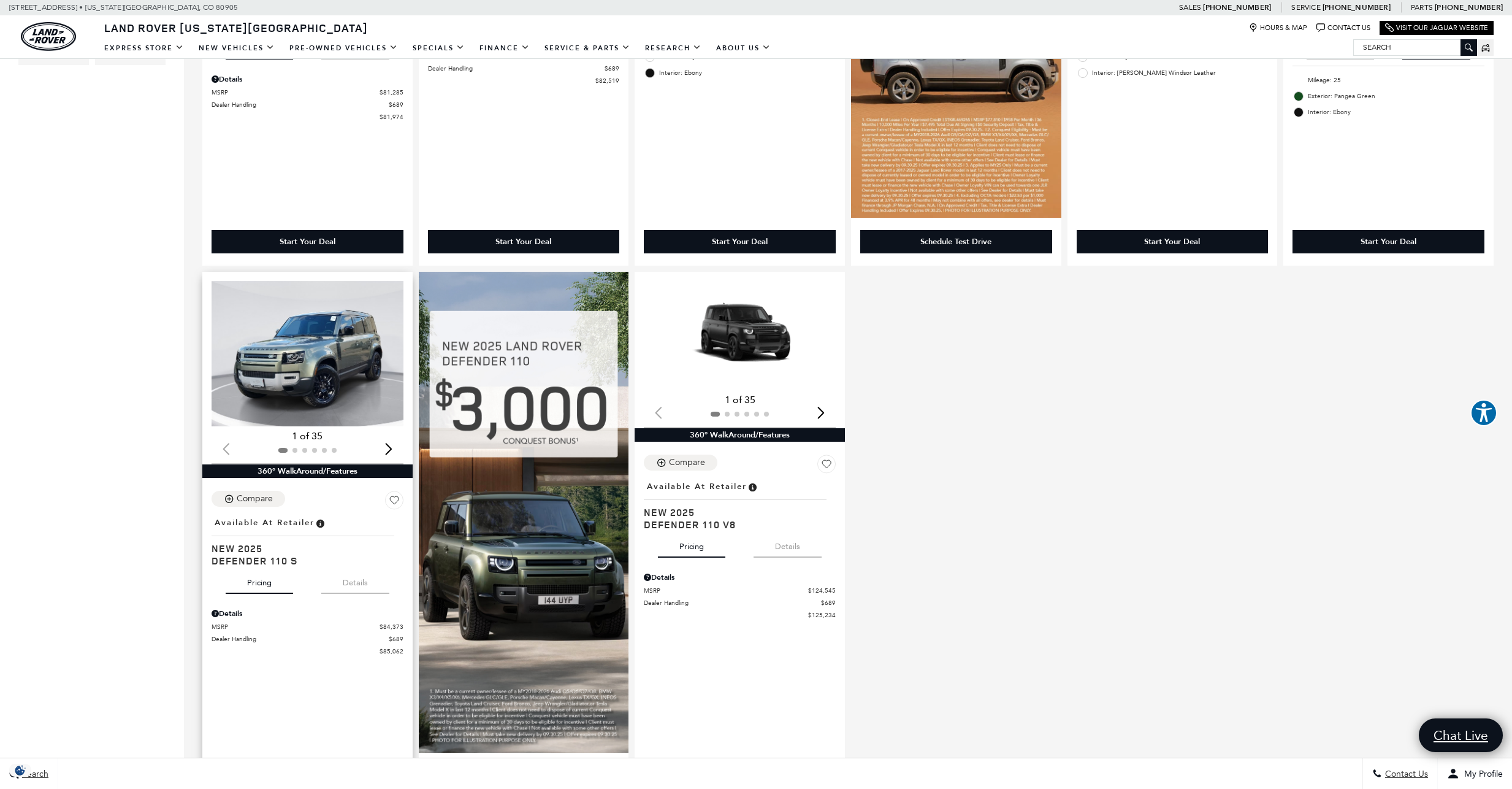
scroll to position [604, 0]
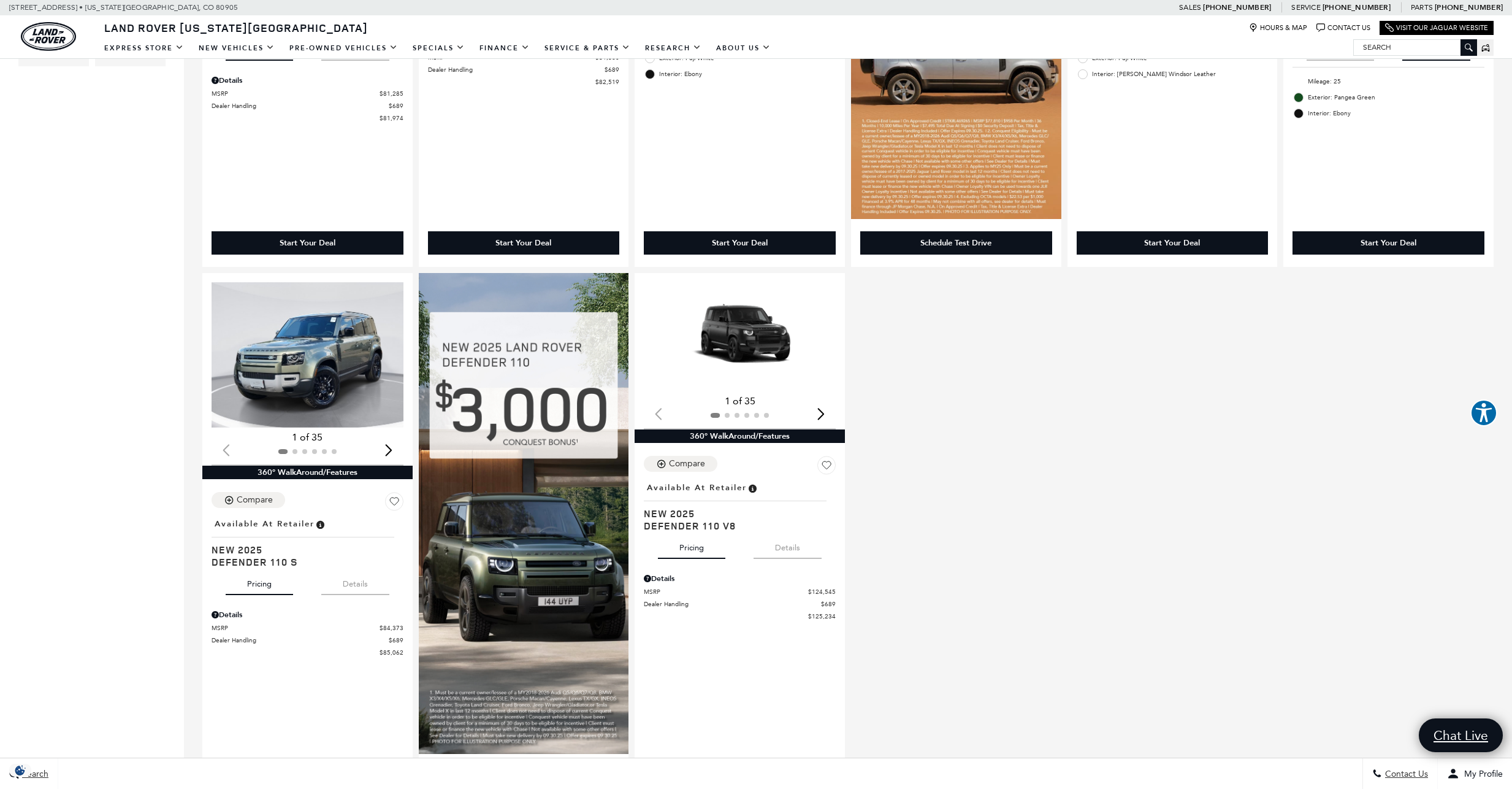
click at [918, 329] on div "Loading... (35) View All Photos 1 of 35 360° WalkAround/Features Compare Save T…" at bounding box center [848, 270] width 1297 height 1069
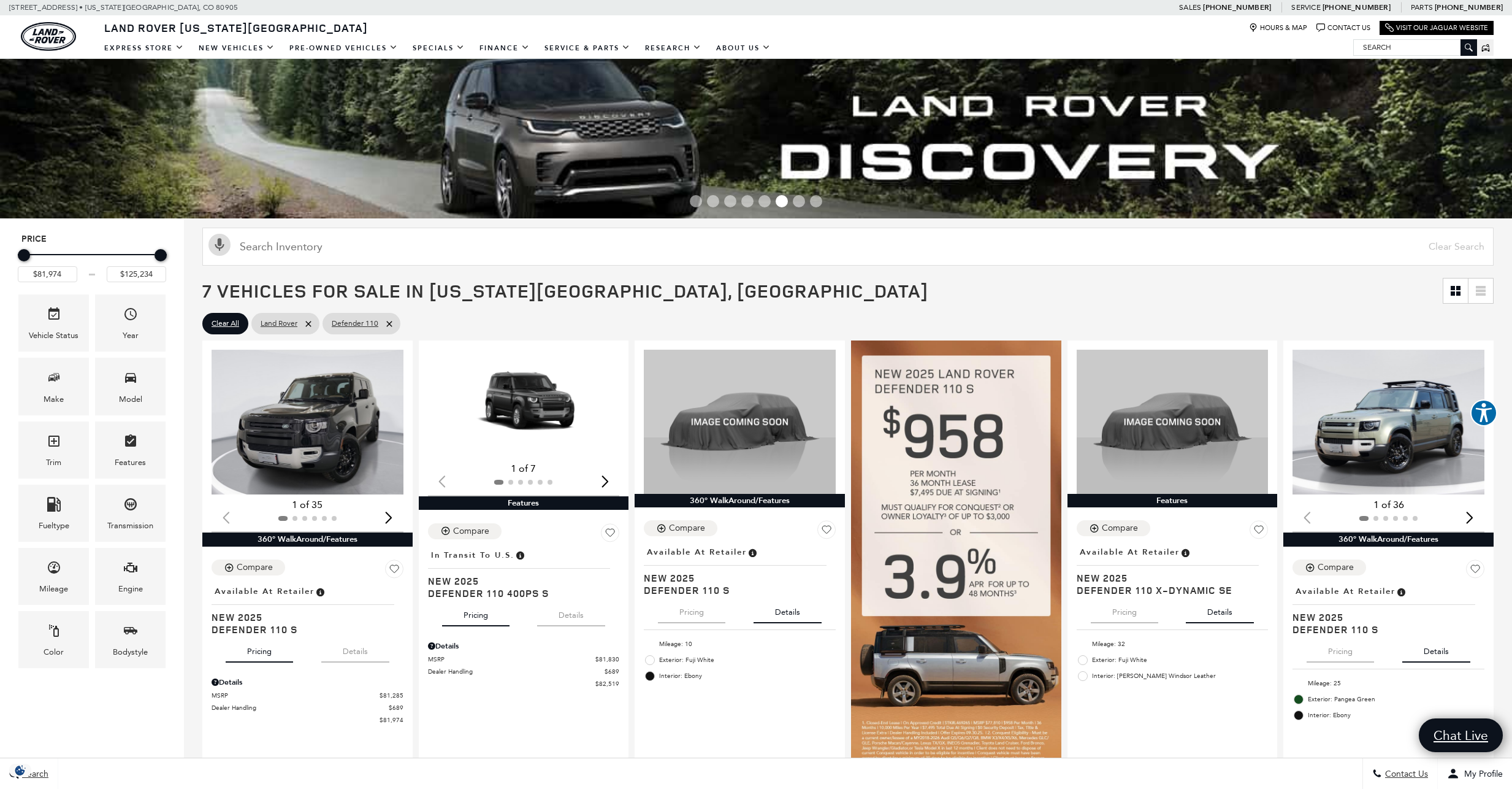
scroll to position [0, 0]
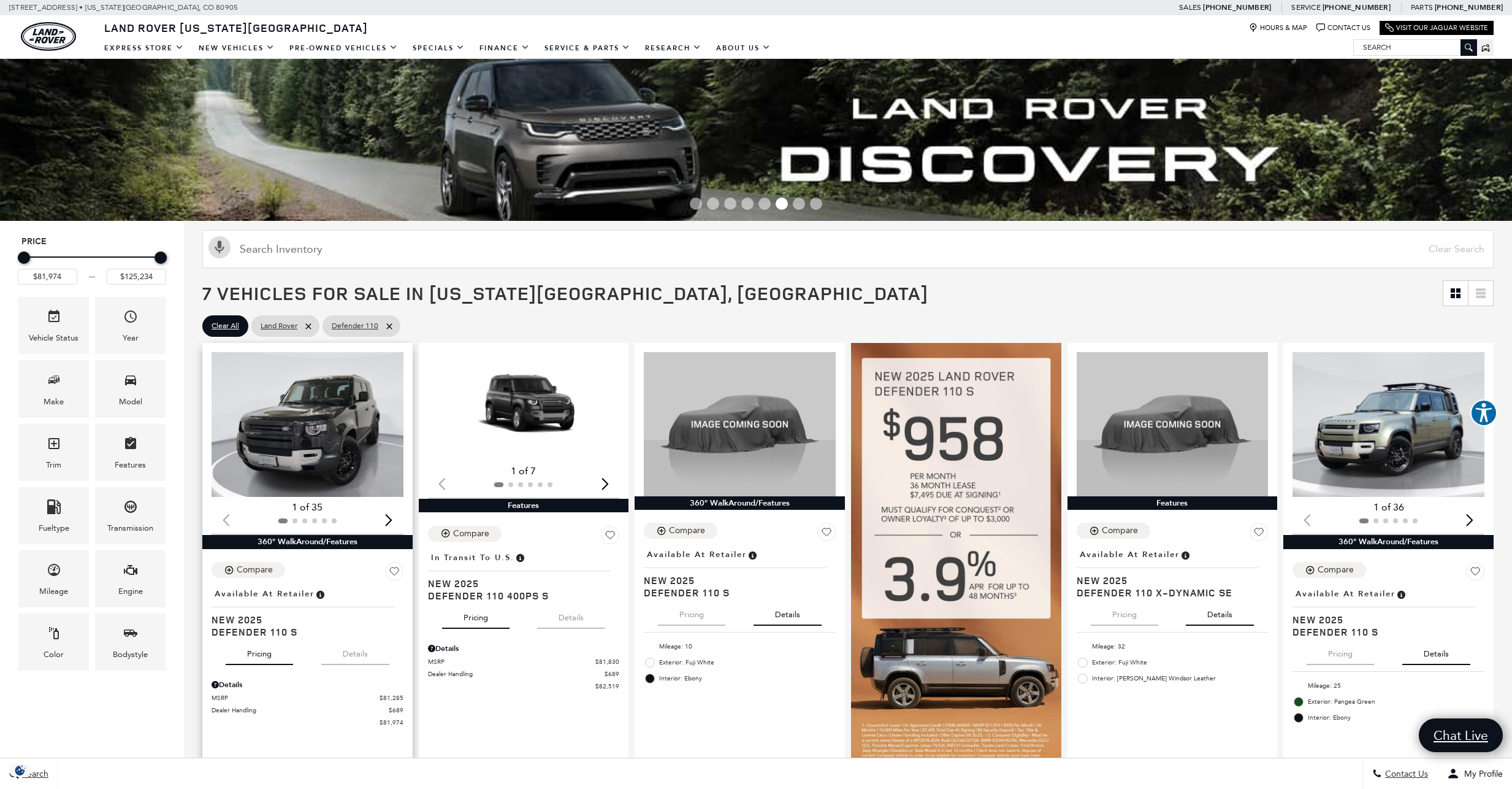
click at [388, 516] on div "Next slide" at bounding box center [389, 520] width 17 height 27
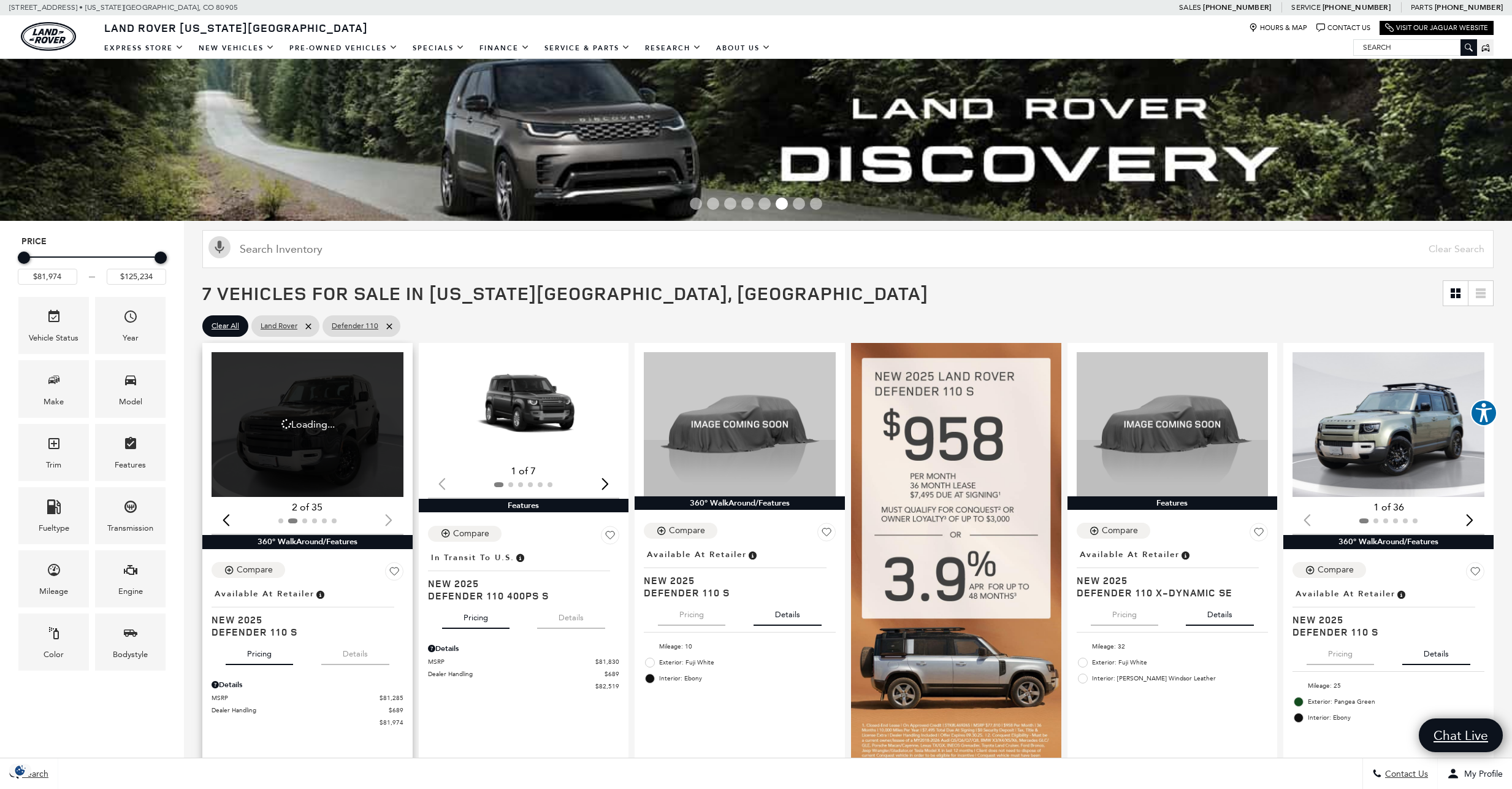
click at [388, 516] on div at bounding box center [307, 521] width 192 height 14
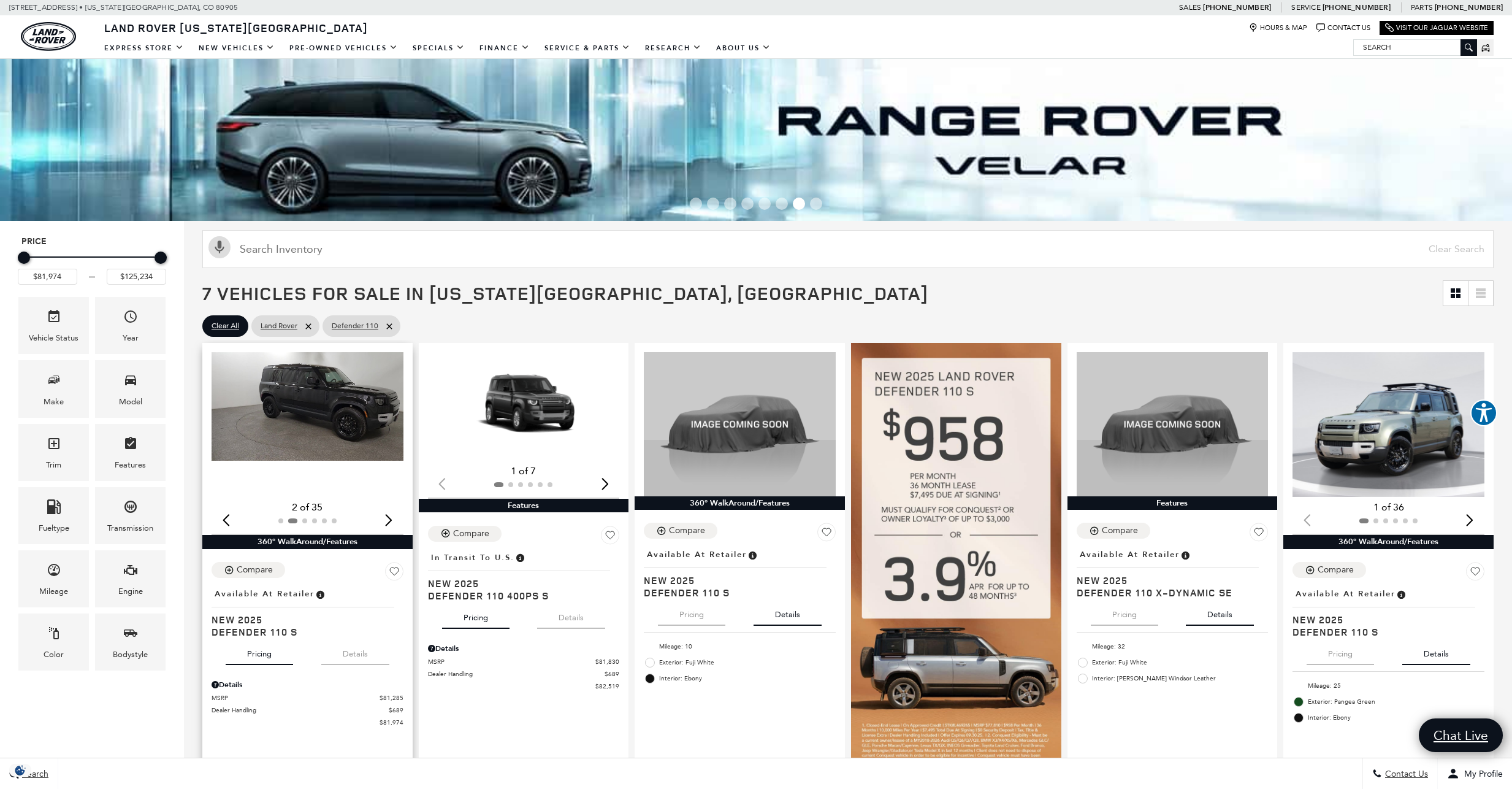
click at [389, 516] on div "Next slide" at bounding box center [389, 520] width 17 height 27
click at [389, 517] on div "Next slide" at bounding box center [389, 520] width 17 height 27
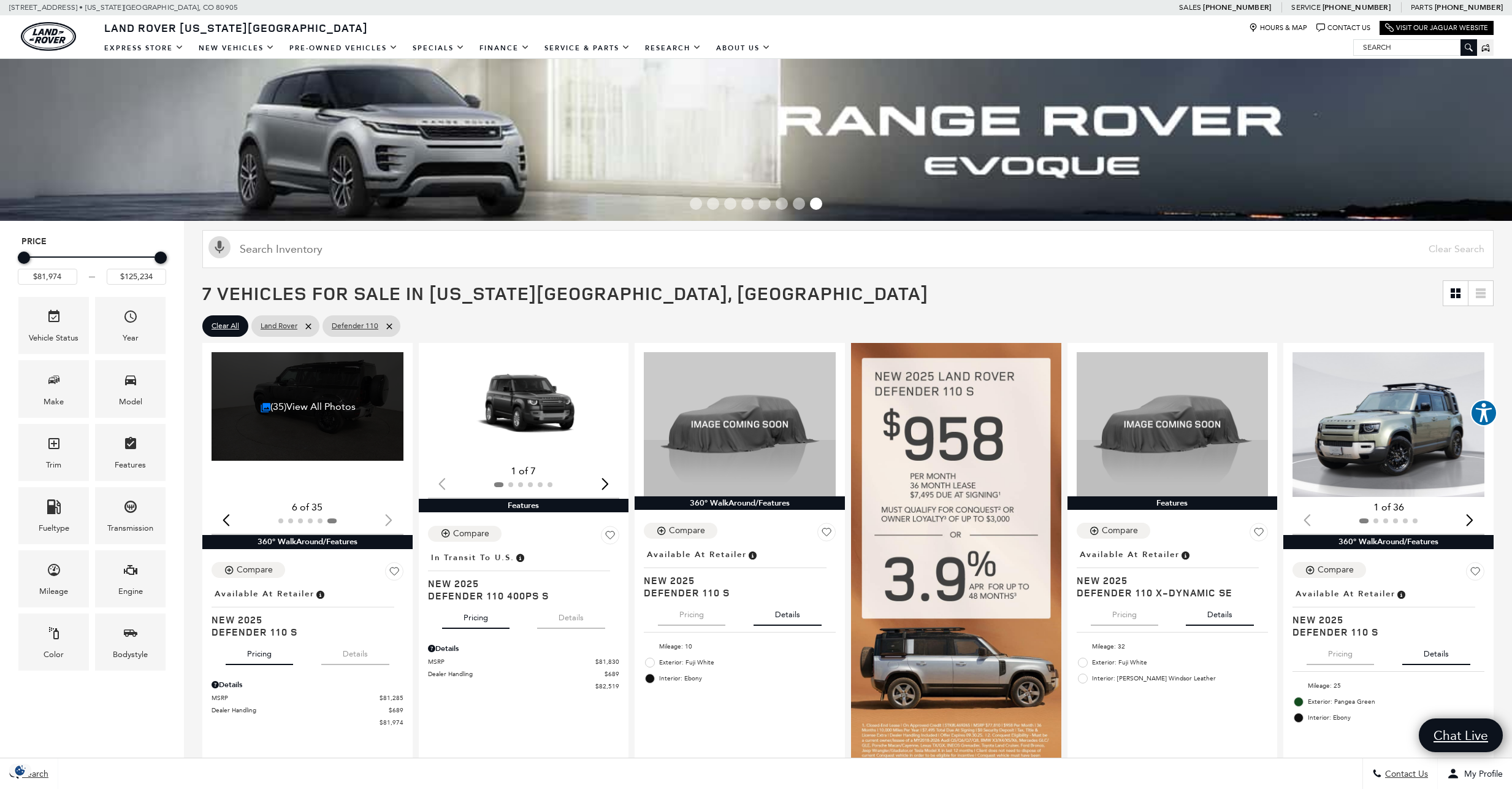
click at [389, 517] on div at bounding box center [307, 521] width 192 height 14
click at [338, 390] on div "(35) View All Photos" at bounding box center [308, 406] width 193 height 108
click at [330, 406] on link "(35) View All Photos" at bounding box center [308, 405] width 95 height 11
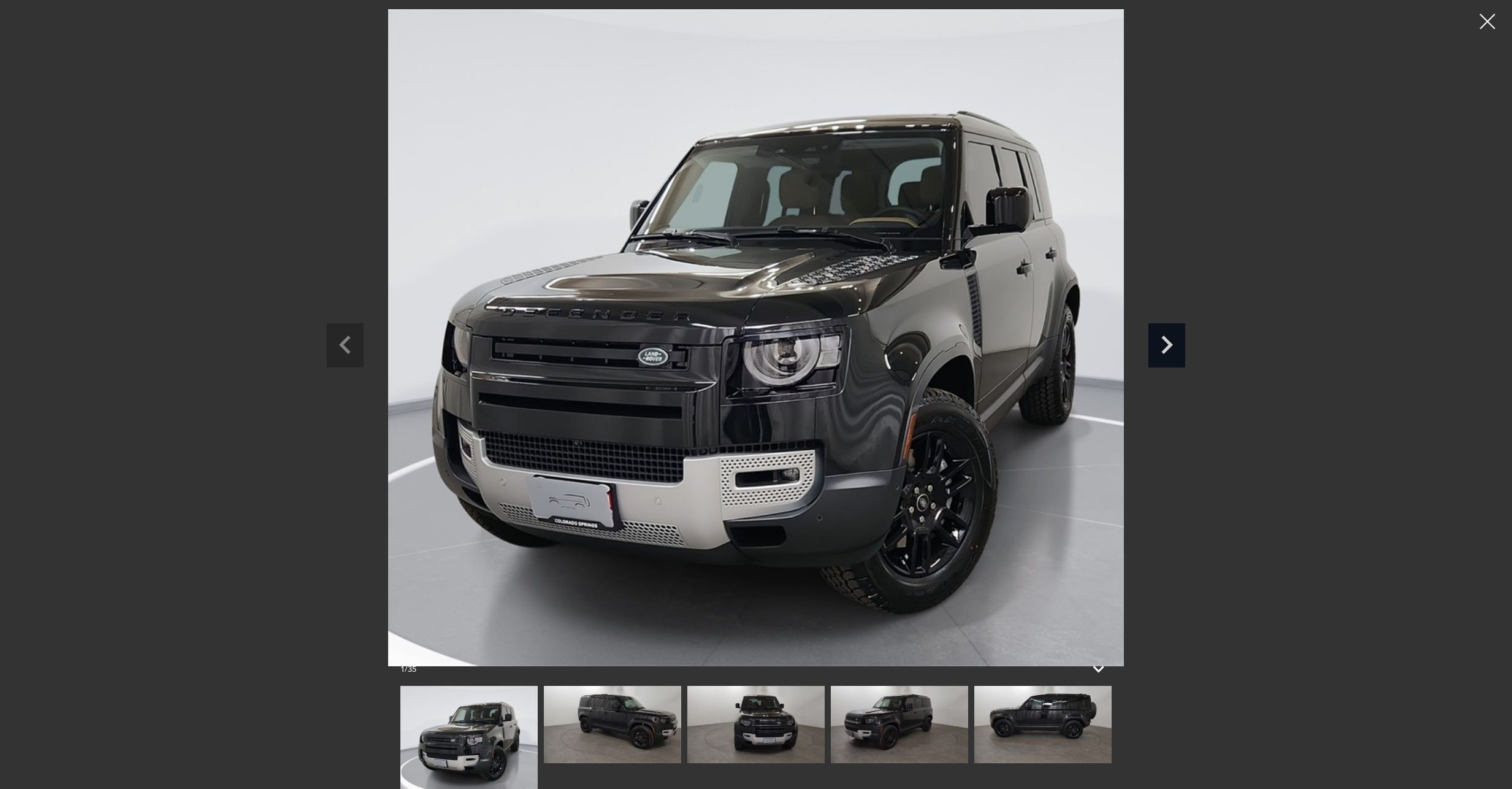
click at [1162, 345] on icon "Next slide" at bounding box center [1167, 343] width 37 height 40
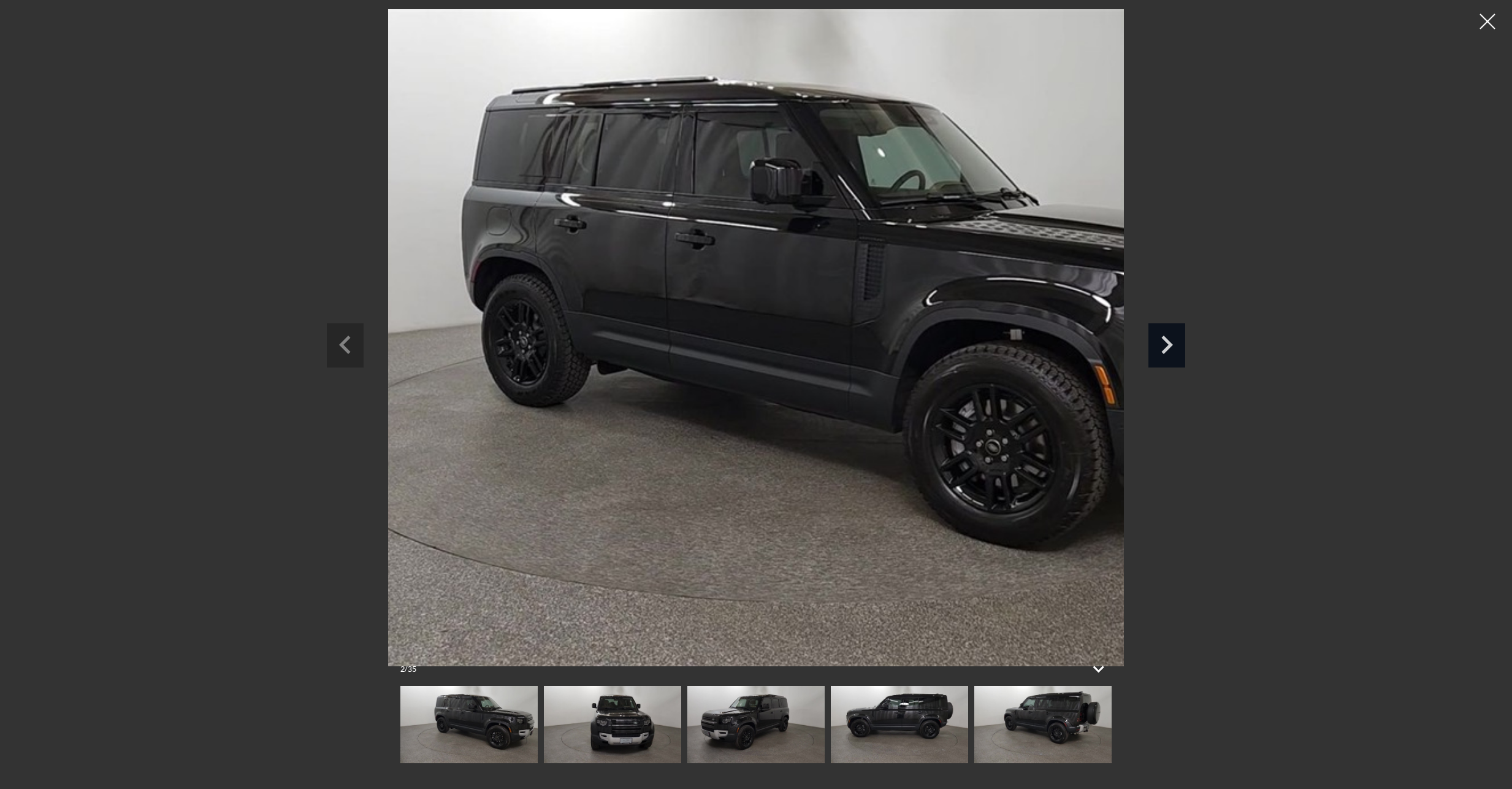
click at [1170, 349] on icon "Next slide" at bounding box center [1167, 343] width 37 height 40
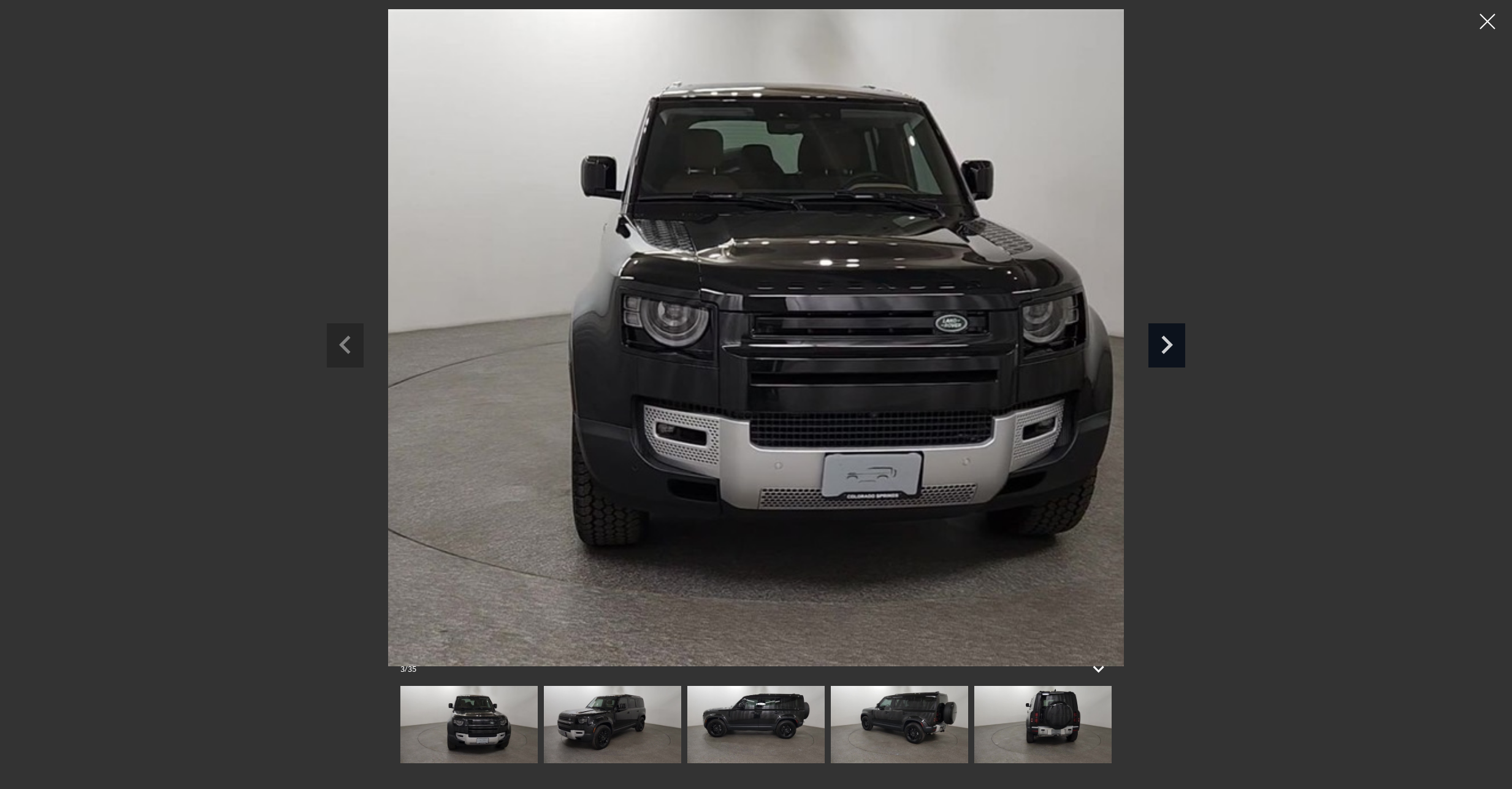
click at [1170, 349] on icon "Next slide" at bounding box center [1167, 343] width 37 height 40
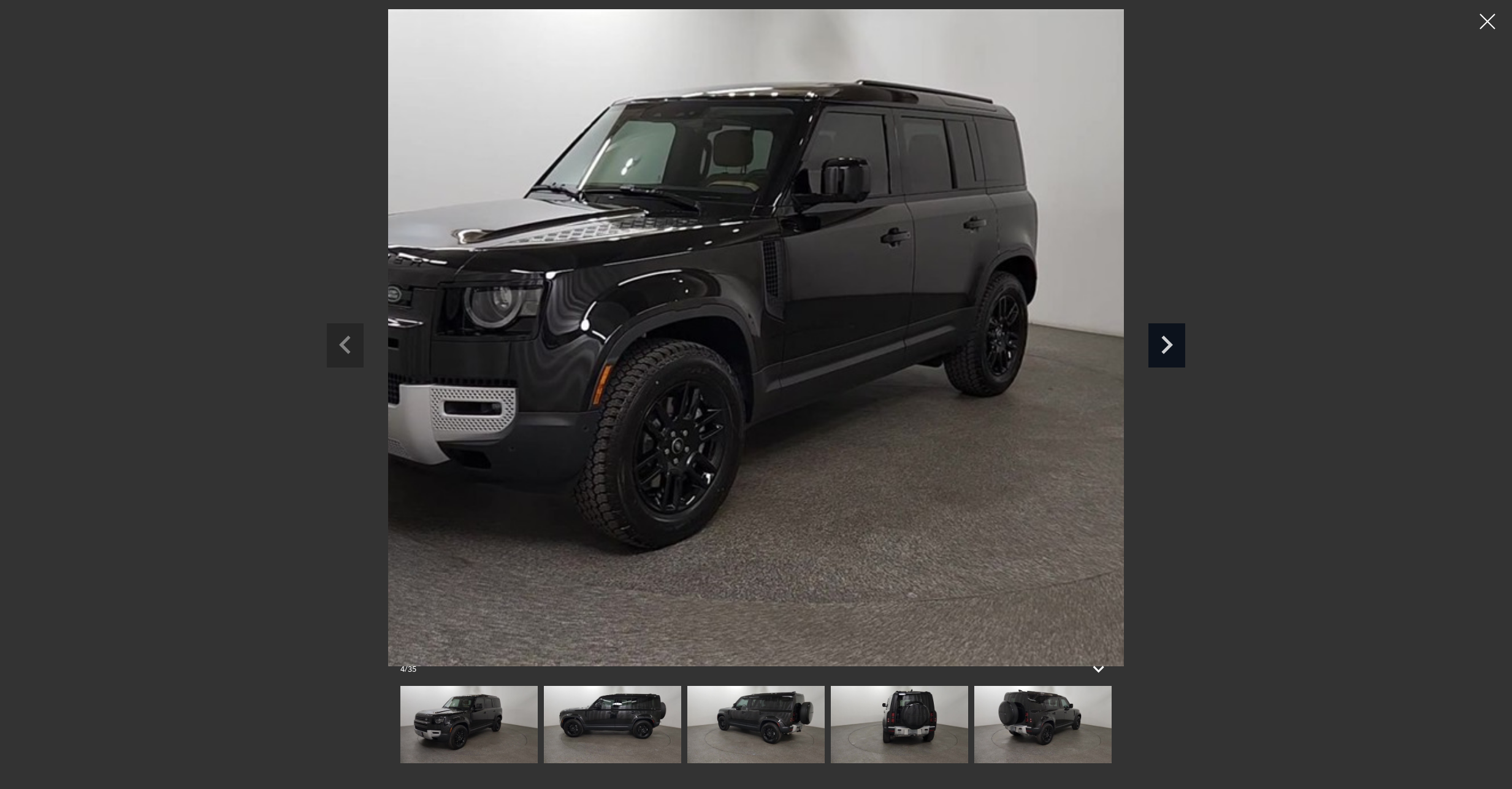
click at [1170, 349] on icon "Next slide" at bounding box center [1167, 343] width 37 height 40
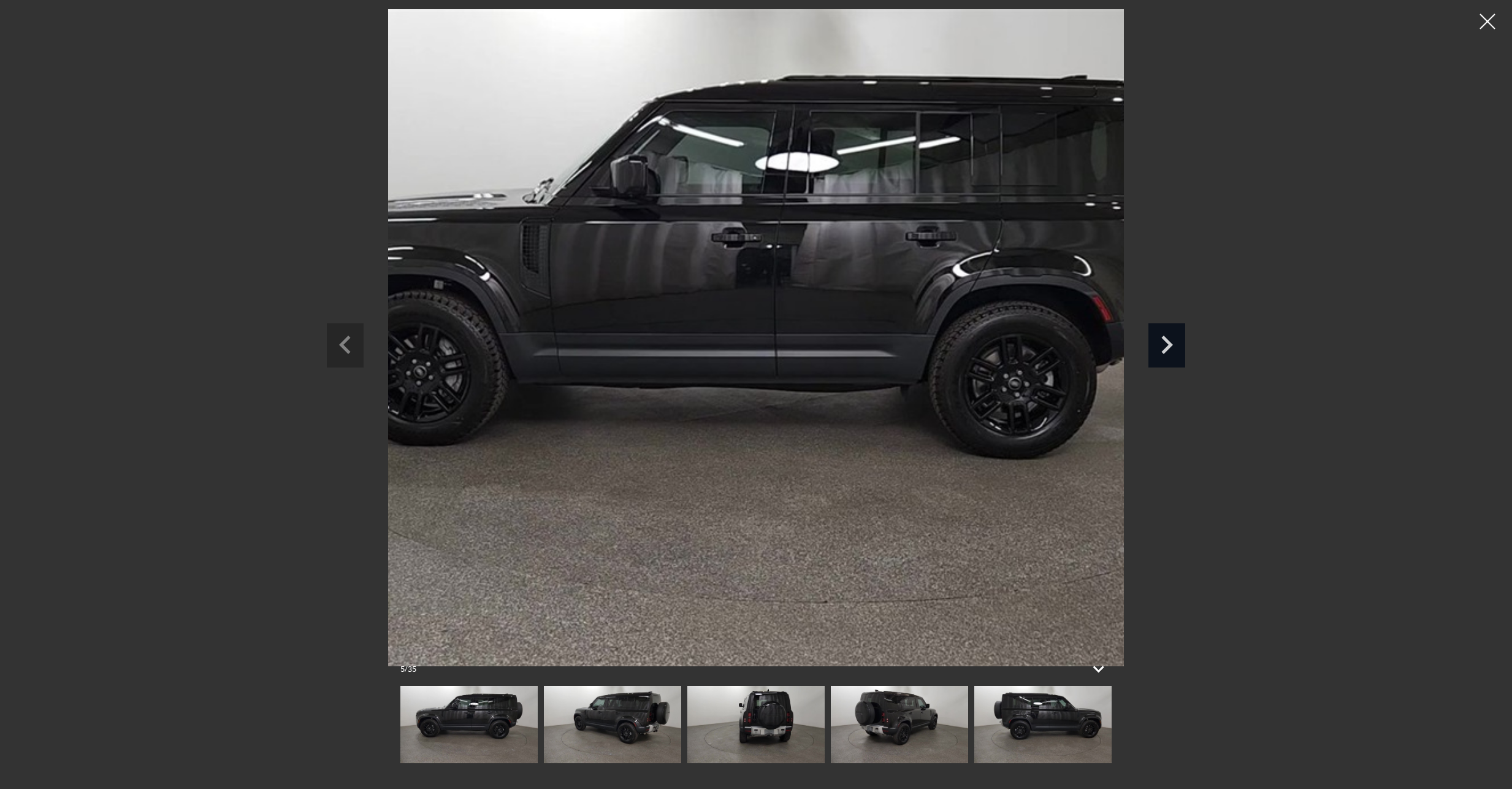
click at [1167, 347] on icon "Next slide" at bounding box center [1167, 345] width 11 height 18
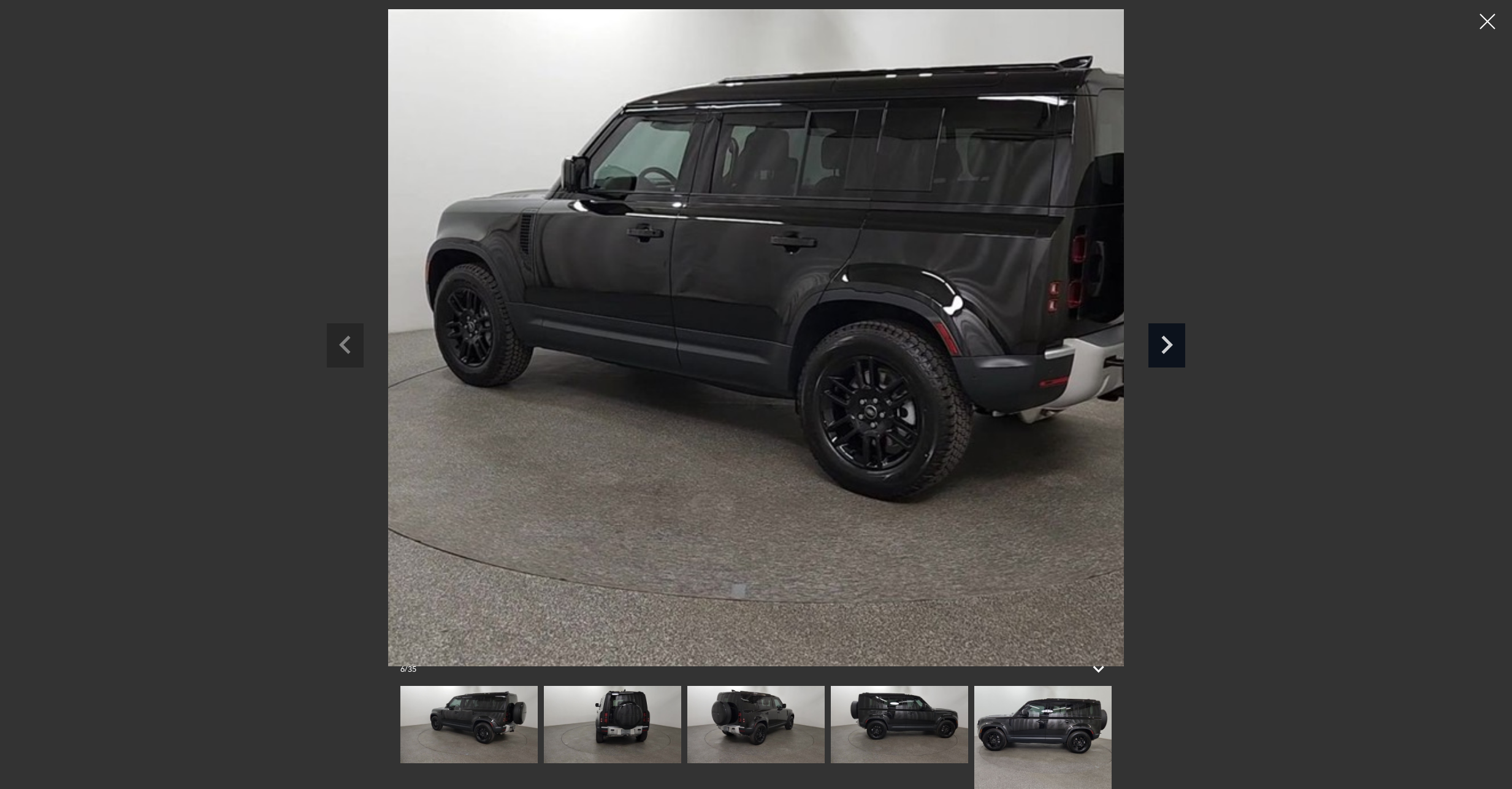
click at [1167, 347] on icon "Next slide" at bounding box center [1167, 345] width 11 height 18
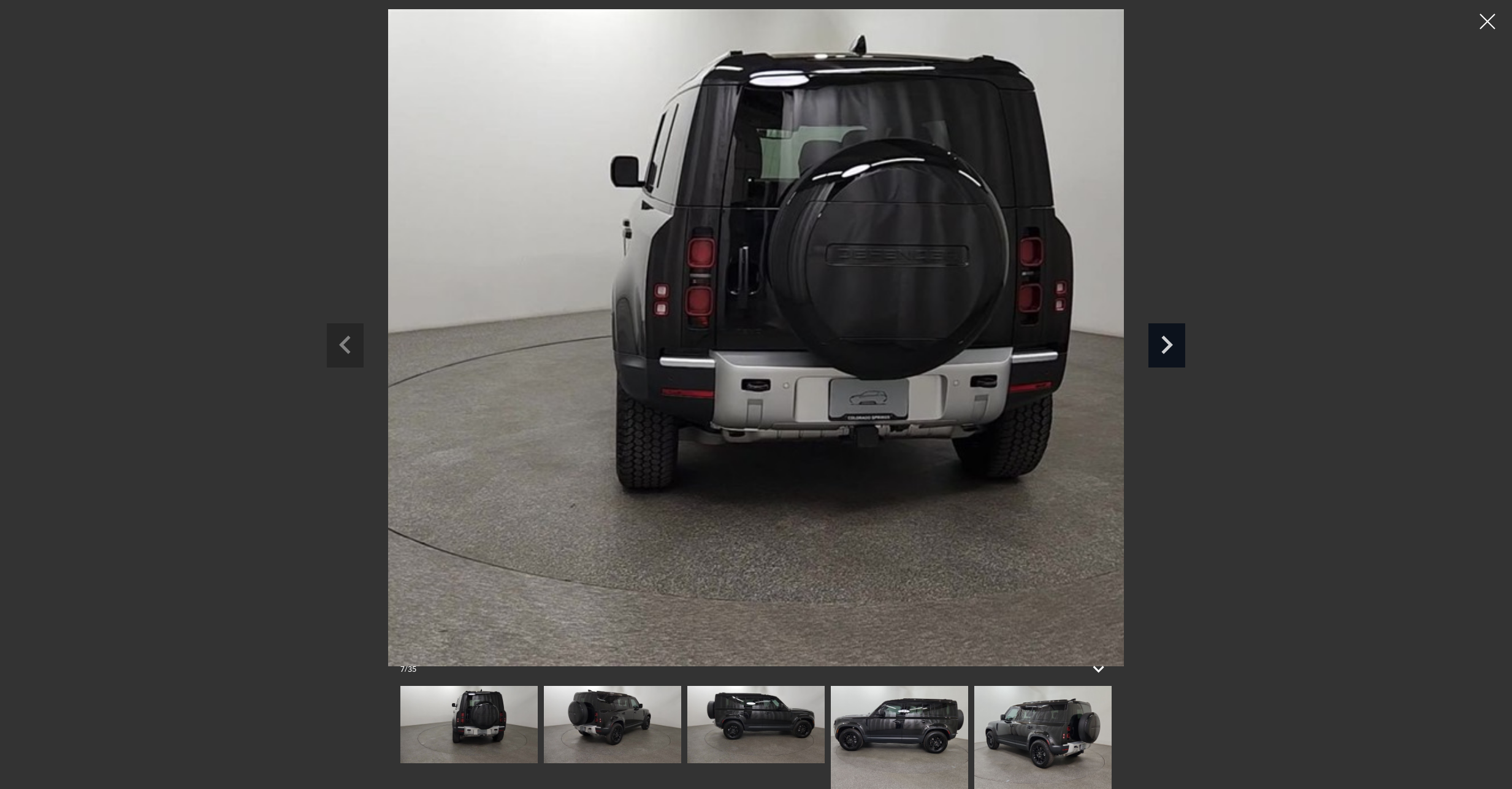
click at [1167, 347] on icon "Next slide" at bounding box center [1167, 345] width 11 height 18
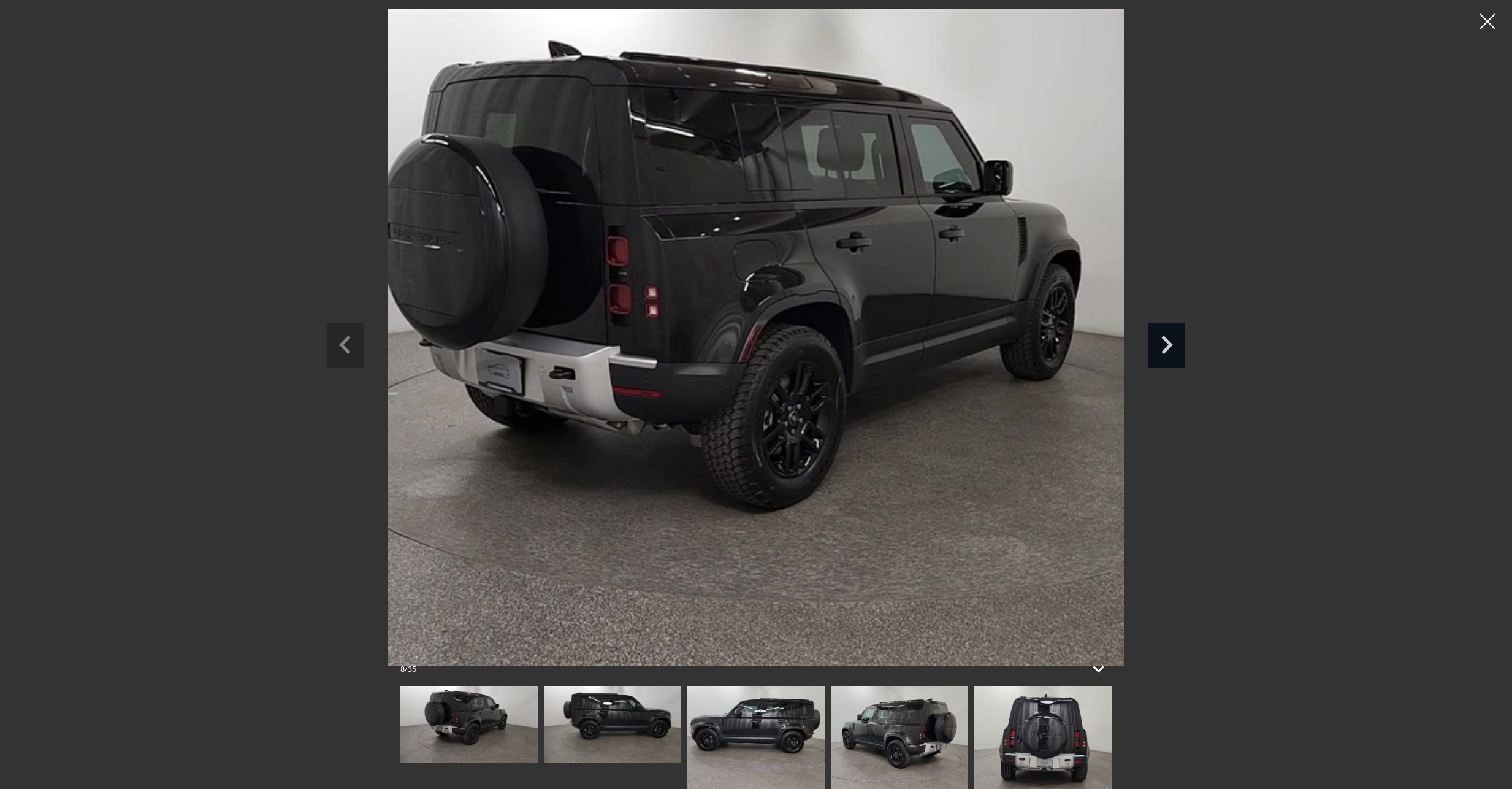
click at [1167, 347] on icon "Next slide" at bounding box center [1167, 345] width 11 height 18
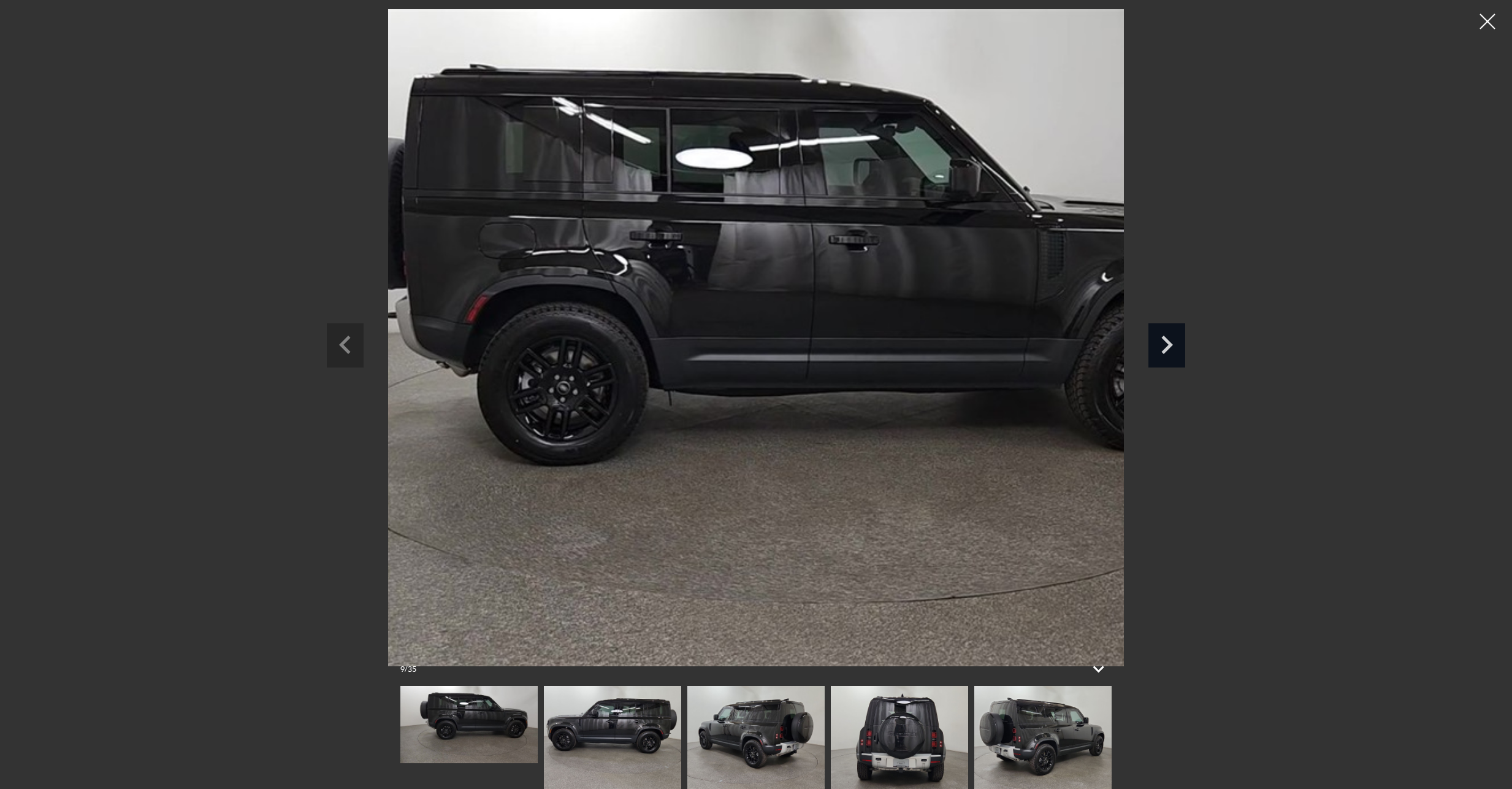
click at [1167, 347] on icon "Next slide" at bounding box center [1167, 345] width 11 height 18
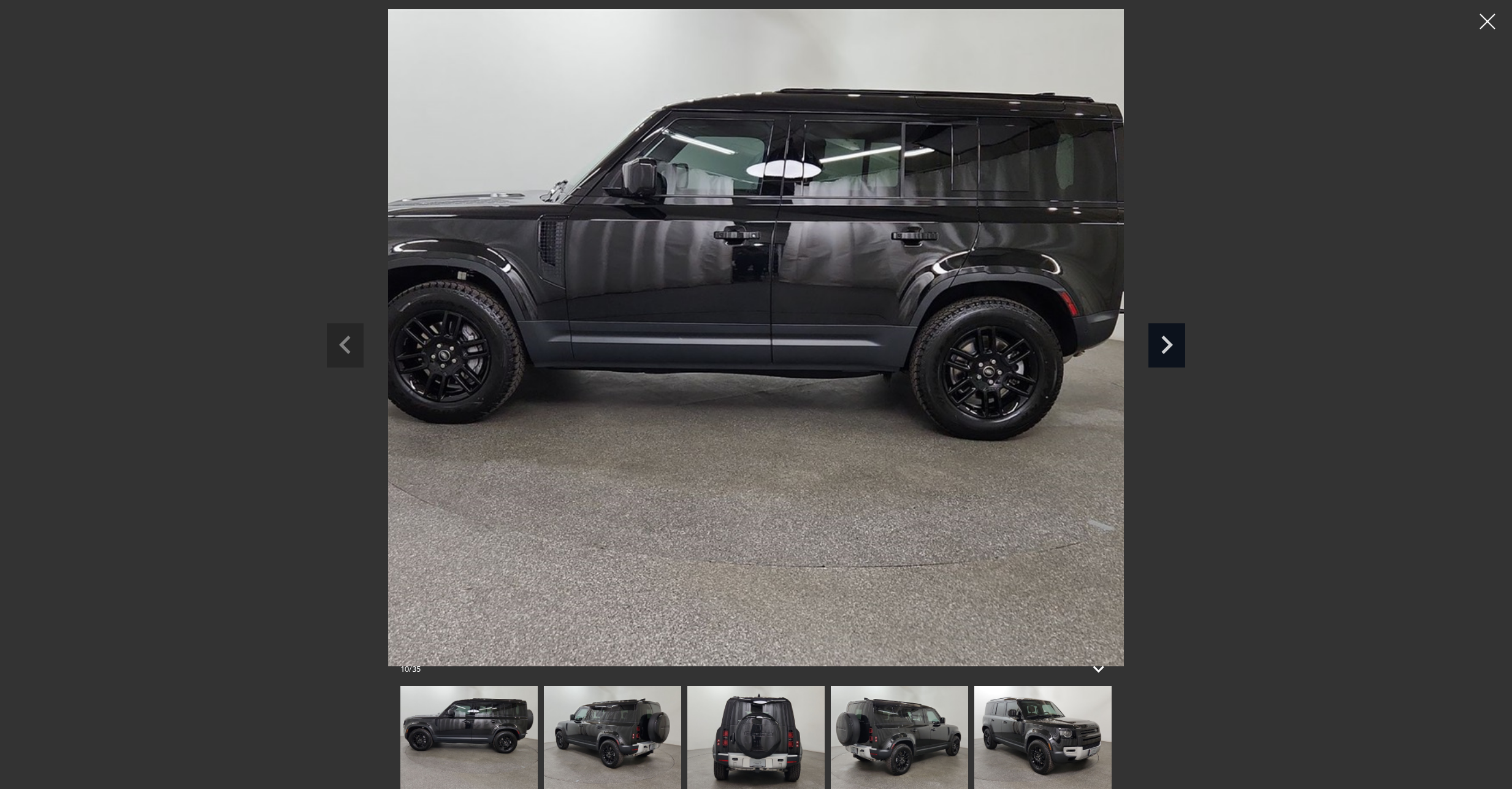
click at [1167, 346] on icon "Next slide" at bounding box center [1167, 345] width 11 height 18
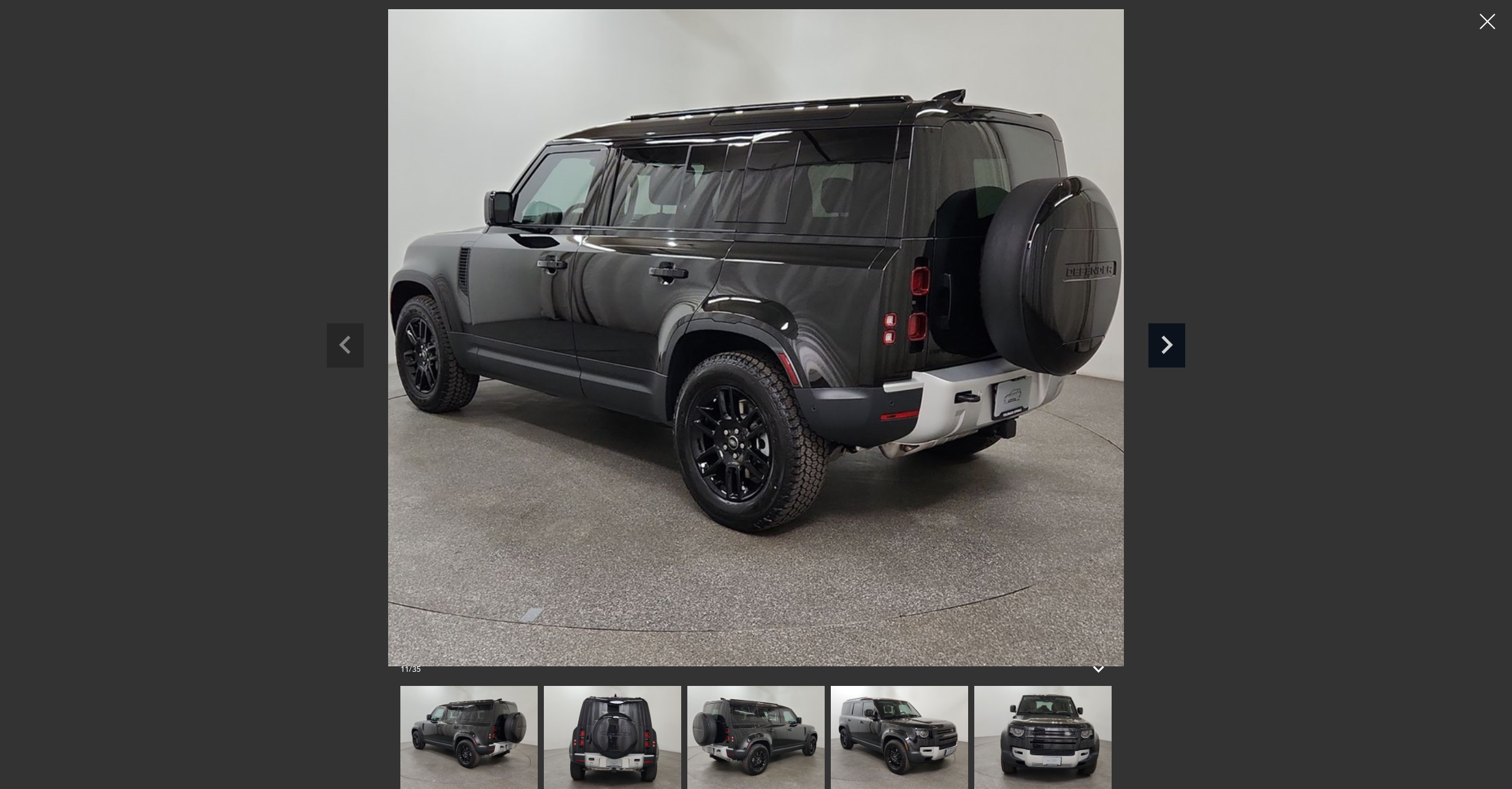
click at [1168, 347] on icon "Next slide" at bounding box center [1167, 345] width 11 height 18
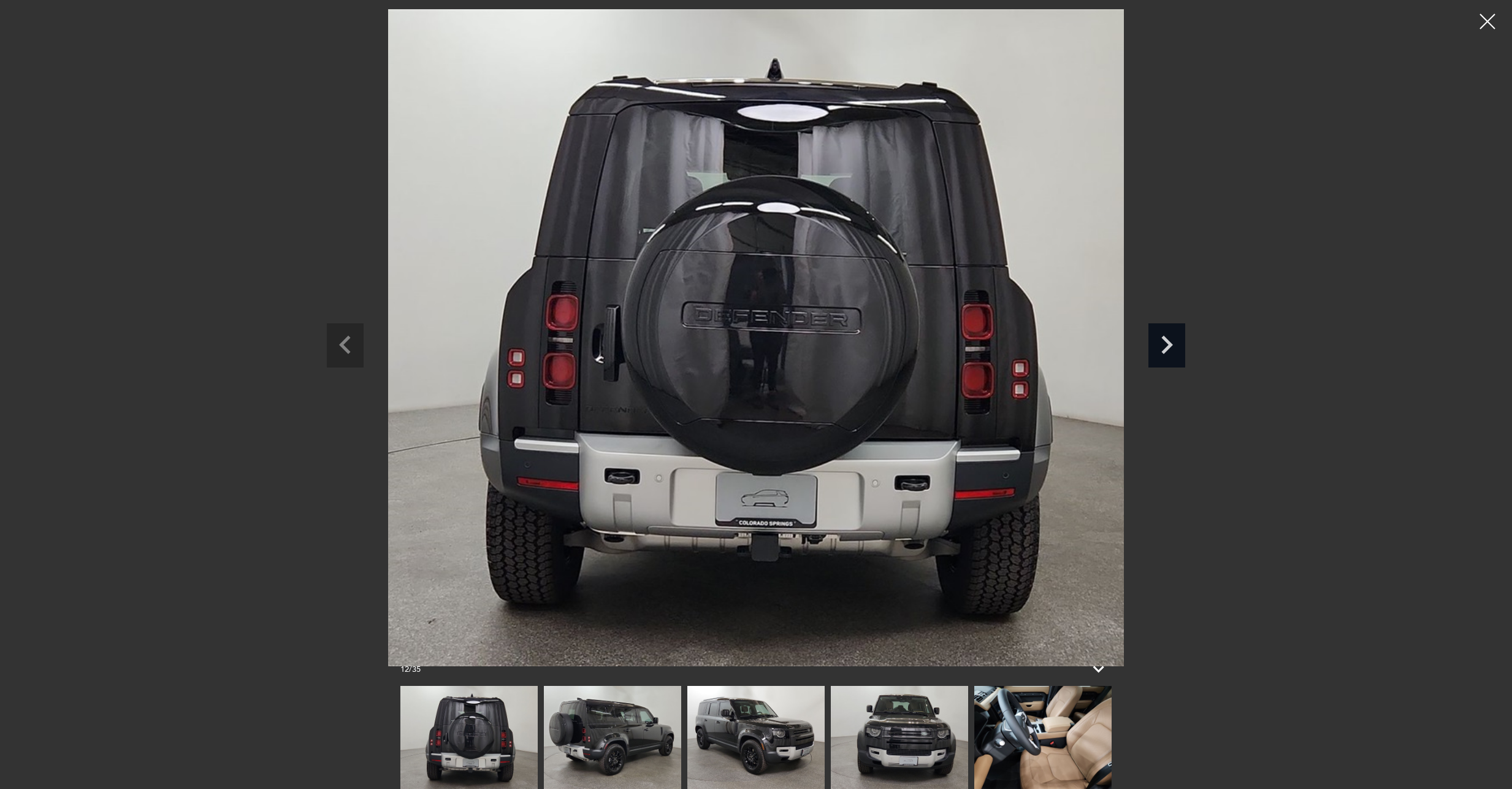
click at [1168, 347] on icon "Next slide" at bounding box center [1167, 345] width 11 height 18
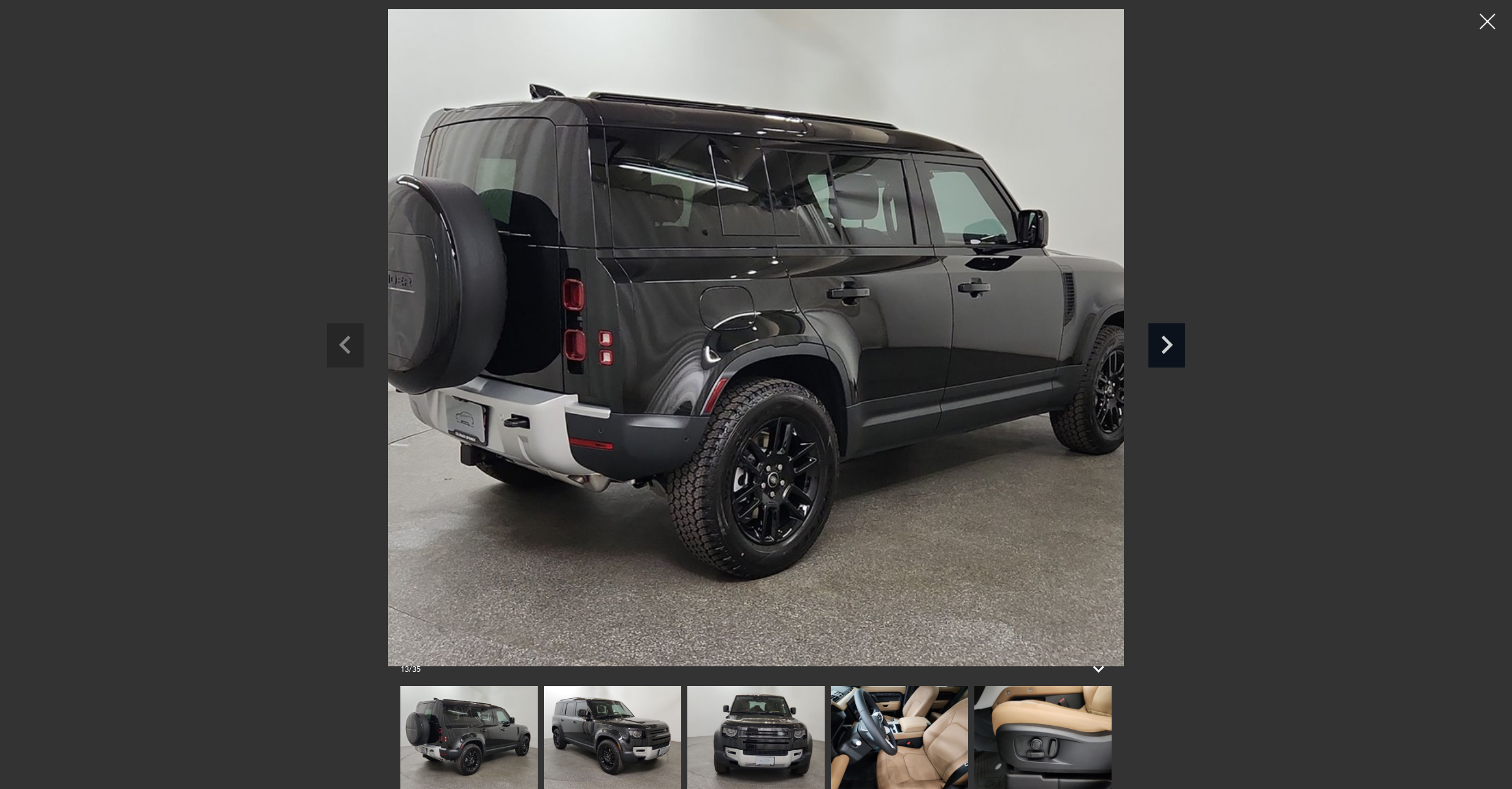
click at [1169, 347] on icon "Next slide" at bounding box center [1167, 345] width 11 height 18
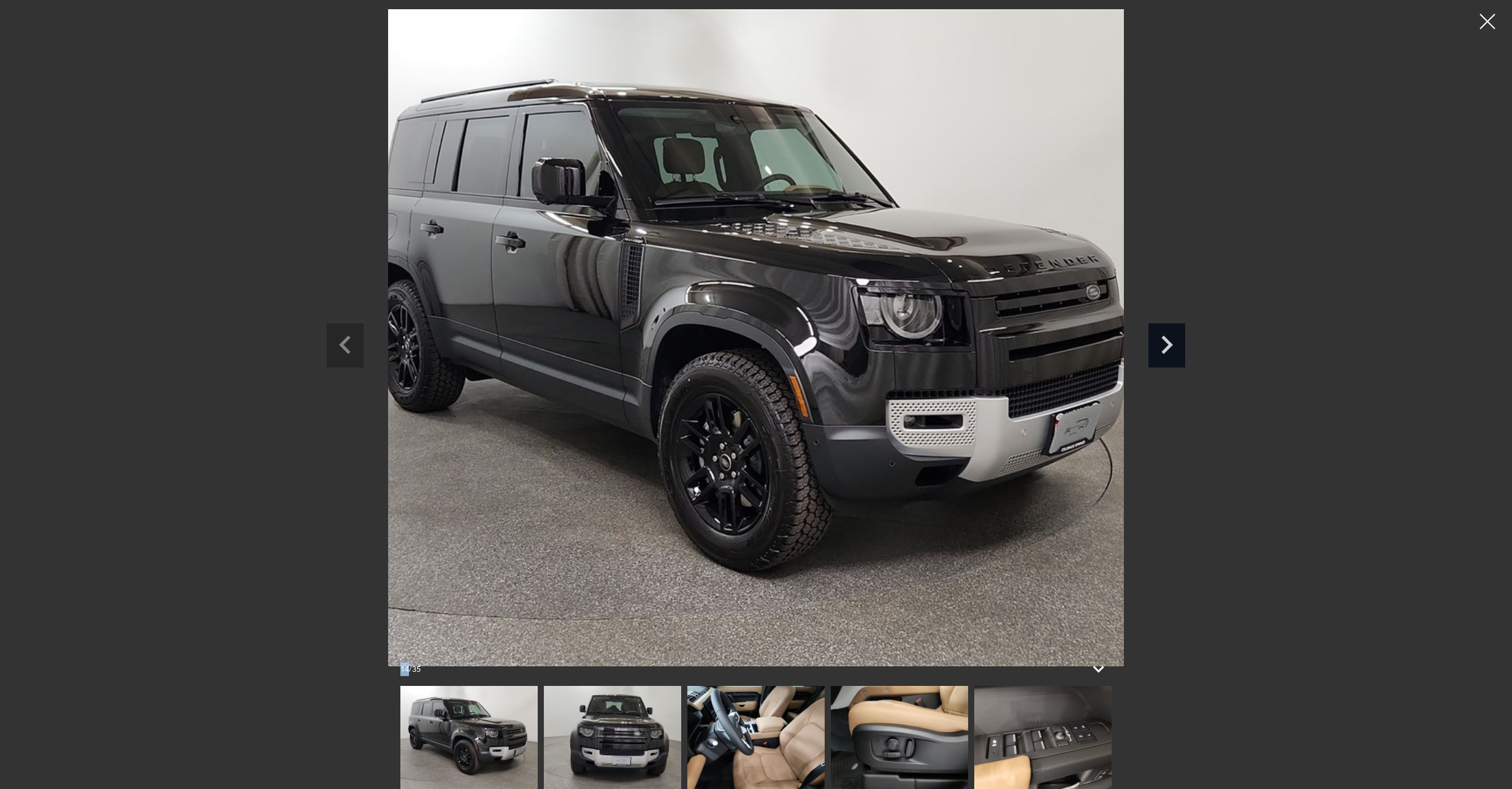
click at [1168, 347] on icon "Next slide" at bounding box center [1167, 345] width 11 height 18
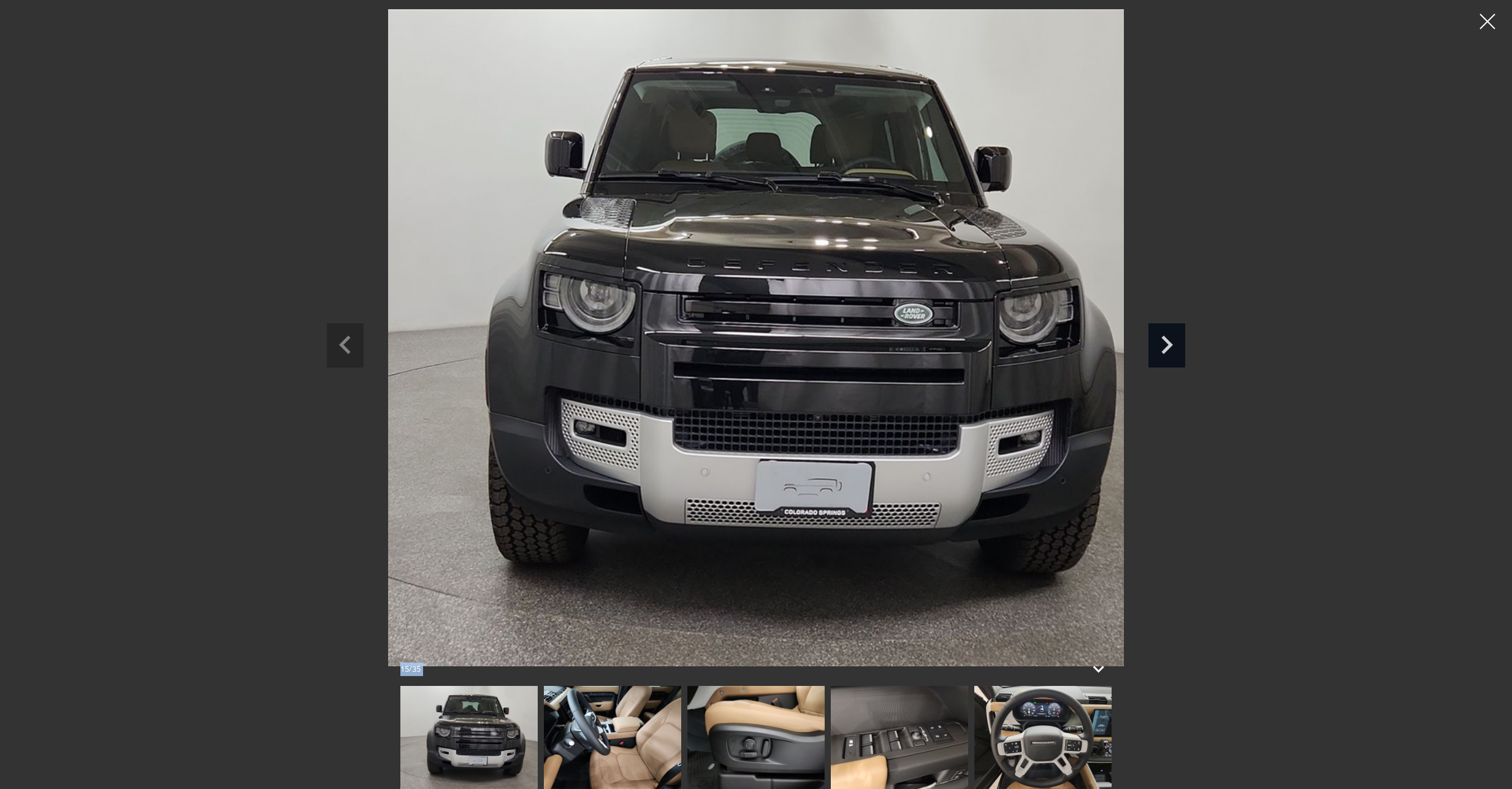
click at [1169, 347] on icon "Next slide" at bounding box center [1167, 345] width 11 height 18
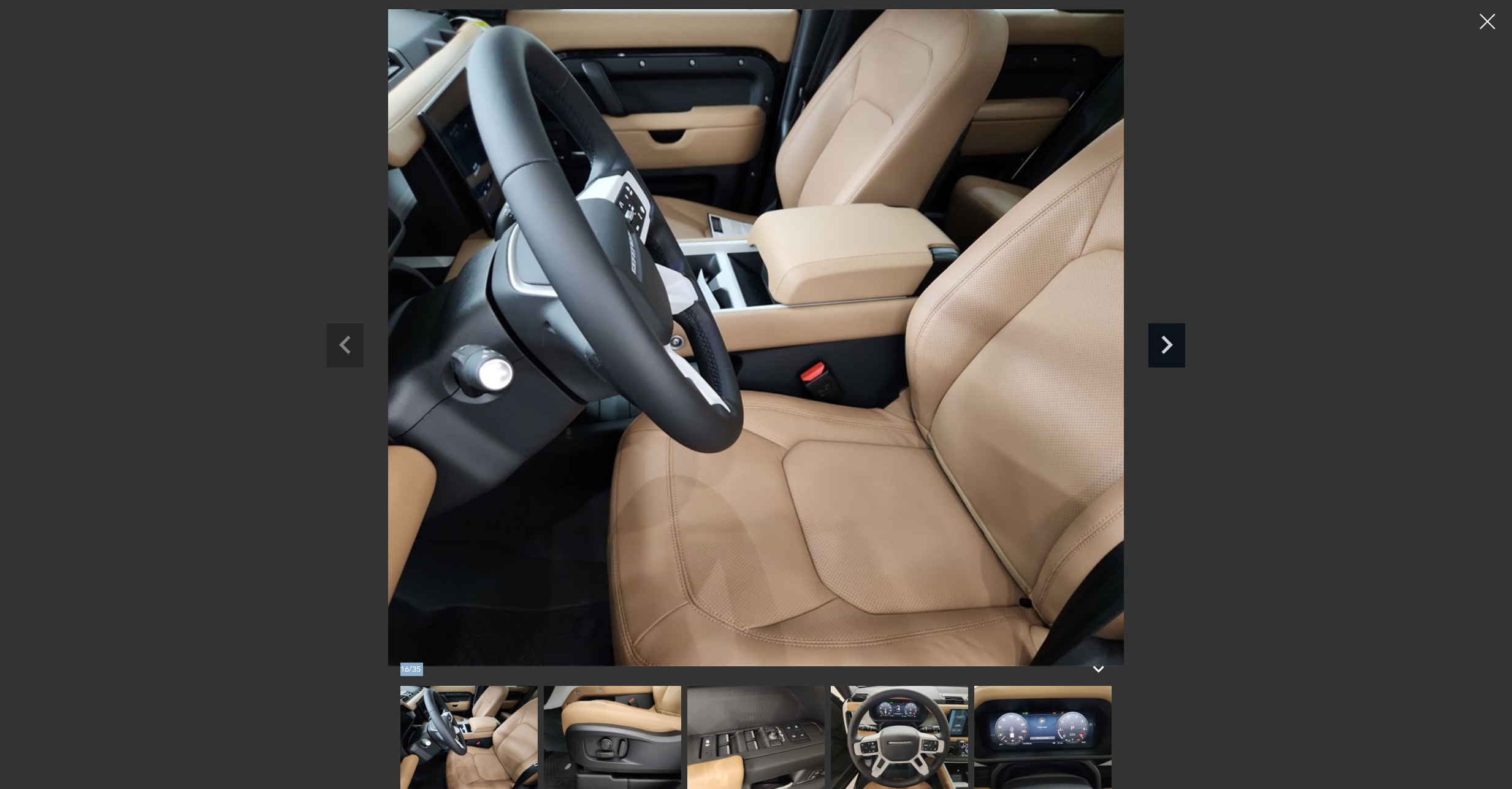
click at [1169, 347] on icon "Next slide" at bounding box center [1167, 345] width 11 height 18
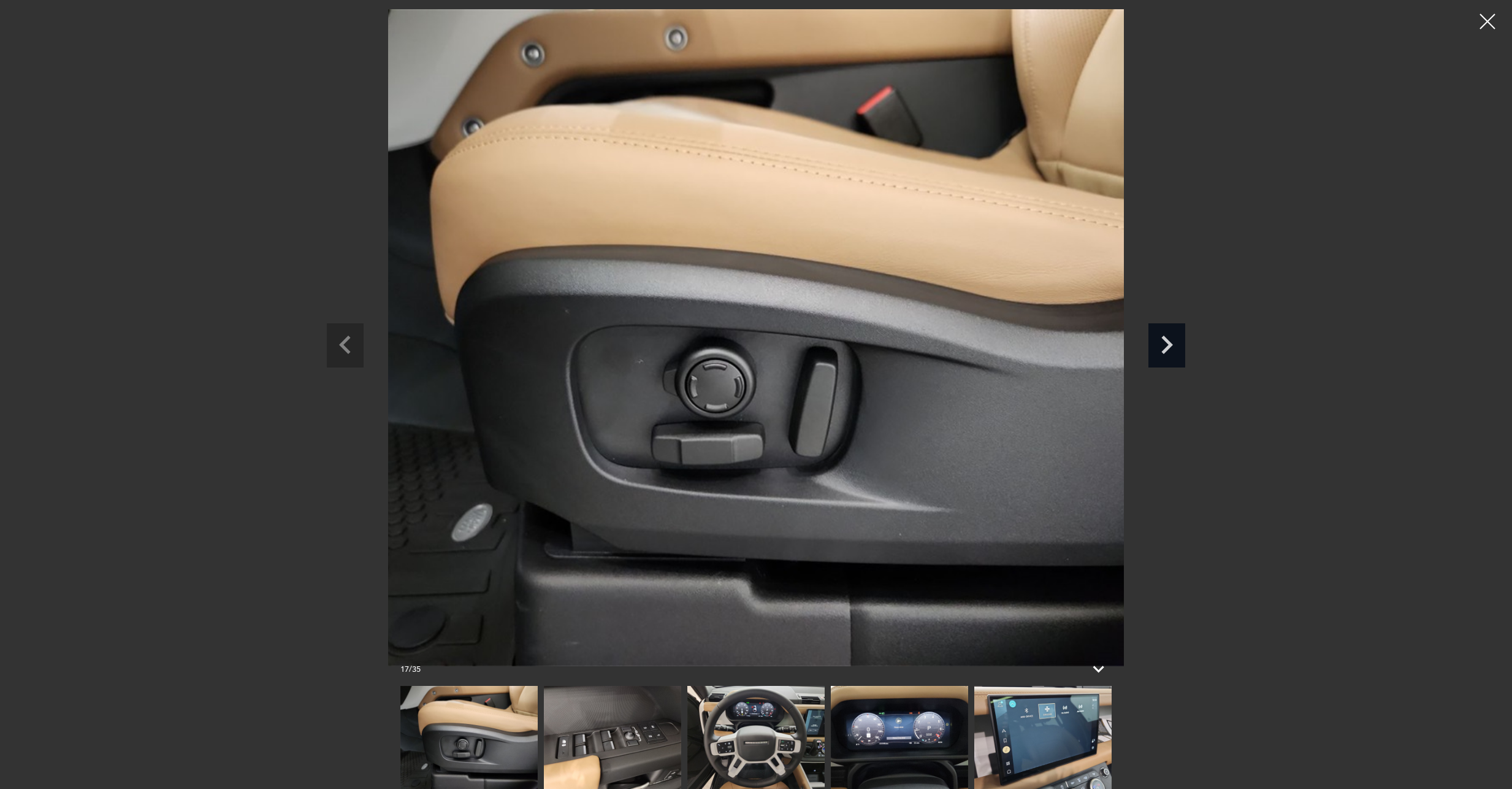
click at [1169, 347] on icon "Next slide" at bounding box center [1167, 345] width 11 height 18
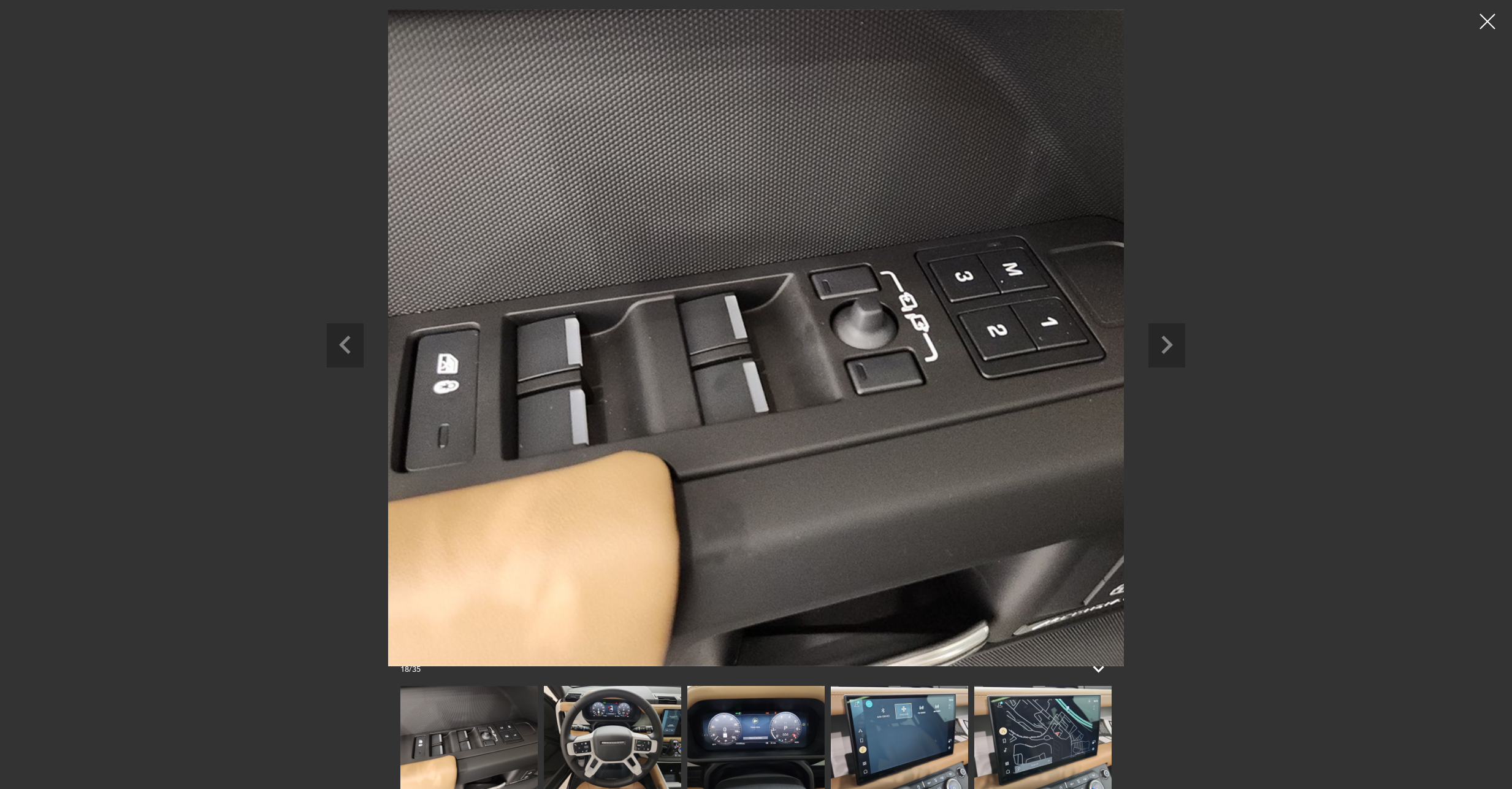
click at [1485, 27] on div at bounding box center [1487, 21] width 30 height 30
